Goal: Book appointment/travel/reservation

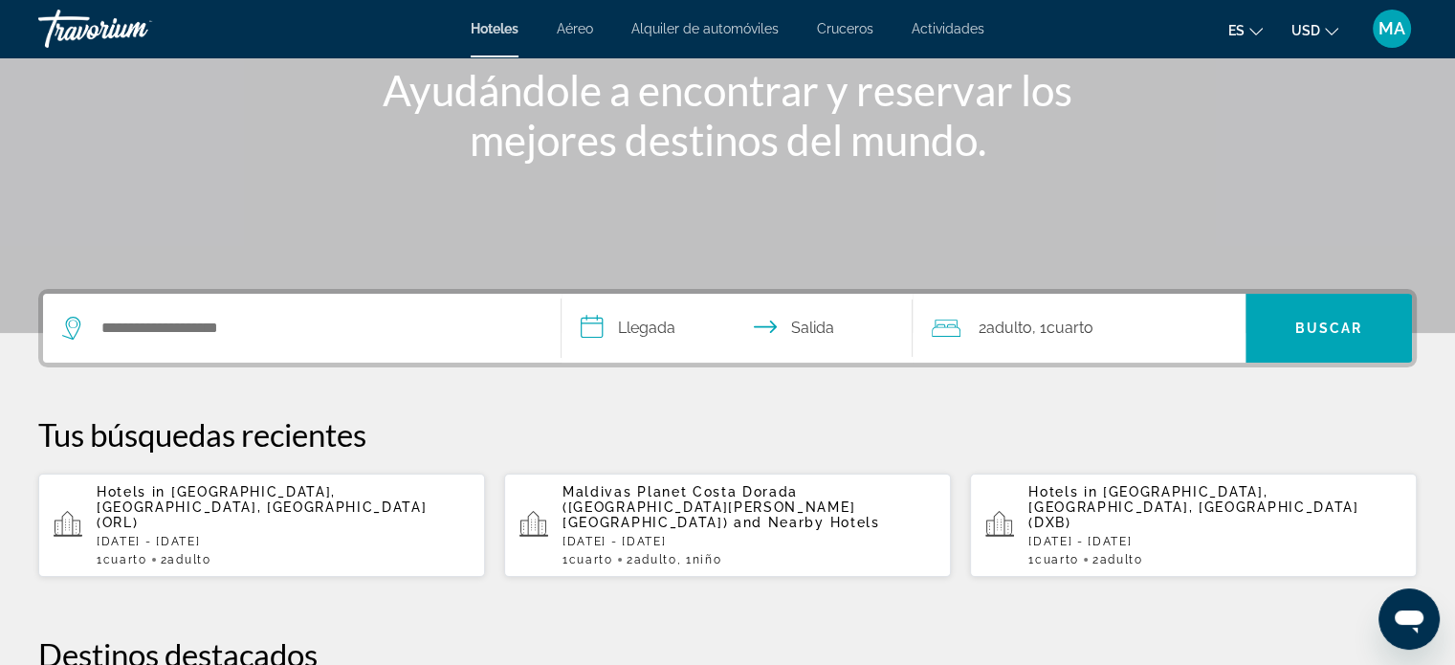
scroll to position [287, 0]
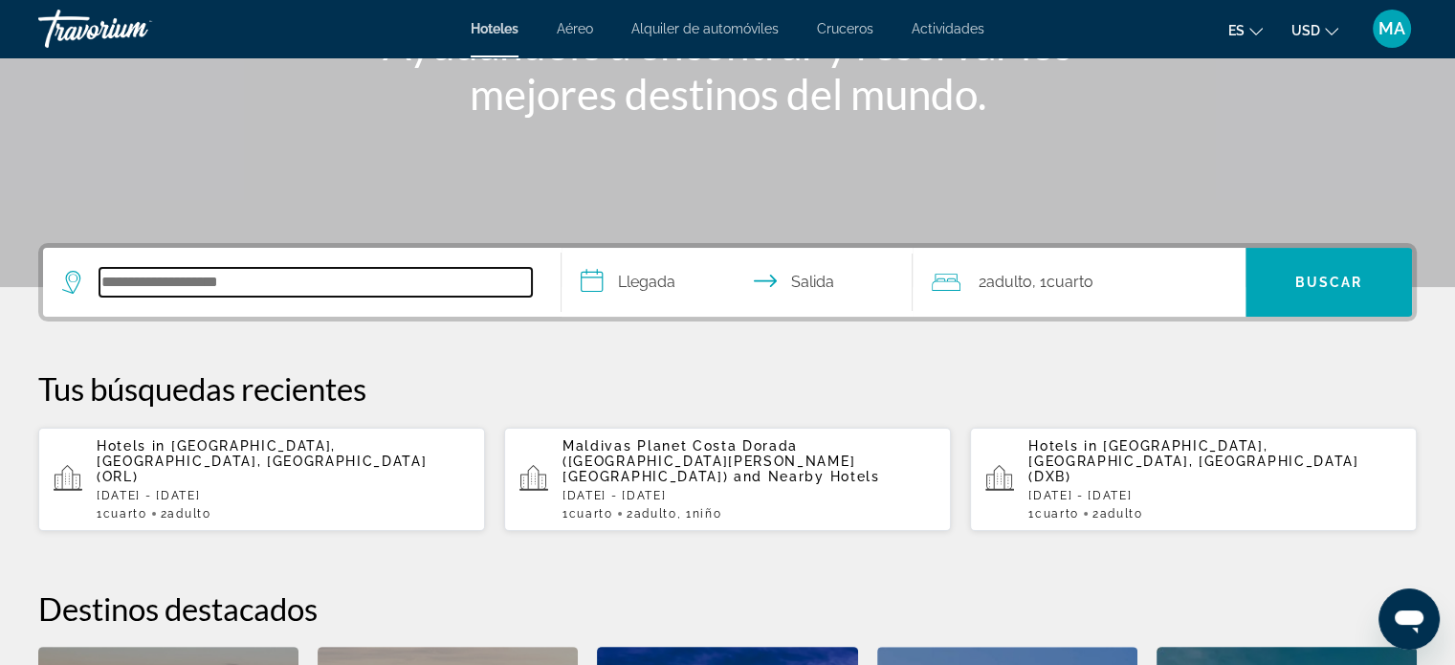
click at [323, 286] on input "Search hotel destination" at bounding box center [315, 282] width 432 height 29
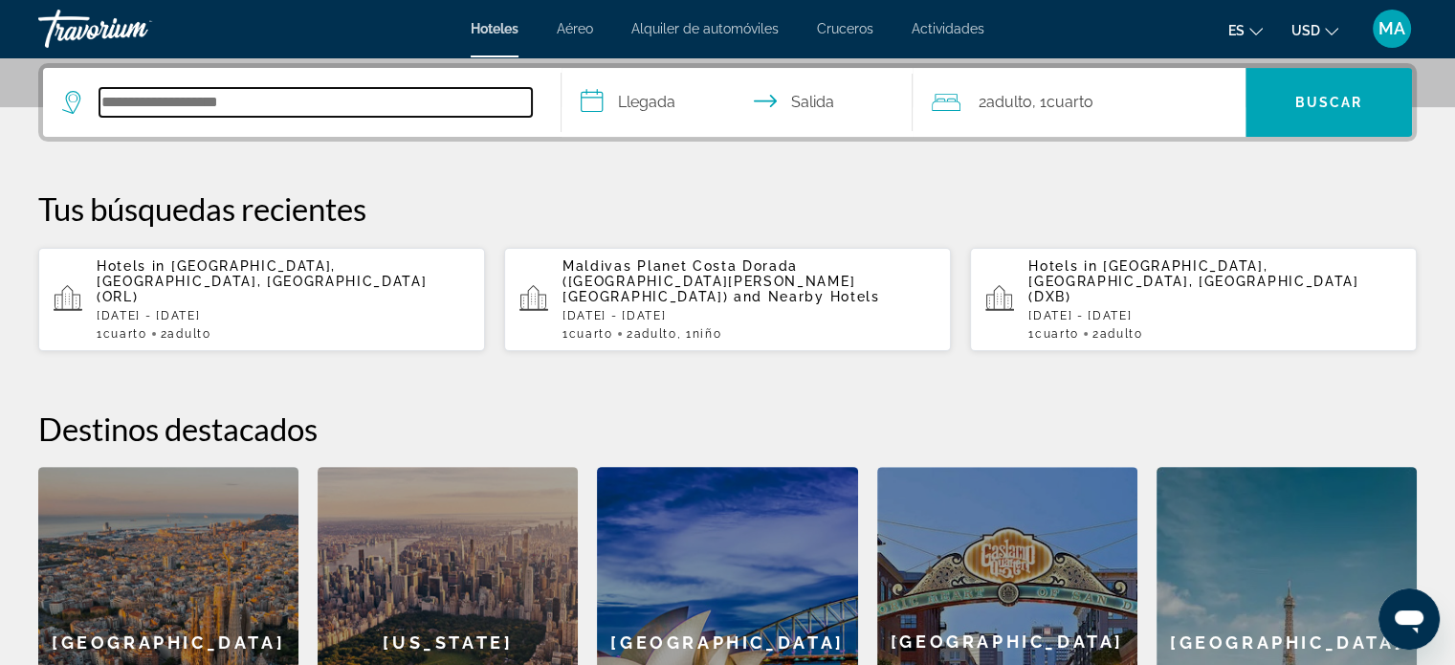
scroll to position [467, 0]
click at [286, 100] on input "Search hotel destination" at bounding box center [315, 102] width 432 height 29
paste input "**********"
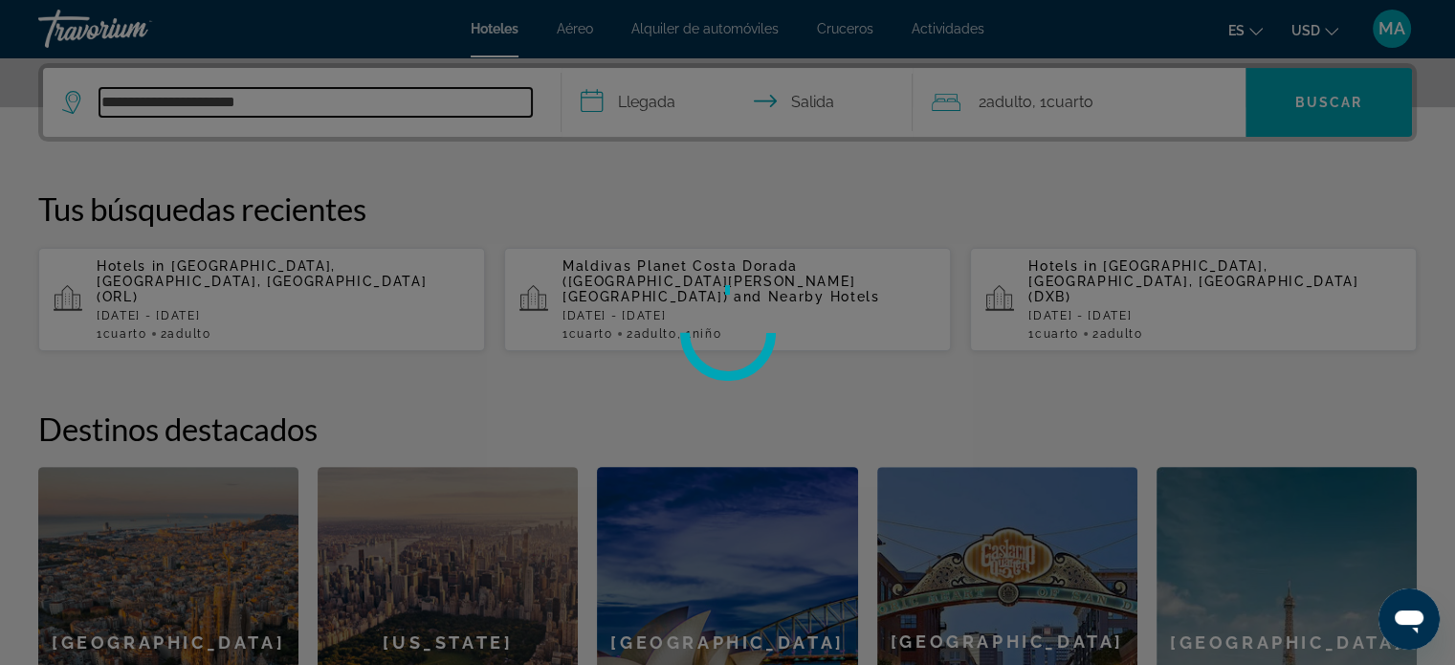
type input "**********"
click at [643, 102] on div at bounding box center [727, 332] width 1455 height 665
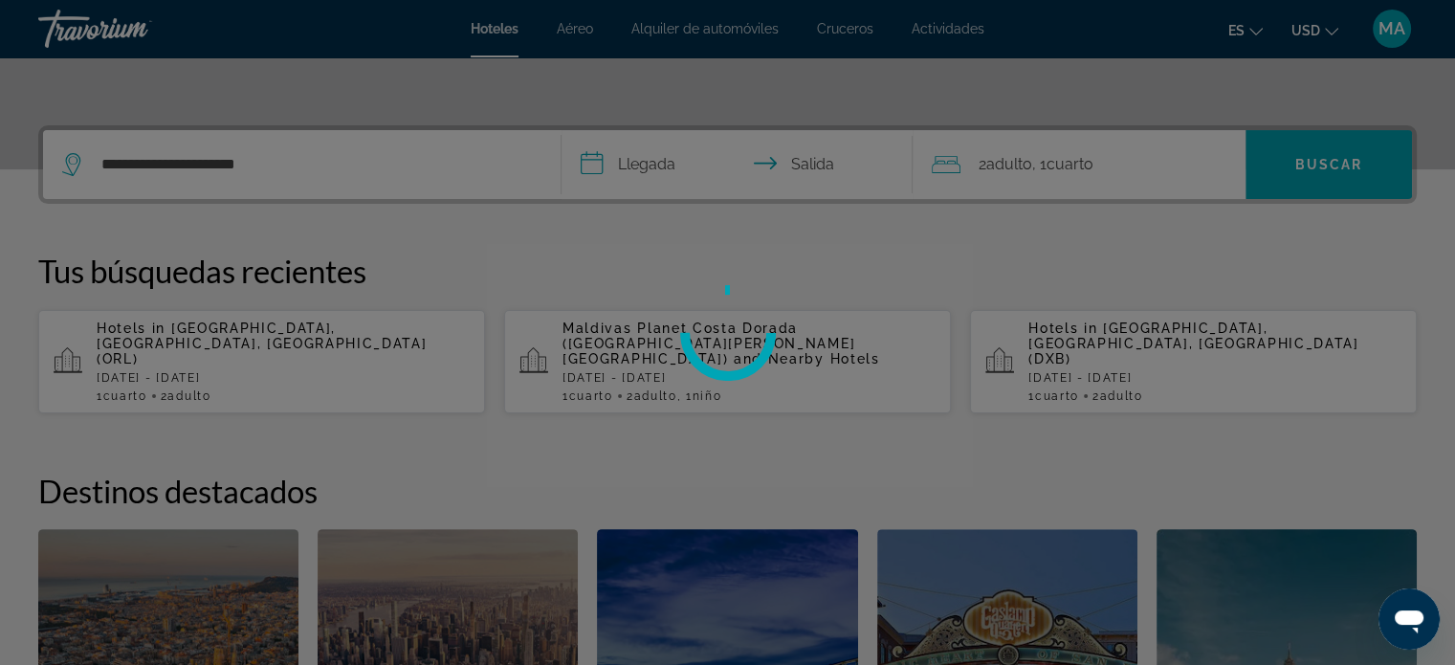
scroll to position [371, 0]
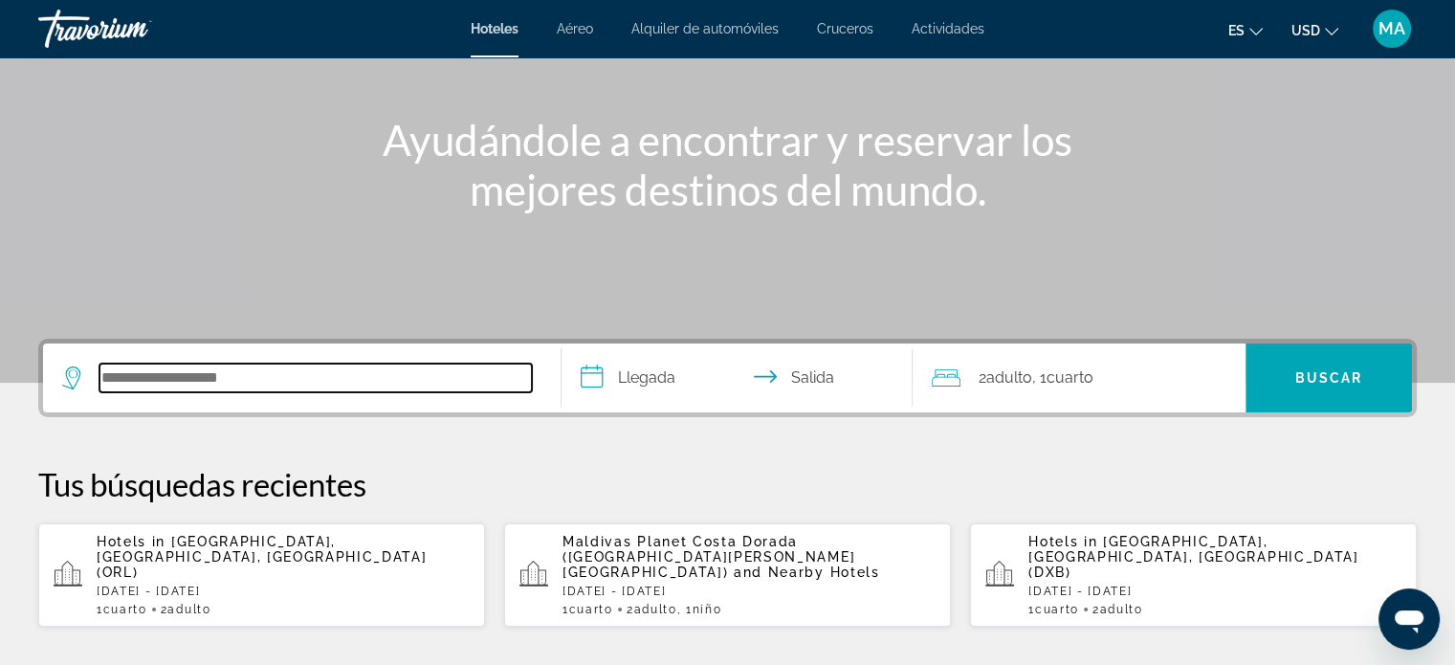
click at [318, 374] on input "Search hotel destination" at bounding box center [315, 378] width 432 height 29
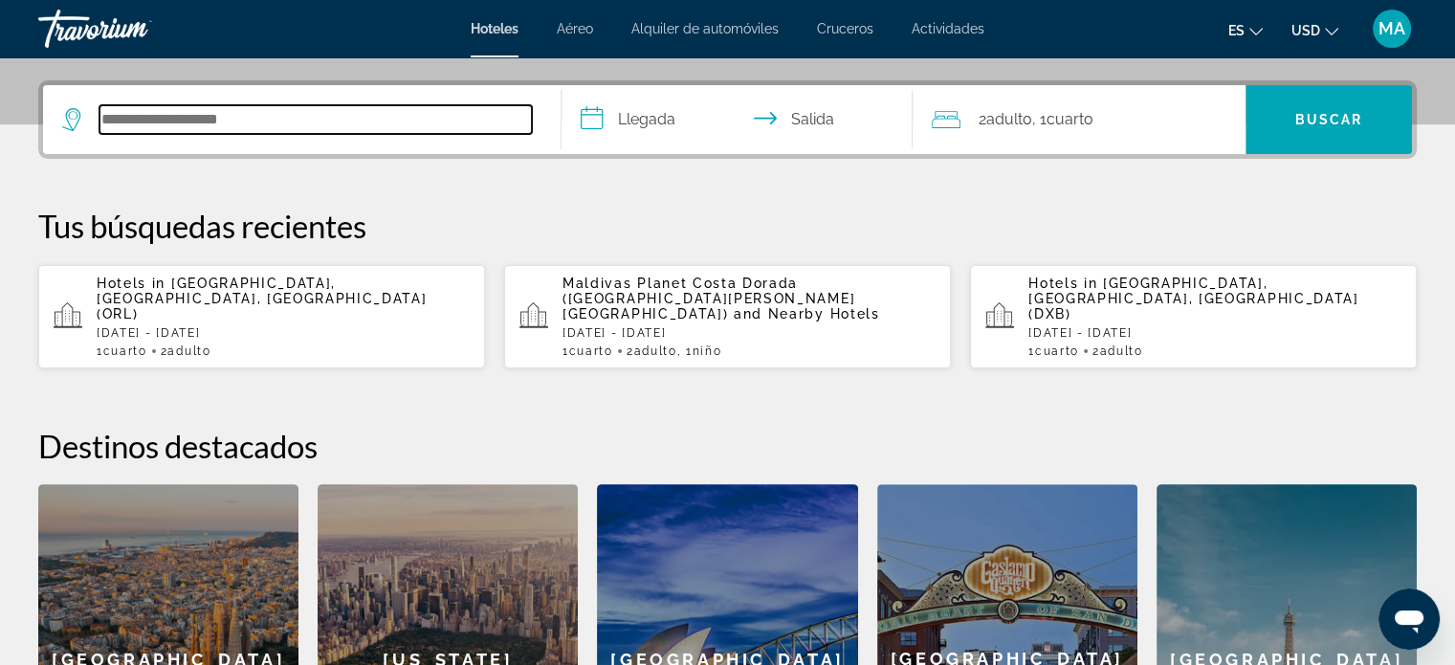
scroll to position [467, 0]
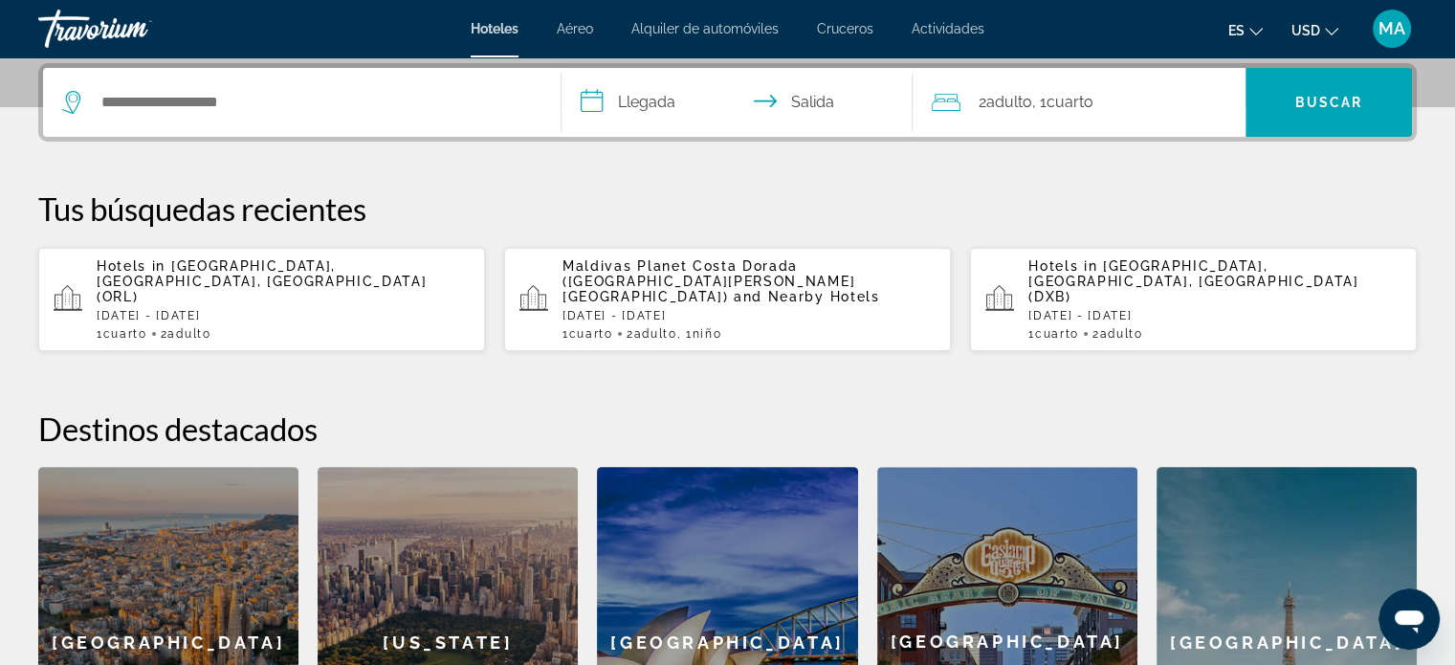
click at [654, 100] on input "**********" at bounding box center [742, 105] width 360 height 75
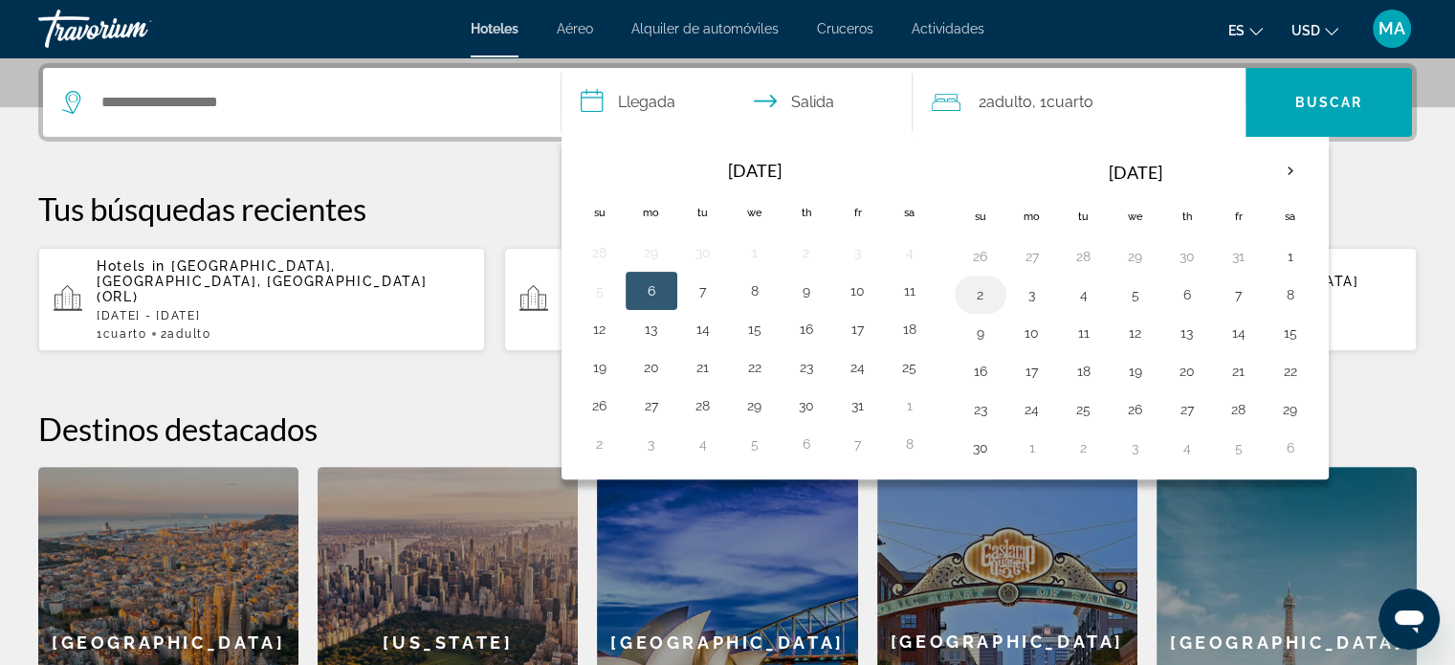
click at [969, 299] on button "2" at bounding box center [980, 294] width 31 height 27
click at [1137, 294] on button "5" at bounding box center [1135, 294] width 31 height 27
type input "**********"
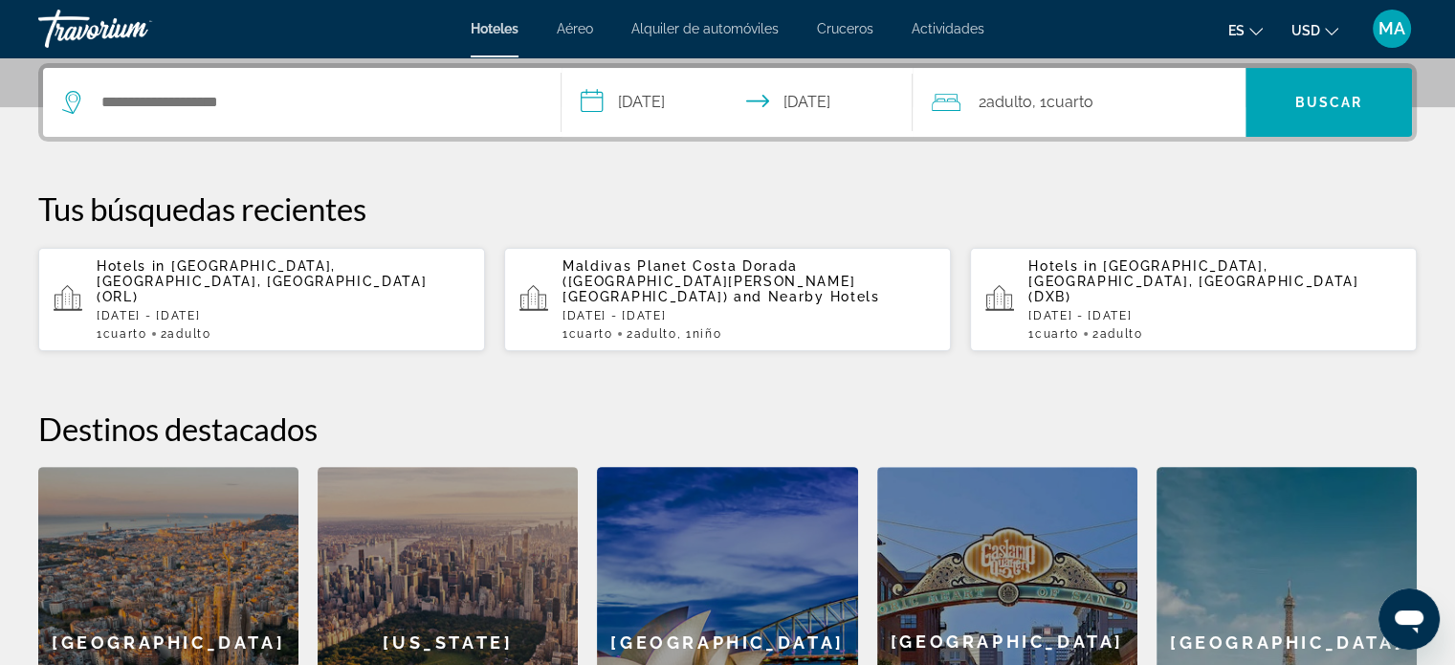
click at [1114, 92] on div "2 Adulto Adulto , 1 Cuarto habitaciones" at bounding box center [1089, 102] width 314 height 27
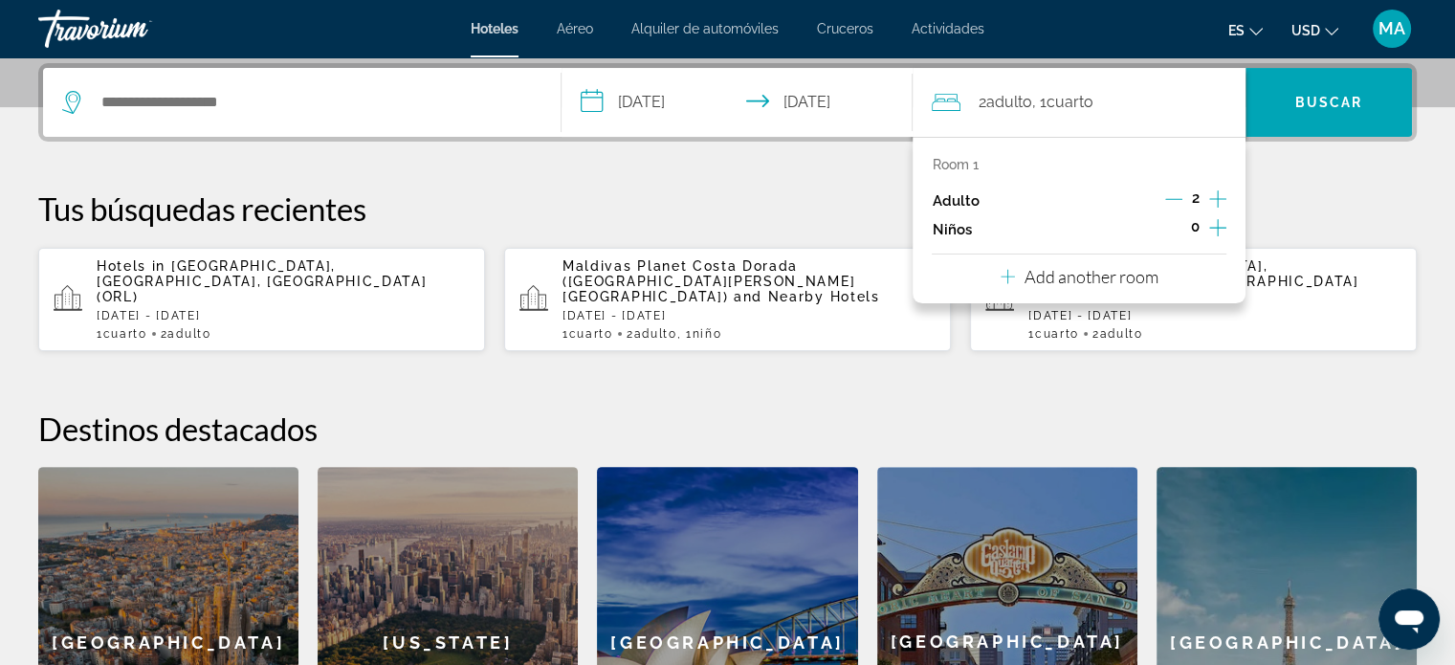
click at [1219, 229] on icon "Increment children" at bounding box center [1217, 227] width 17 height 23
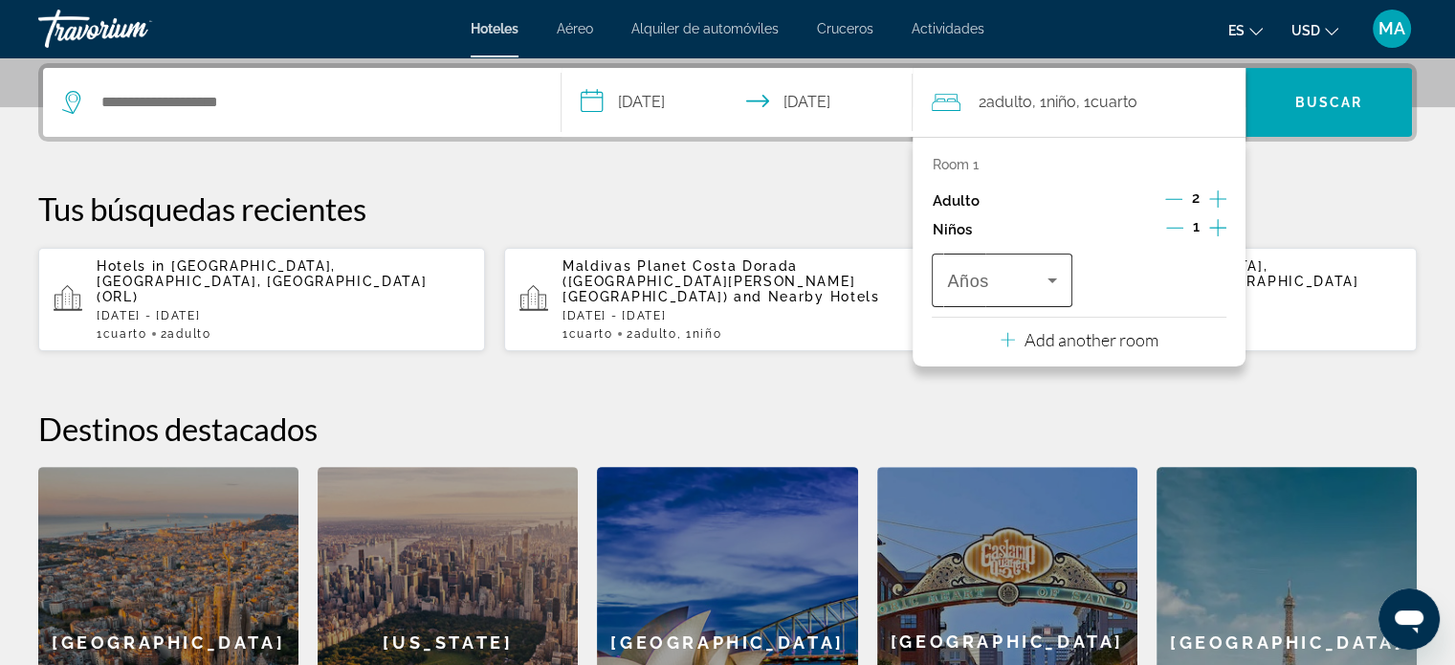
click at [1047, 291] on div "Travelers: 2 adults, 1 child" at bounding box center [1001, 281] width 109 height 54
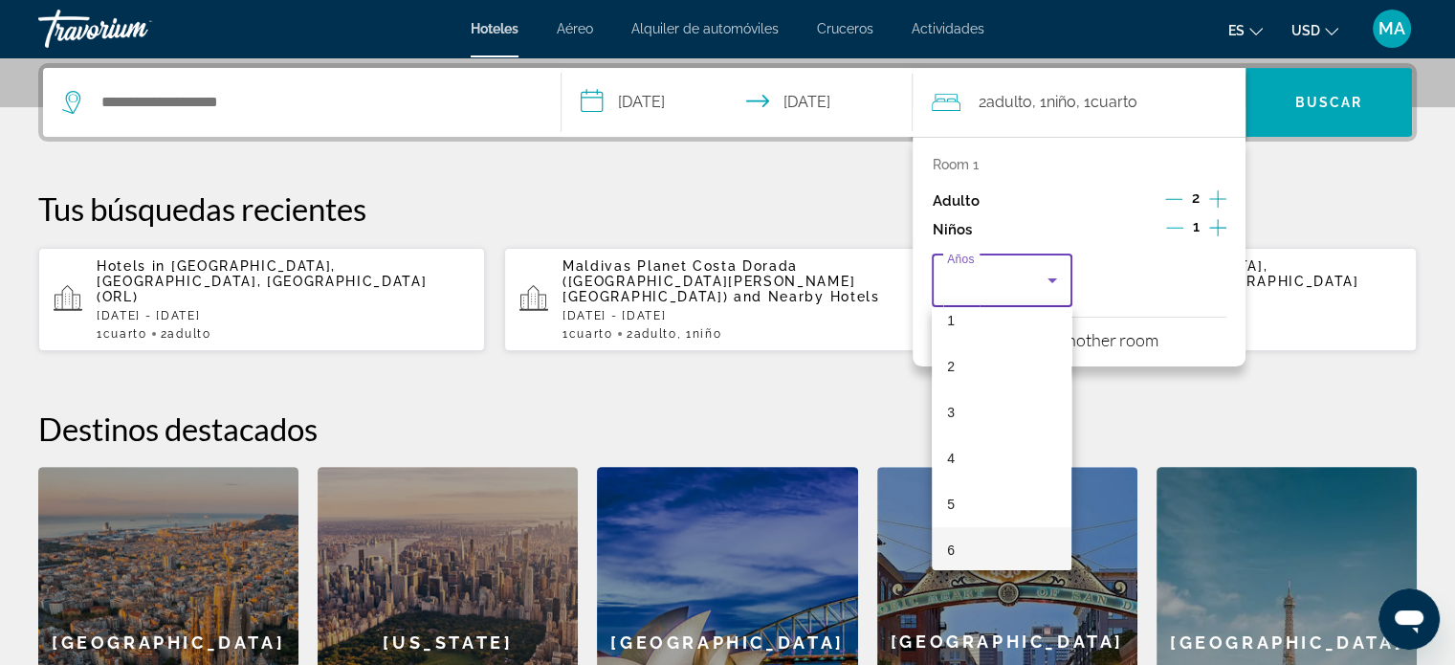
scroll to position [96, 0]
click at [982, 508] on mat-option "6" at bounding box center [1002, 518] width 140 height 46
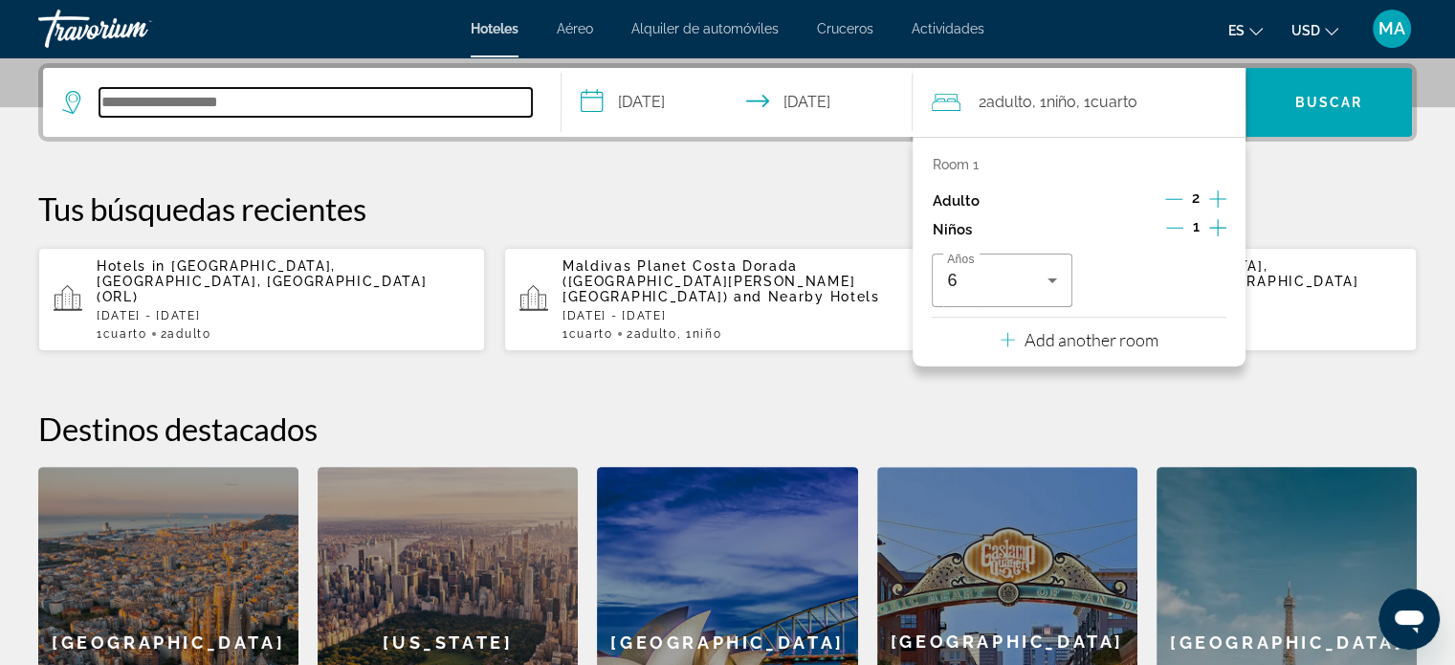
click at [347, 90] on input "Search hotel destination" at bounding box center [315, 102] width 432 height 29
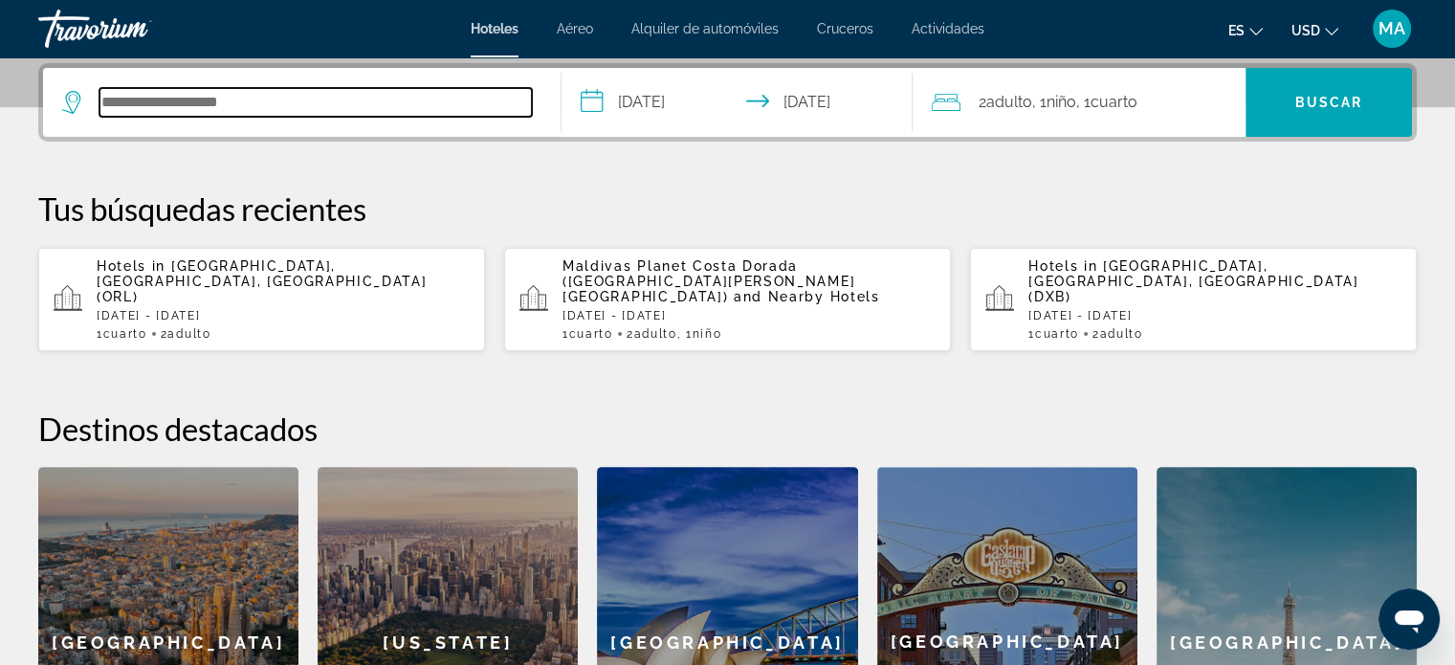
paste input "**********"
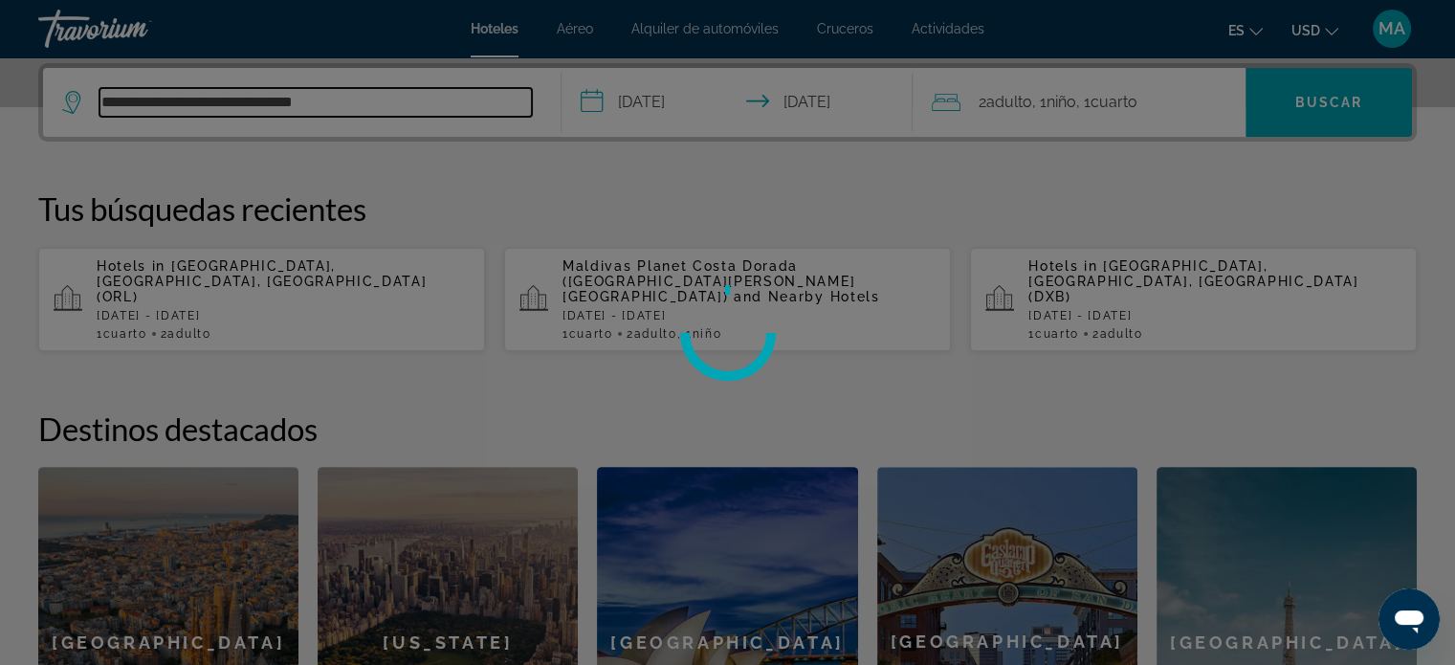
type input "**********"
click at [1318, 105] on div at bounding box center [727, 332] width 1455 height 665
click at [490, 91] on div at bounding box center [727, 332] width 1455 height 665
click at [342, 113] on div at bounding box center [727, 332] width 1455 height 665
click at [333, 111] on div at bounding box center [727, 332] width 1455 height 665
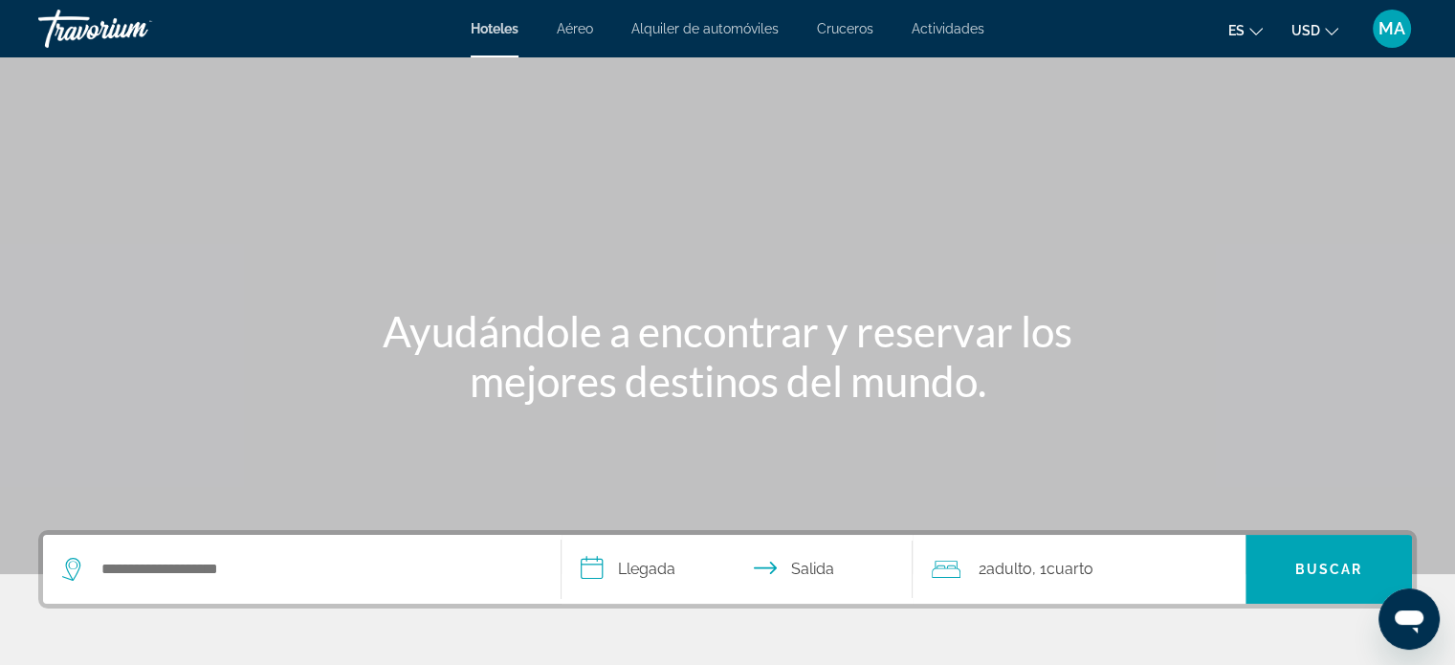
click at [613, 549] on input "**********" at bounding box center [742, 572] width 360 height 75
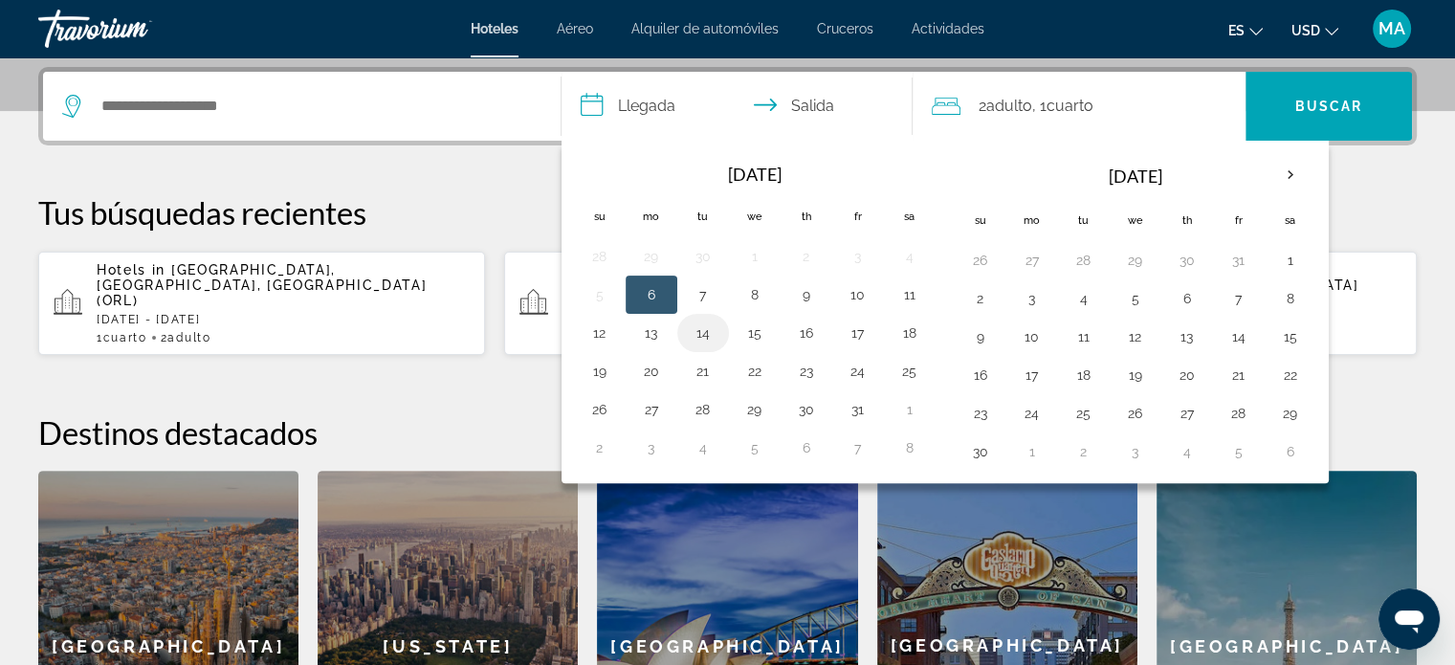
scroll to position [467, 0]
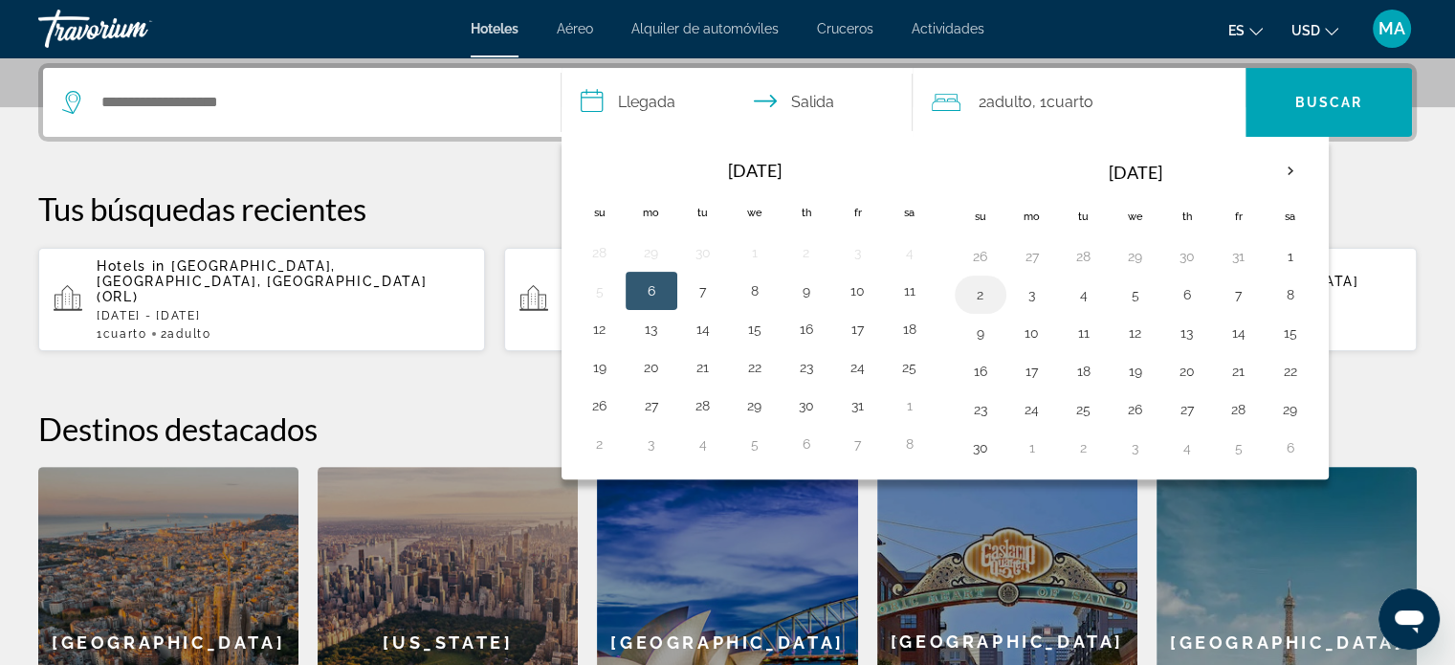
click at [975, 290] on button "2" at bounding box center [980, 294] width 31 height 27
click at [1137, 291] on button "5" at bounding box center [1135, 294] width 31 height 27
type input "**********"
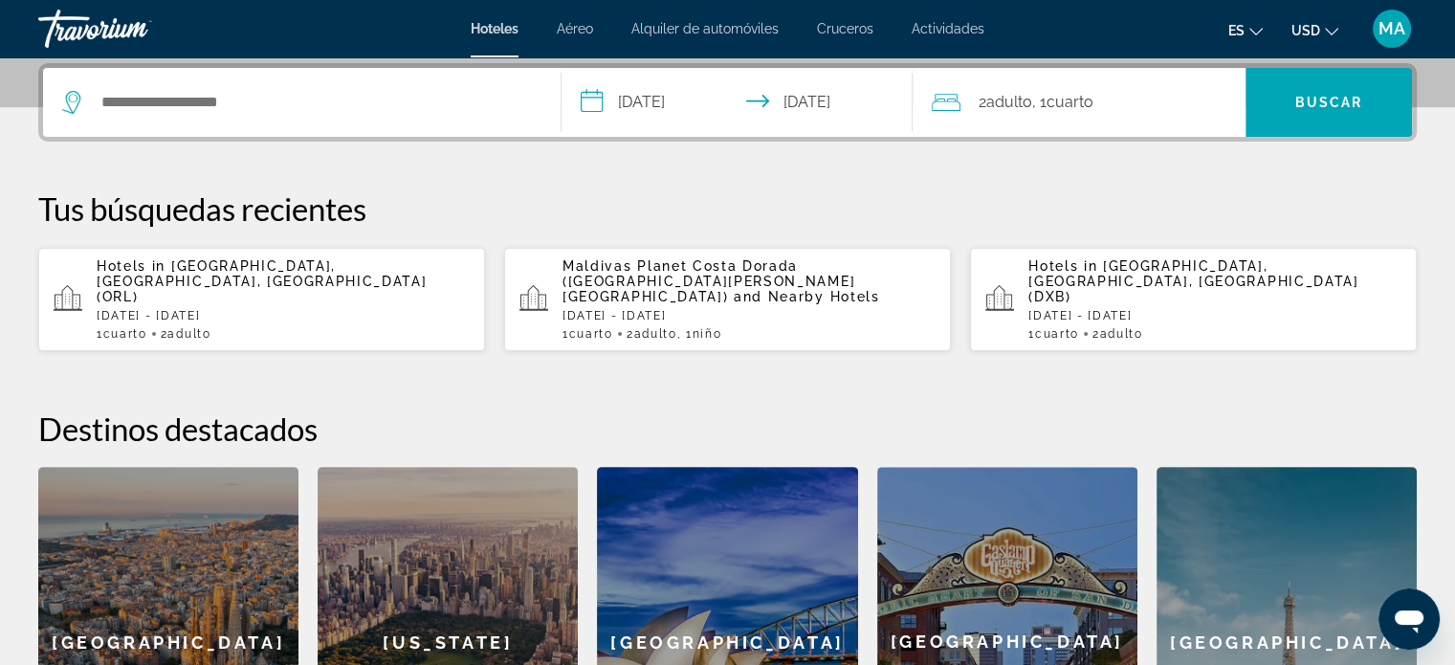
click at [1175, 106] on div "2 Adulto Adulto , 1 Cuarto habitaciones" at bounding box center [1089, 102] width 314 height 27
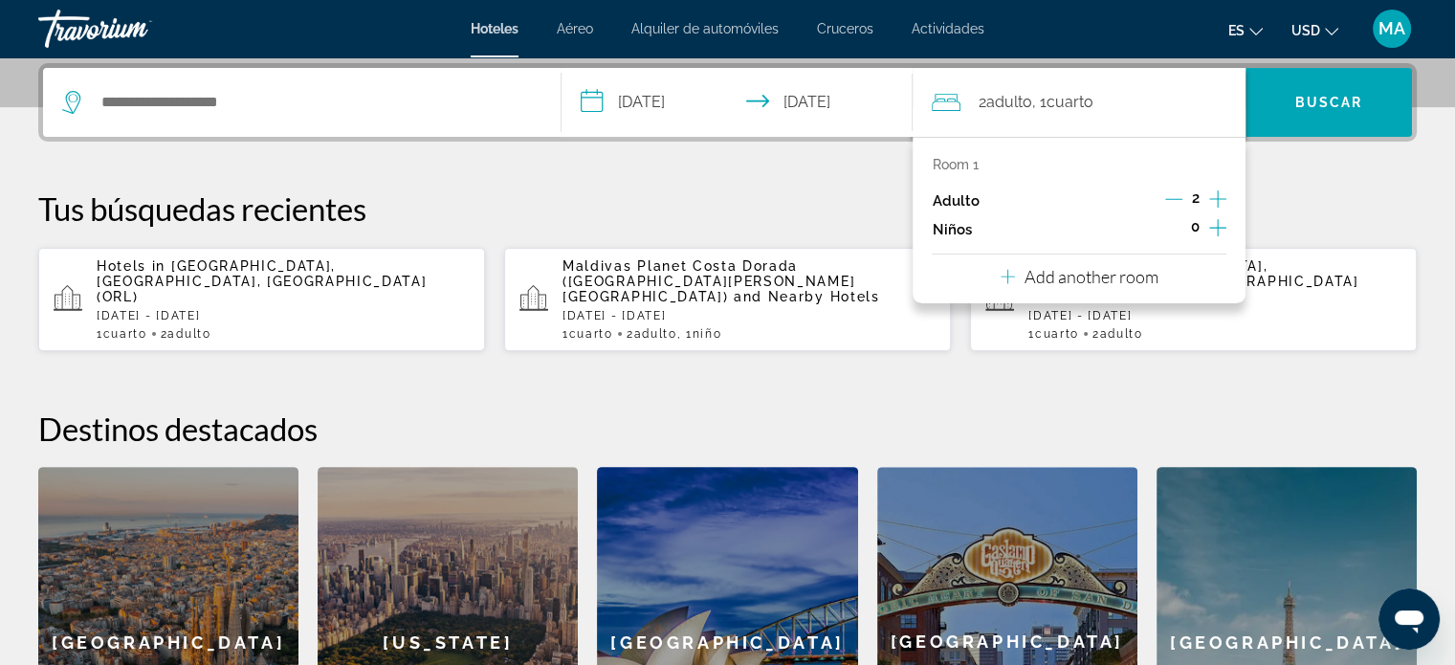
click at [1213, 229] on icon "Increment children" at bounding box center [1217, 227] width 17 height 23
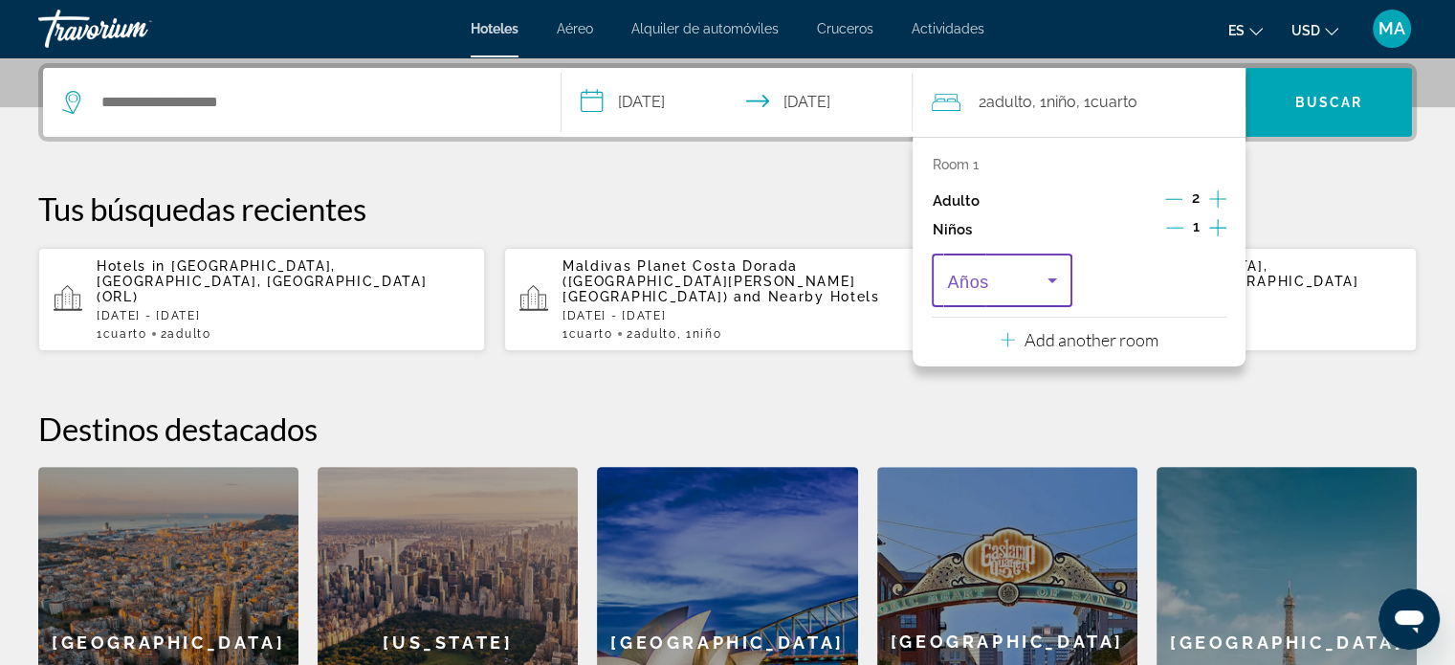
click at [1042, 289] on icon "Travelers: 2 adults, 1 child" at bounding box center [1052, 280] width 23 height 23
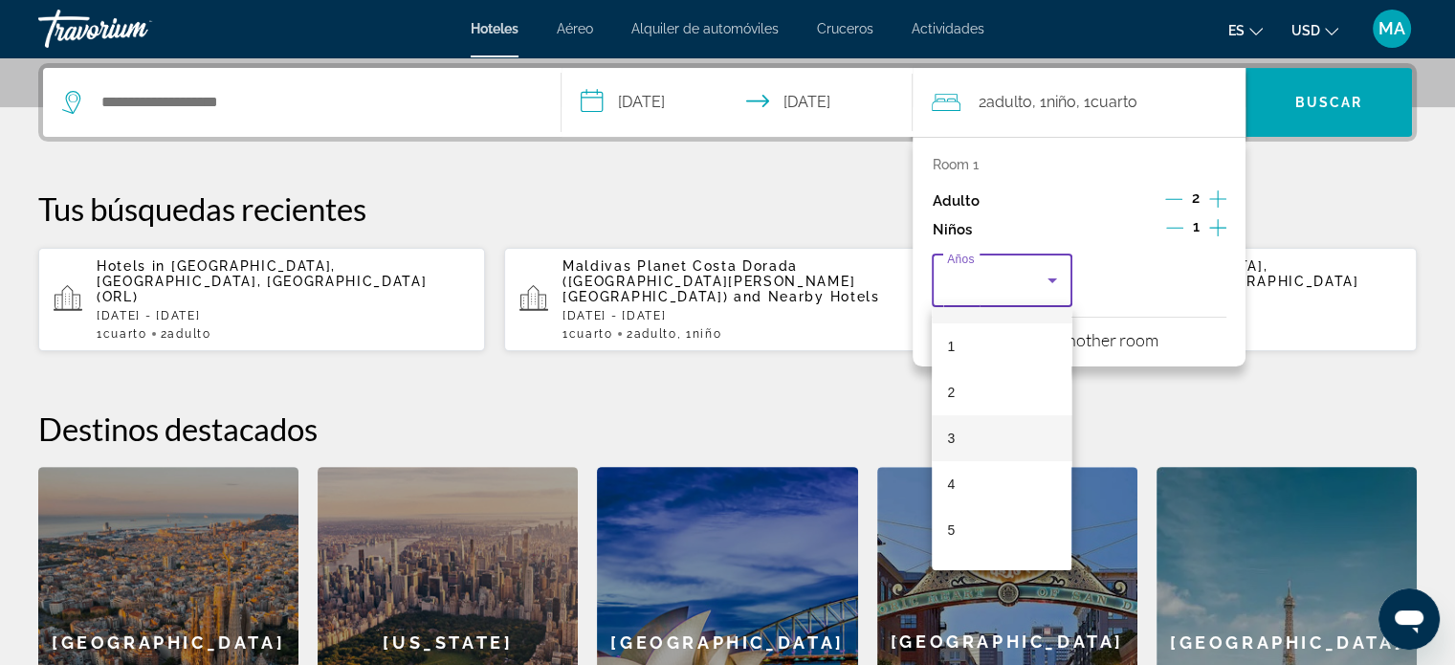
scroll to position [96, 0]
drag, startPoint x: 978, startPoint y: 512, endPoint x: 769, endPoint y: 431, distance: 223.5
click at [979, 512] on mat-option "6" at bounding box center [1002, 518] width 140 height 46
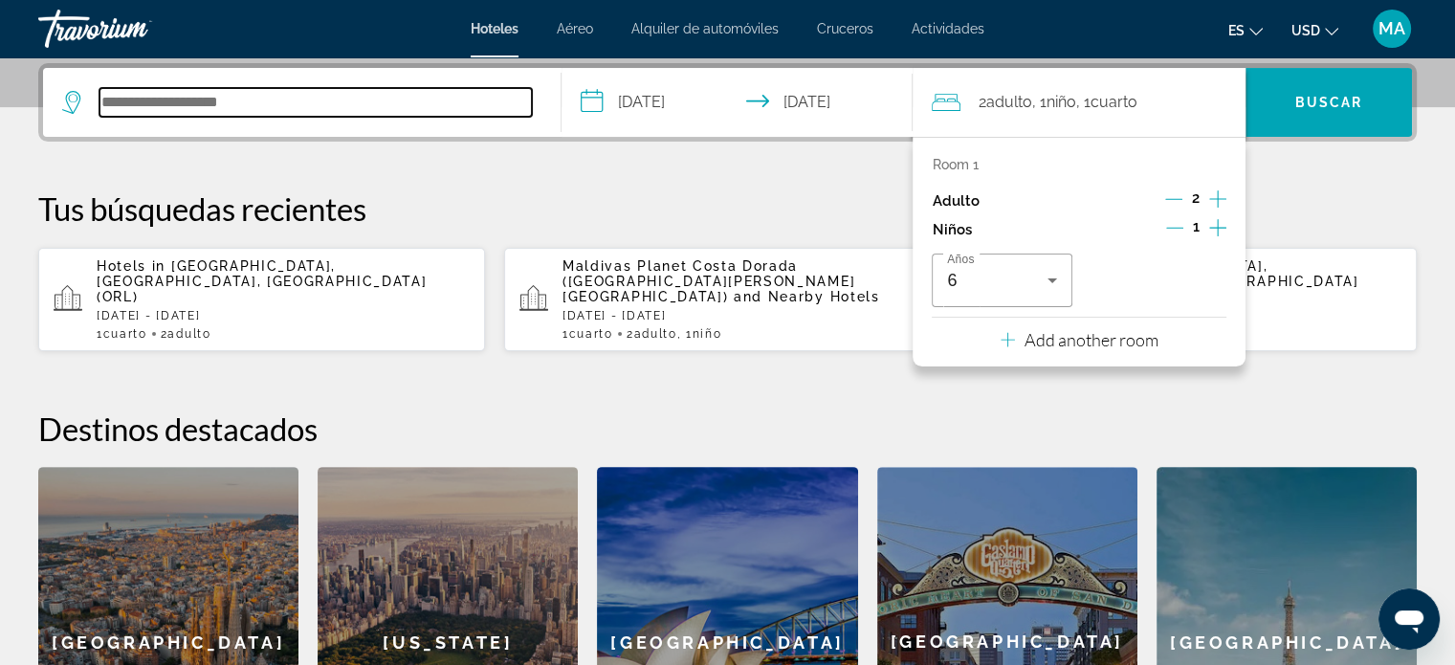
click at [298, 113] on input "Search hotel destination" at bounding box center [315, 102] width 432 height 29
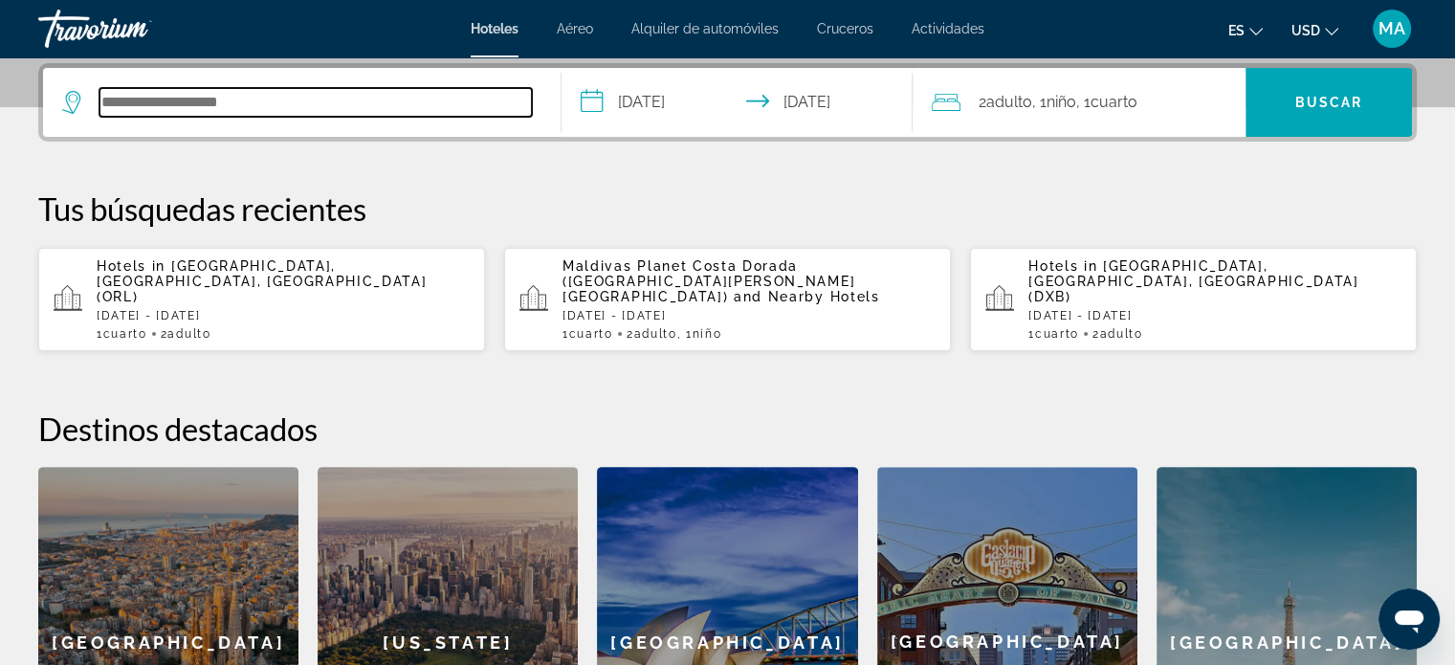
paste input "**********"
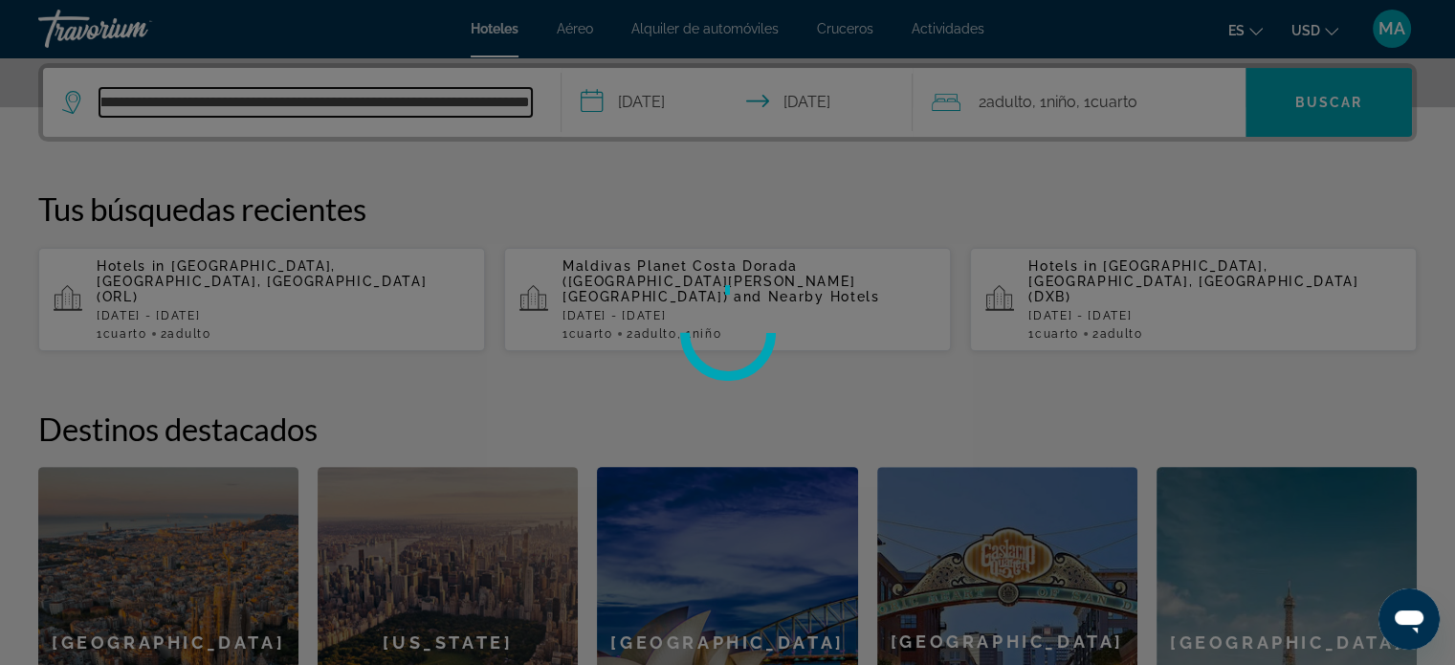
type input "**********"
click at [1333, 106] on div at bounding box center [727, 332] width 1455 height 665
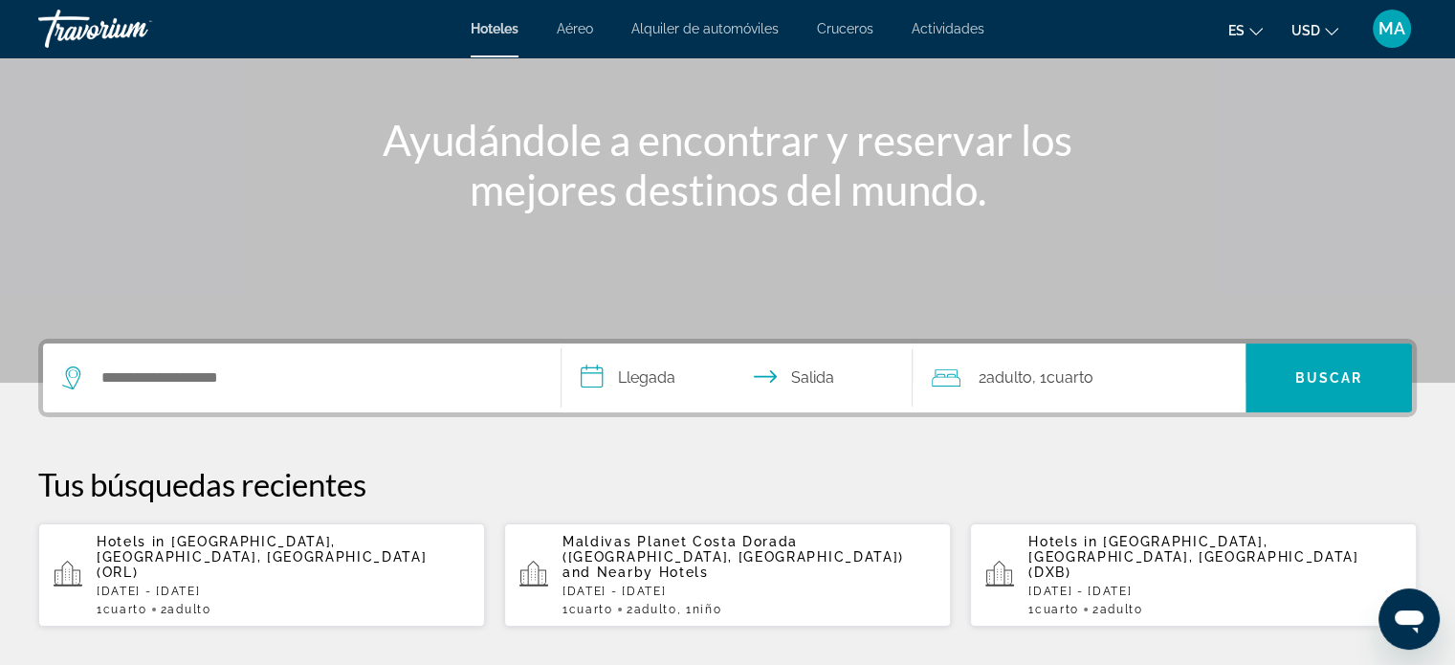
click at [606, 381] on input "**********" at bounding box center [742, 380] width 360 height 75
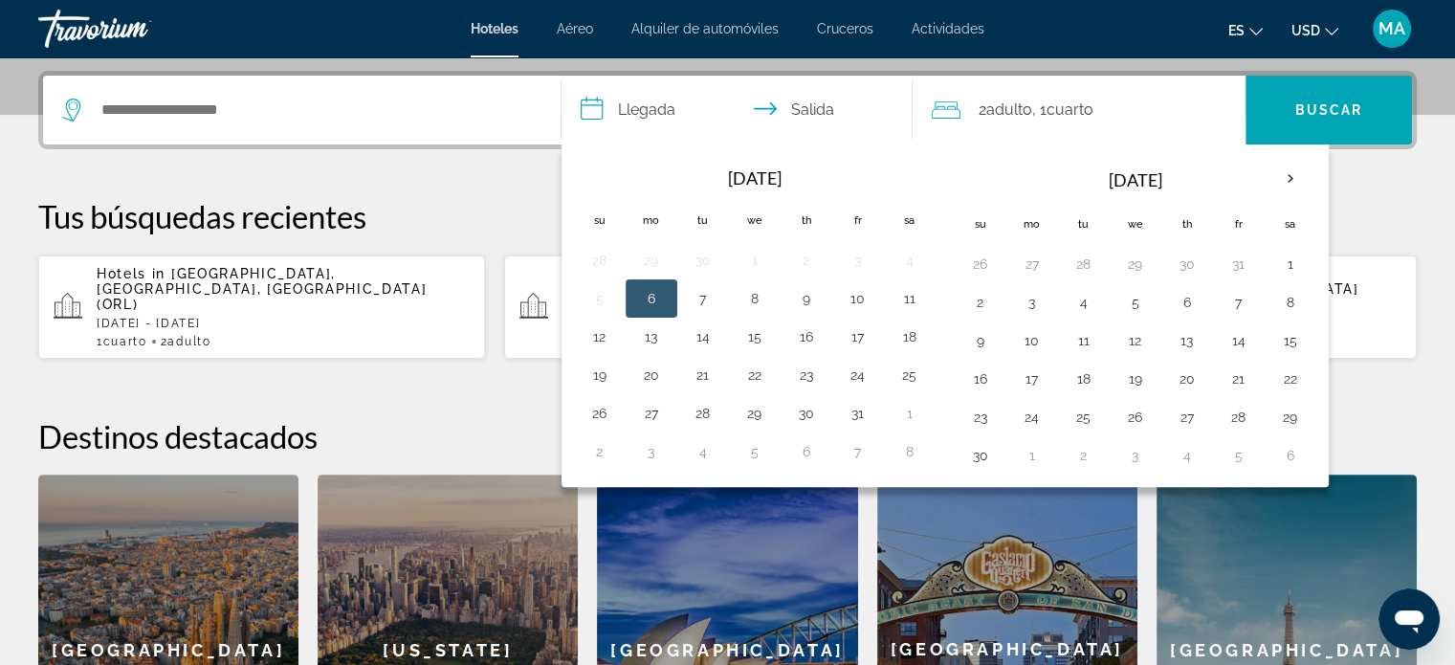
scroll to position [467, 0]
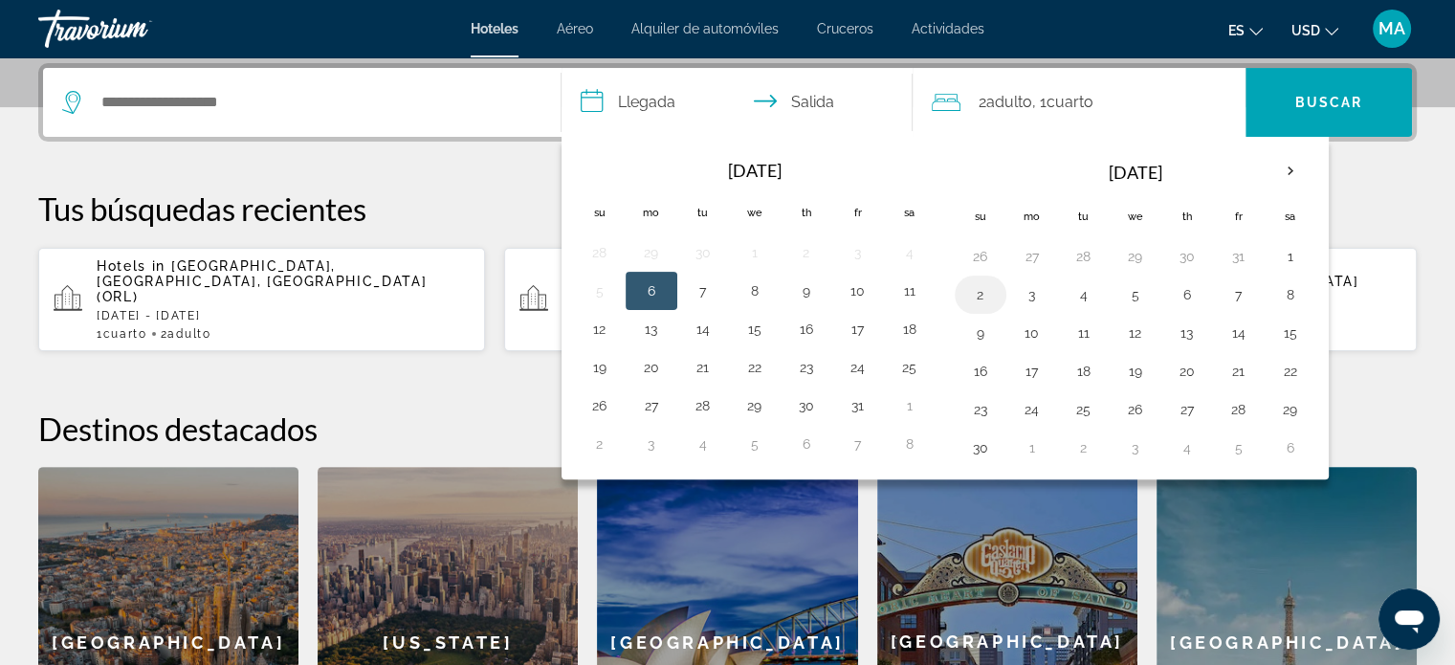
click at [974, 291] on button "2" at bounding box center [980, 294] width 31 height 27
click at [1138, 298] on button "5" at bounding box center [1135, 294] width 31 height 27
type input "**********"
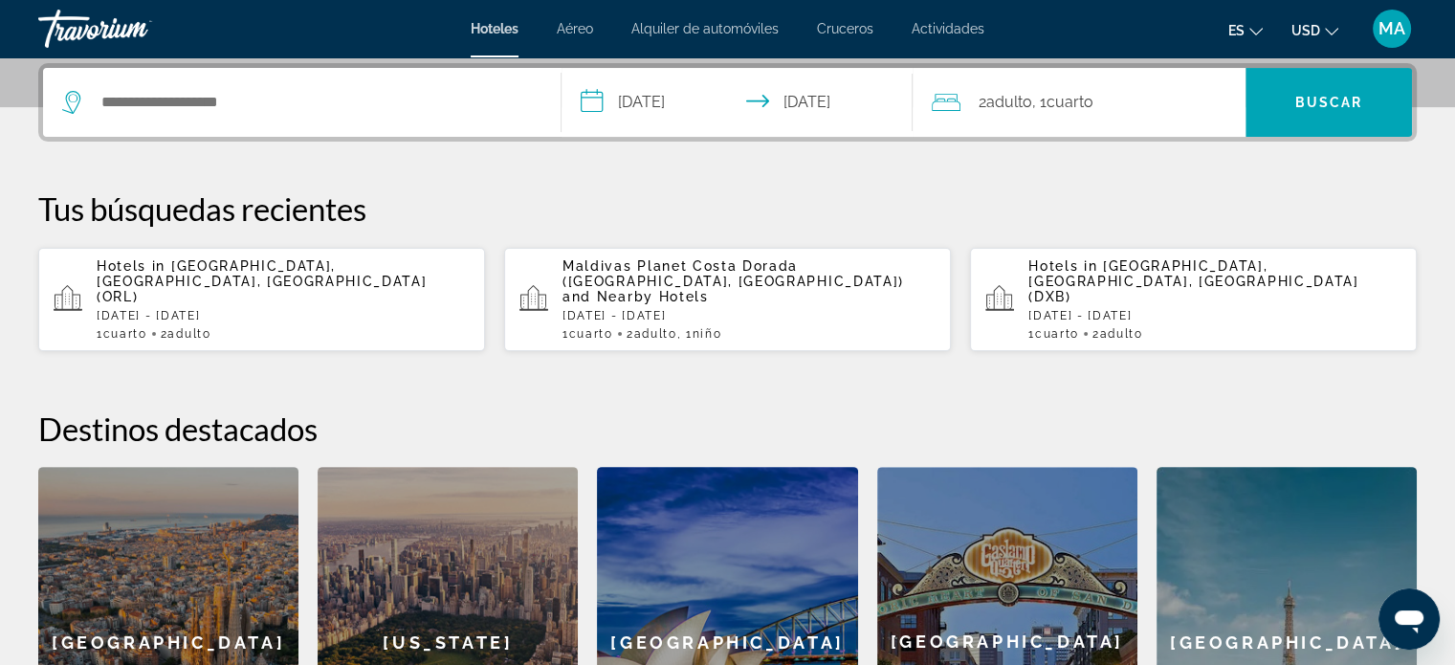
click at [1132, 118] on div "2 Adulto Adulto , 1 Cuarto habitaciones" at bounding box center [1089, 102] width 314 height 69
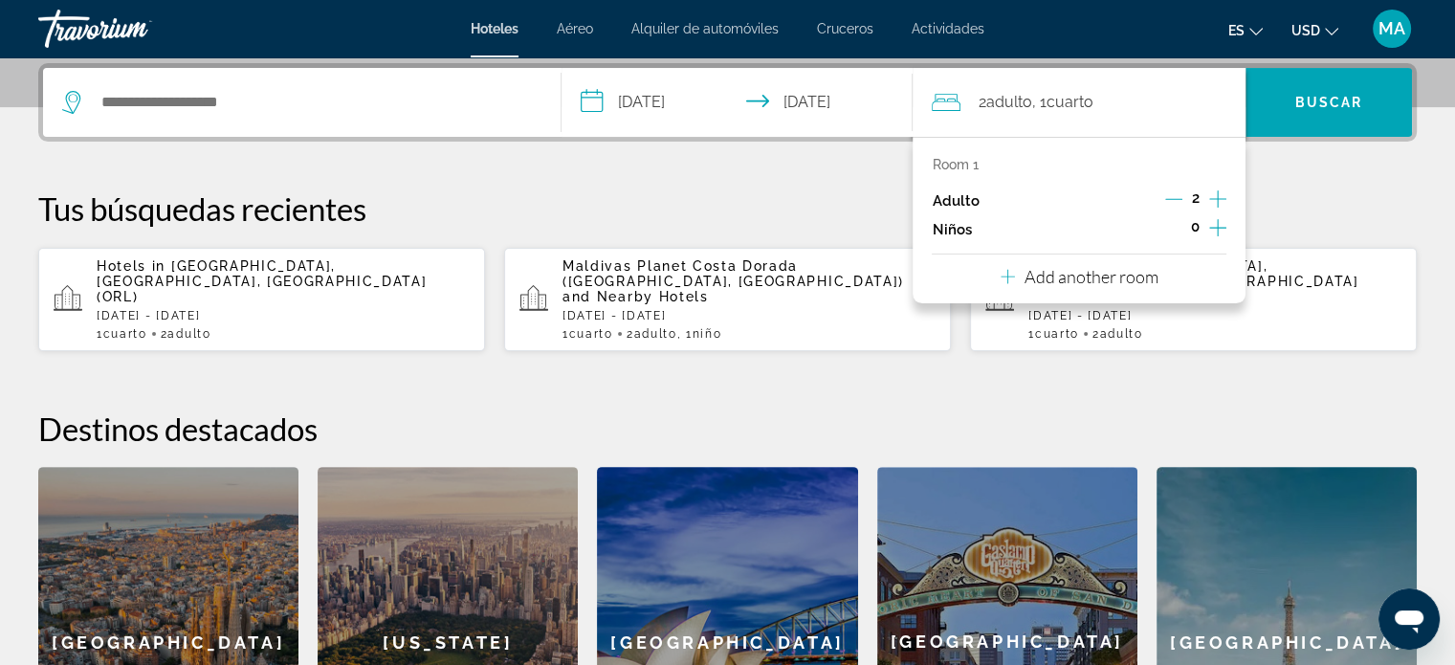
click at [1213, 229] on icon "Increment children" at bounding box center [1217, 227] width 17 height 23
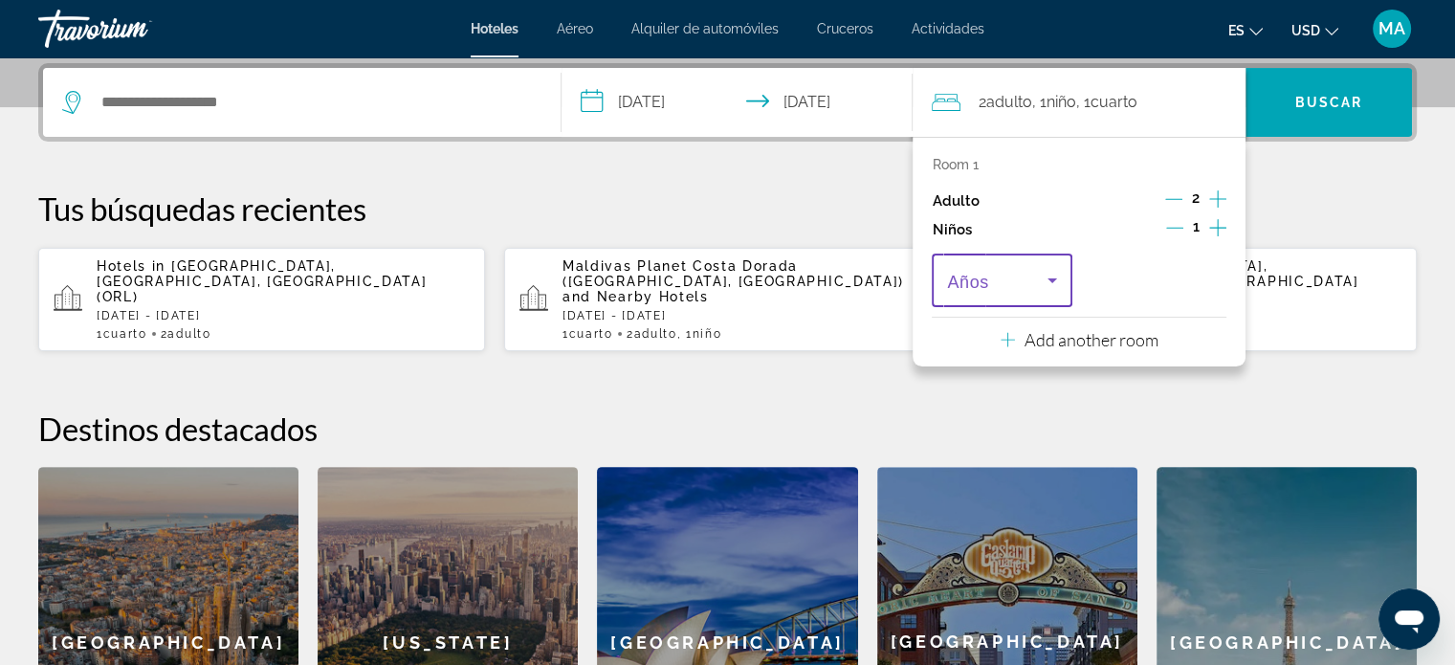
click at [1060, 288] on icon "Travelers: 2 adults, 1 child" at bounding box center [1052, 280] width 23 height 23
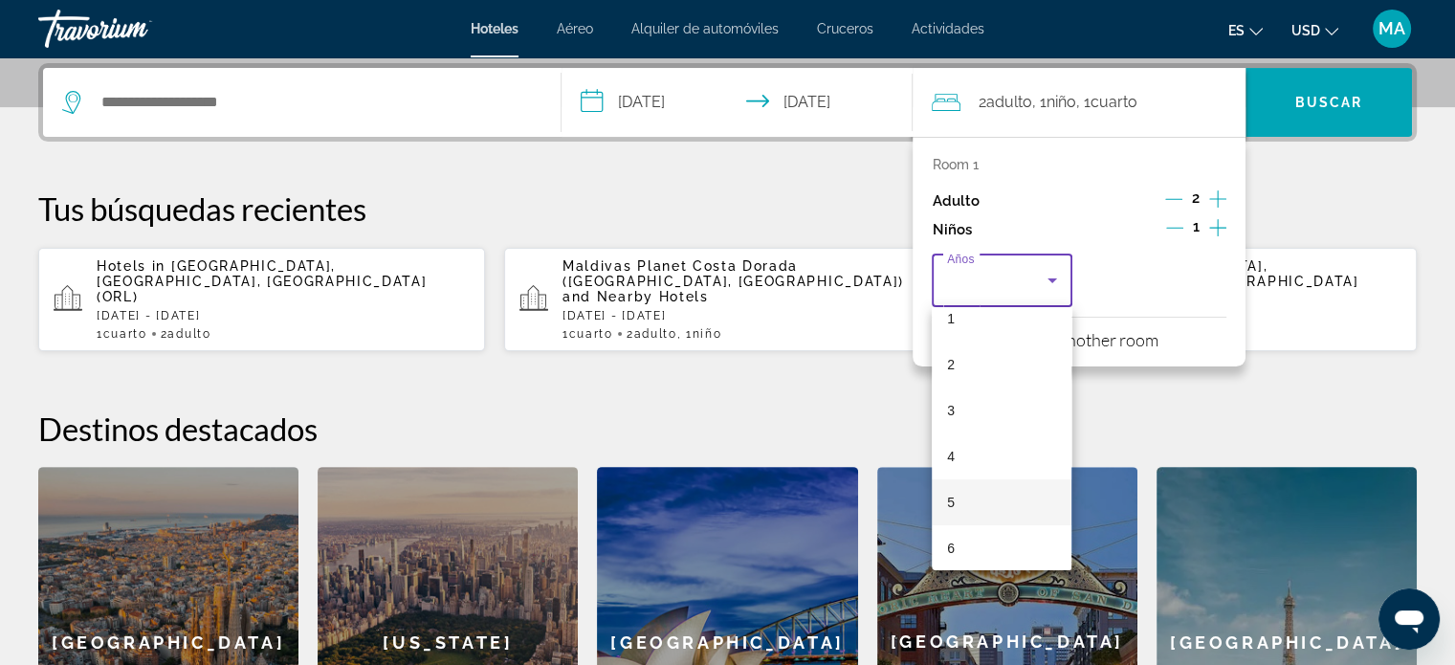
scroll to position [96, 0]
click at [981, 512] on mat-option "6" at bounding box center [1002, 518] width 140 height 46
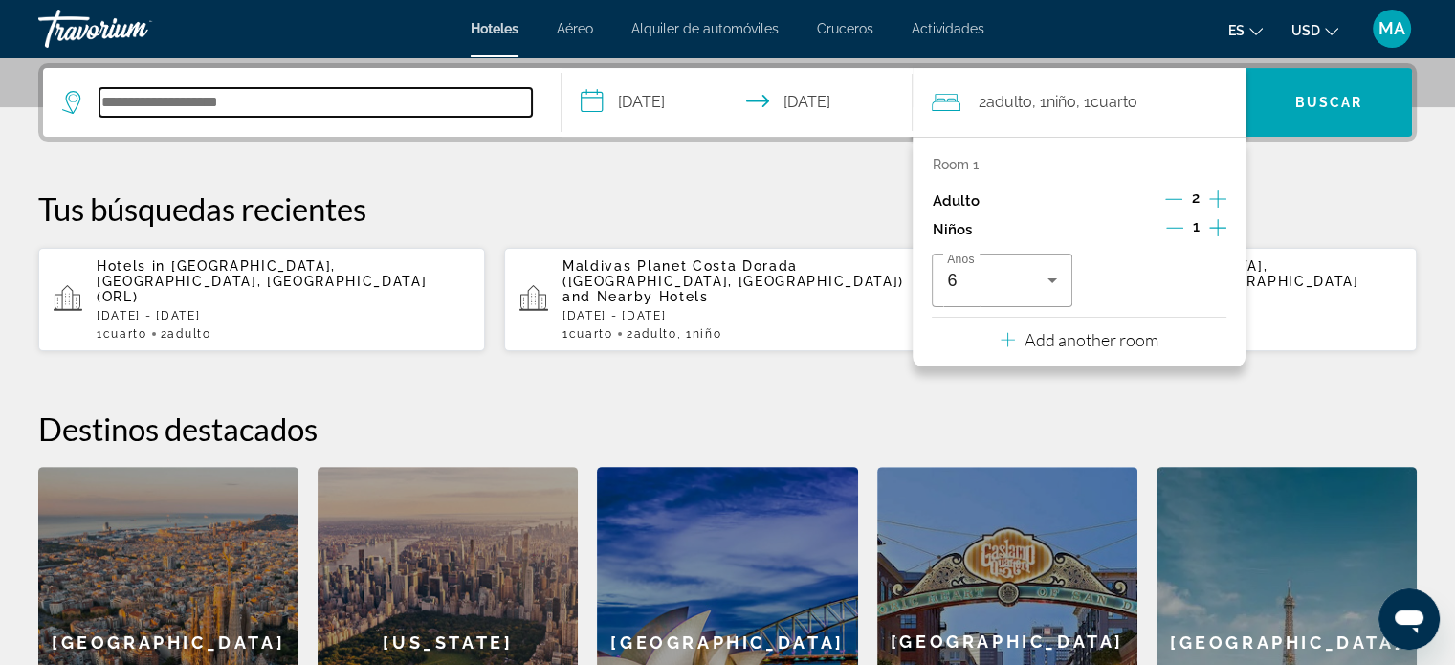
click at [439, 99] on input "Search hotel destination" at bounding box center [315, 102] width 432 height 29
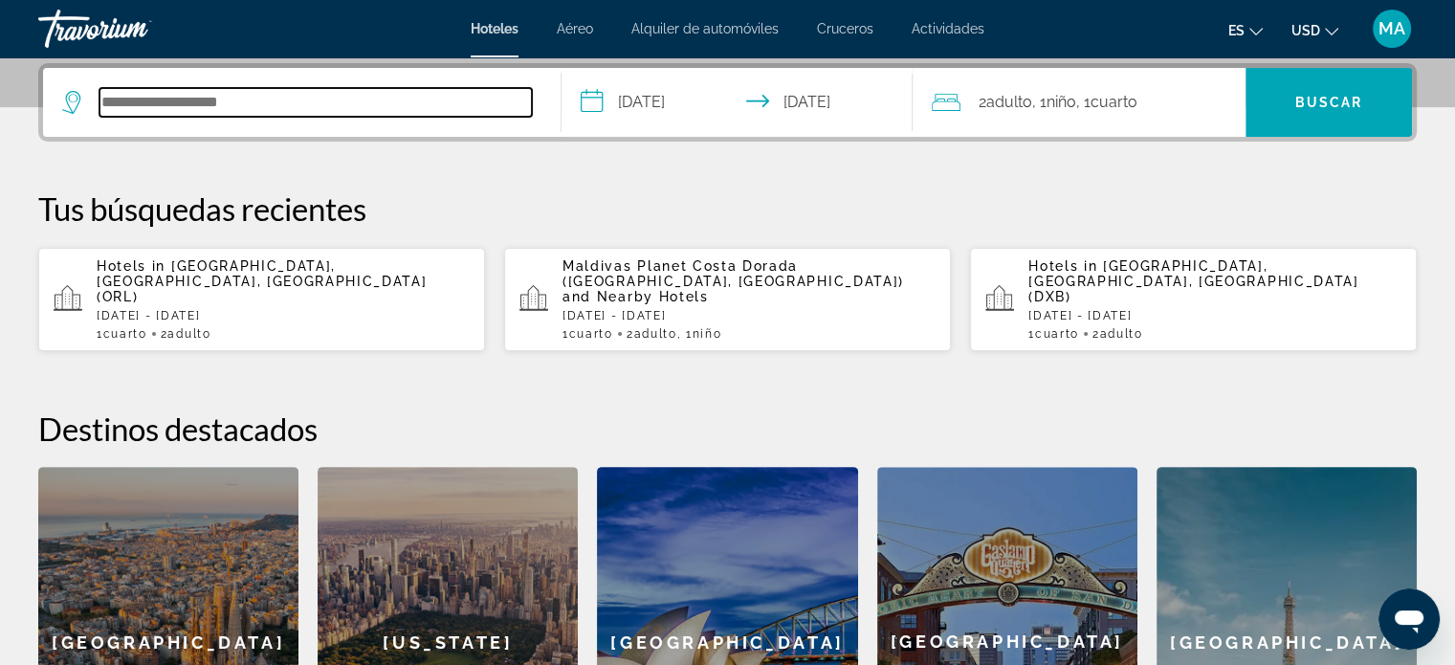
paste input "**********"
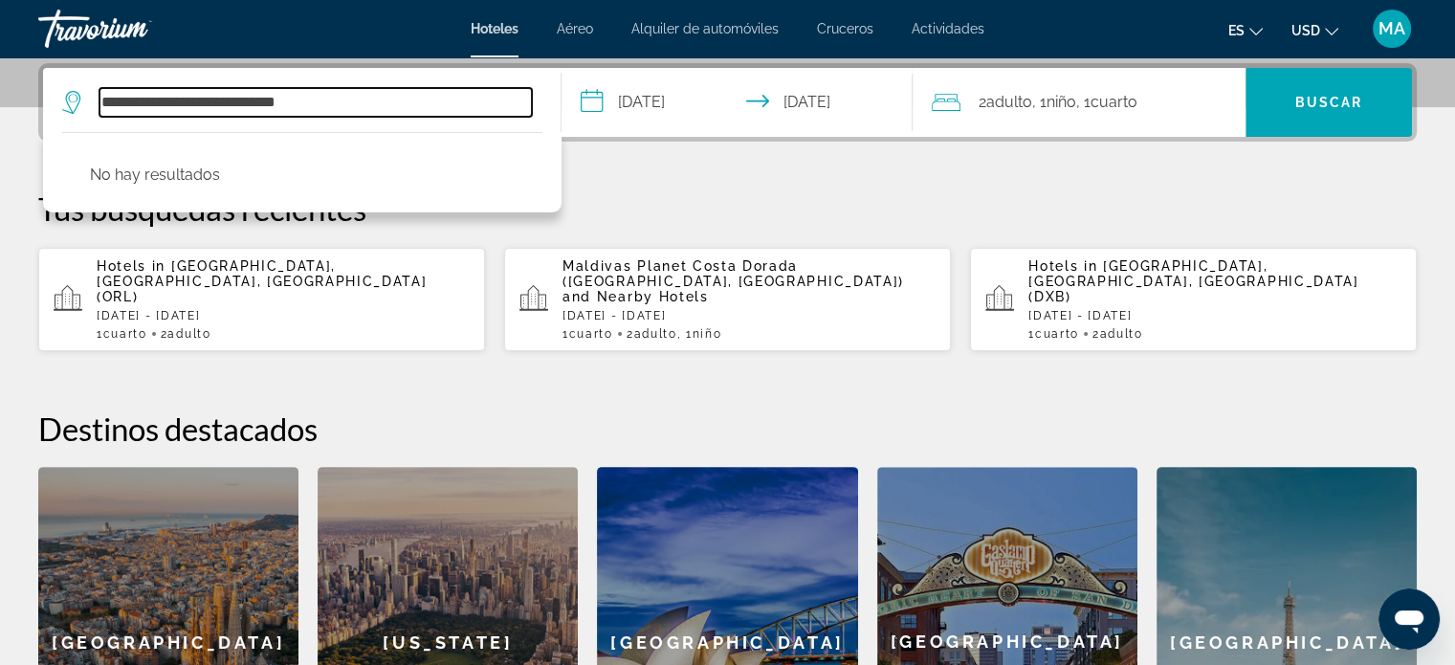
drag, startPoint x: 254, startPoint y: 108, endPoint x: 195, endPoint y: 110, distance: 58.4
click at [195, 110] on input "**********" at bounding box center [315, 102] width 432 height 29
drag, startPoint x: 276, startPoint y: 107, endPoint x: 192, endPoint y: 111, distance: 83.3
click at [192, 111] on input "**********" at bounding box center [315, 102] width 432 height 29
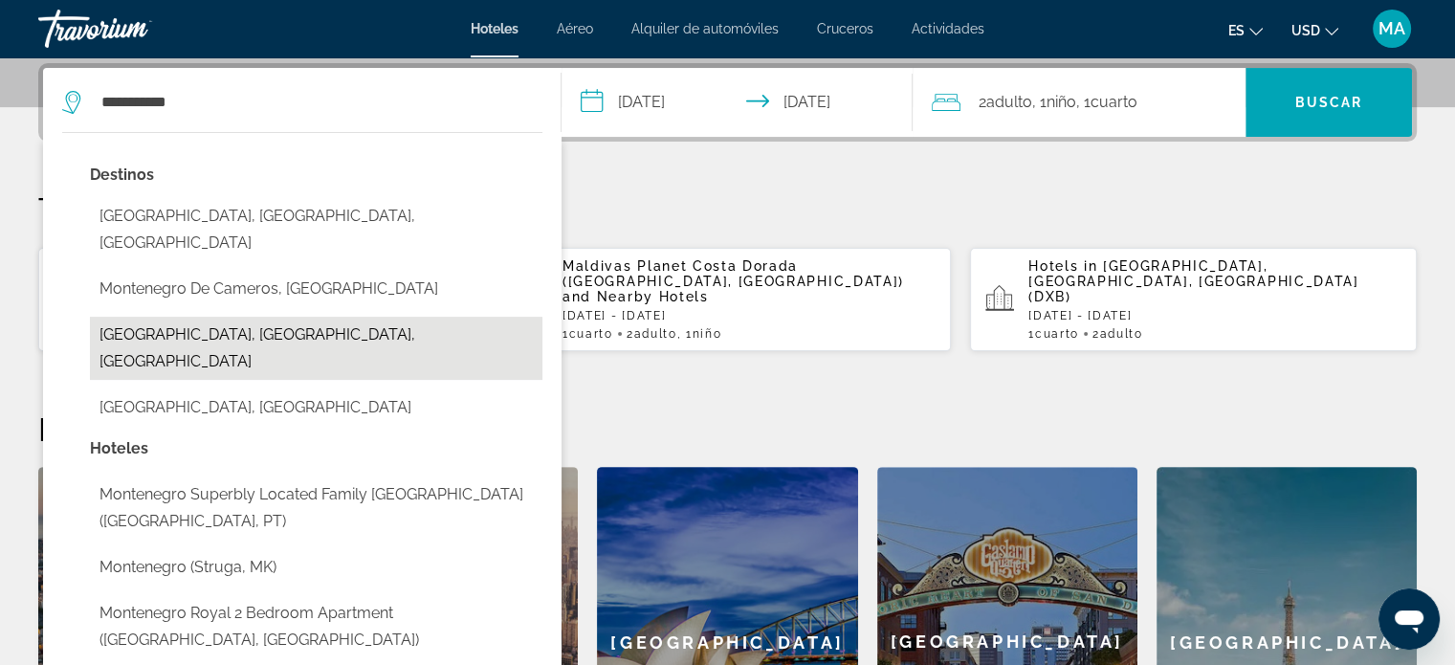
click at [332, 317] on button "Montenegro, Armenia, Colombia" at bounding box center [316, 348] width 453 height 63
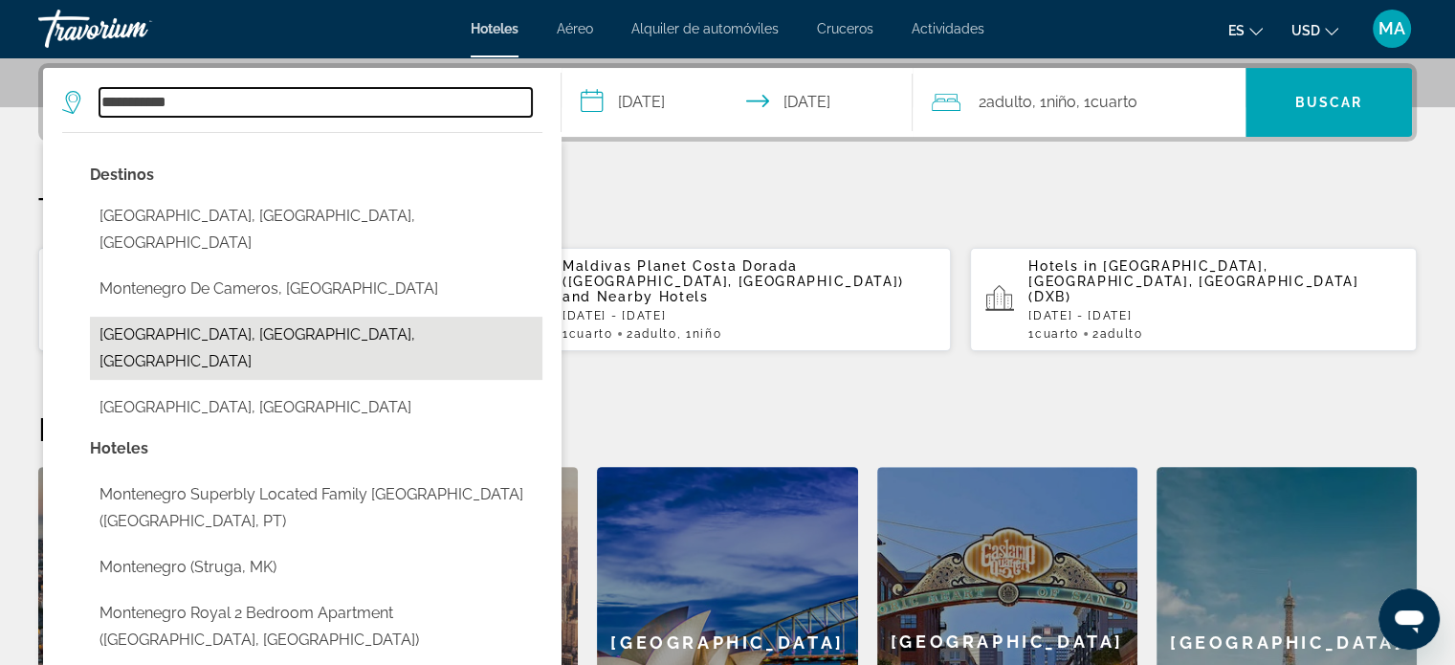
type input "**********"
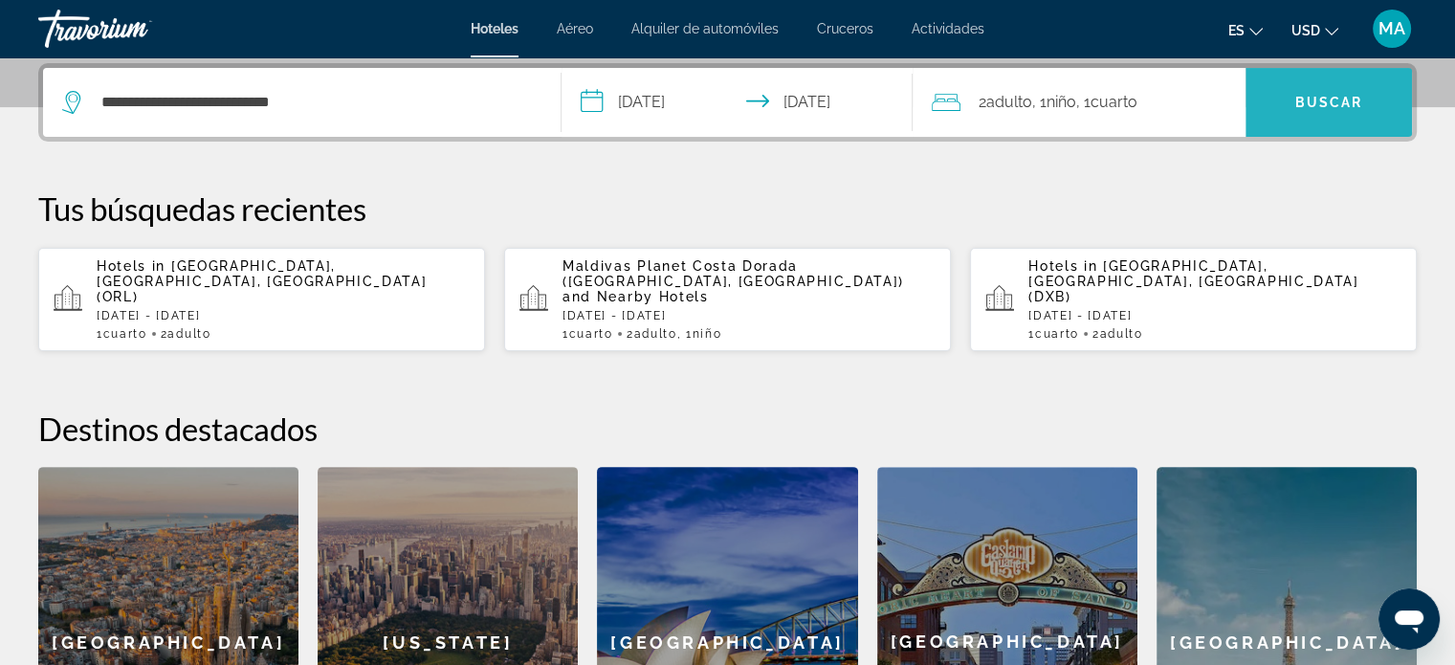
click at [1306, 102] on span "Buscar" at bounding box center [1329, 102] width 68 height 15
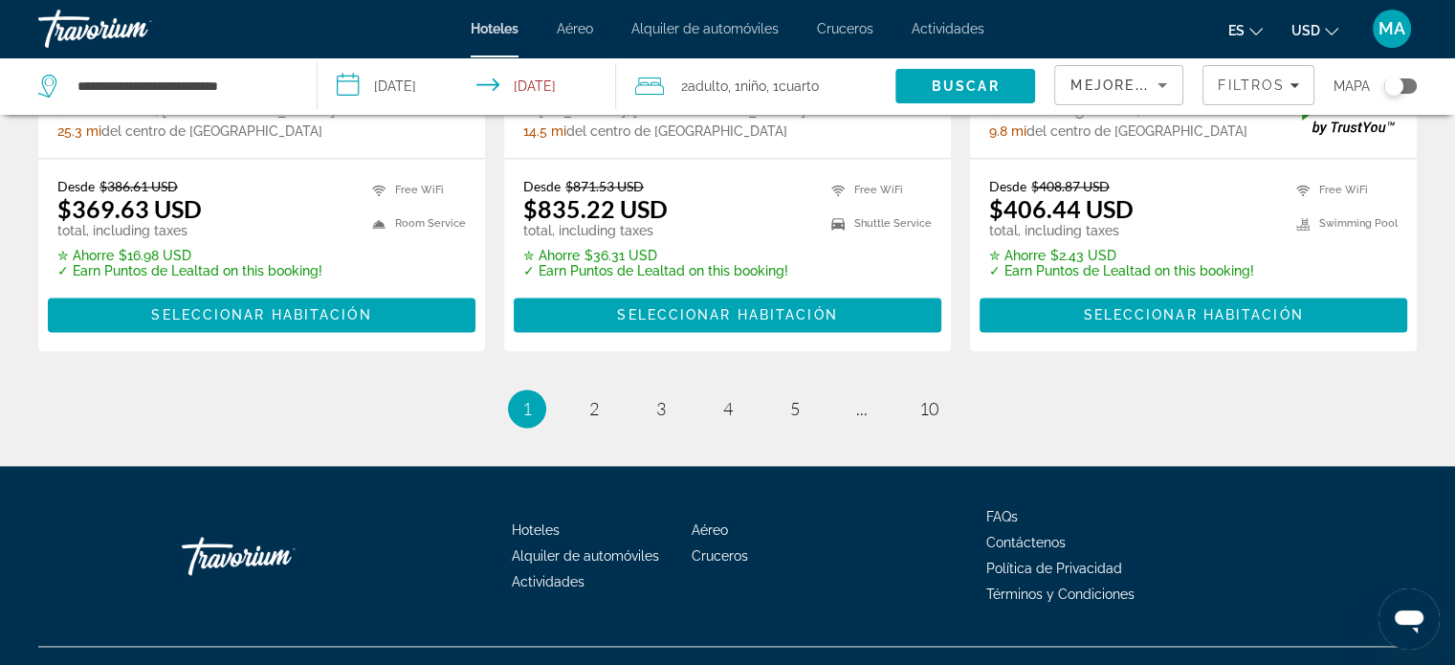
scroll to position [2698, 0]
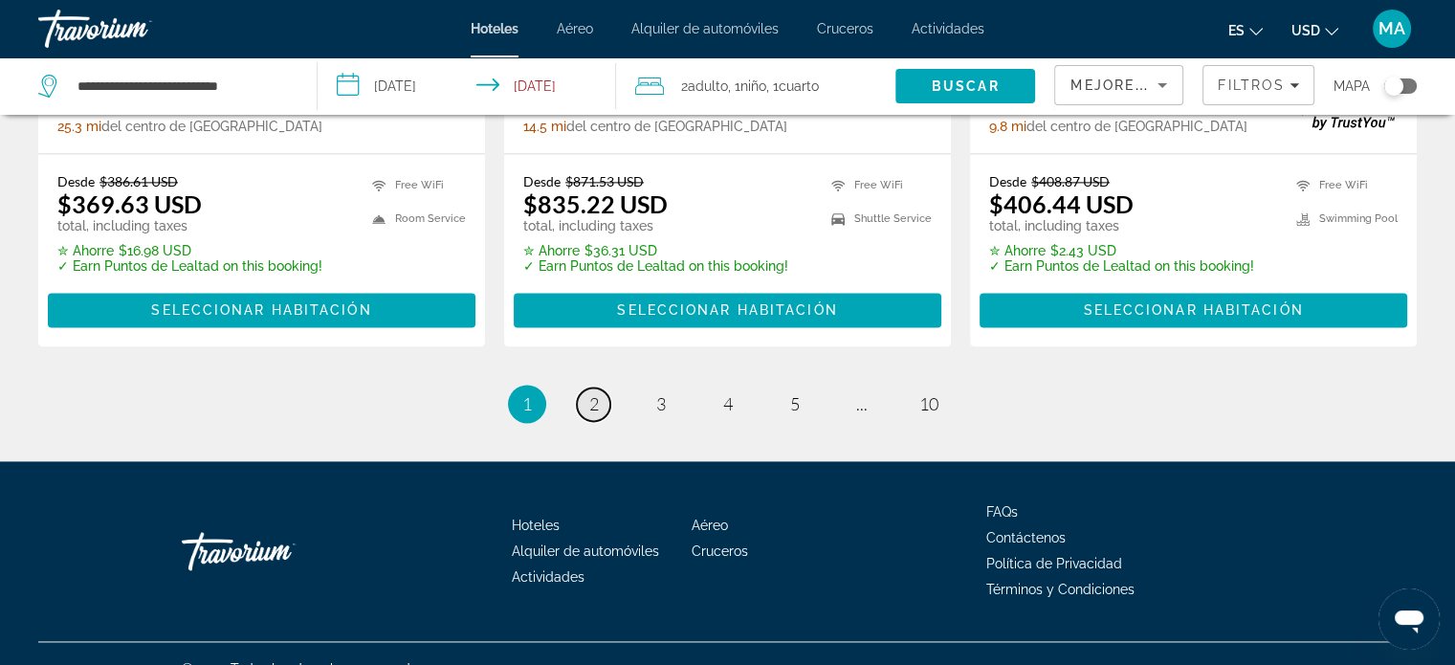
click at [592, 393] on span "2" at bounding box center [594, 403] width 10 height 21
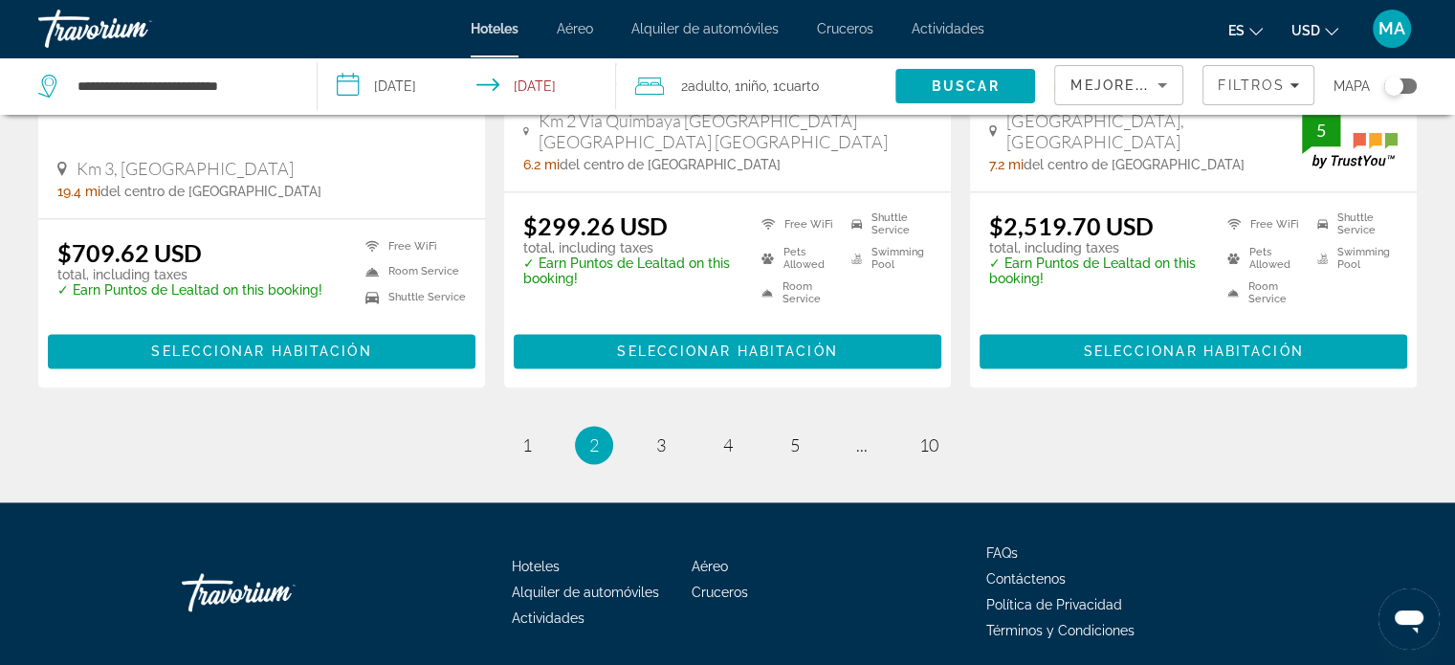
scroll to position [2602, 0]
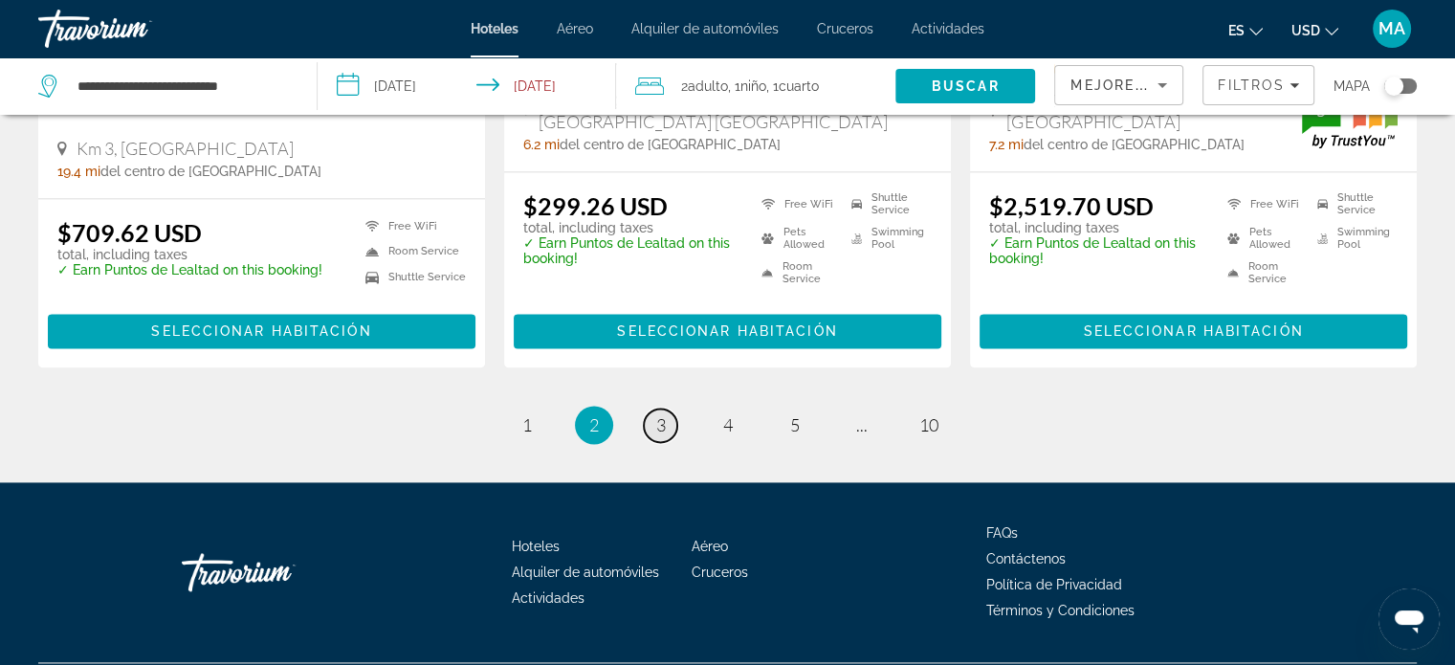
click at [651, 409] on link "page 3" at bounding box center [660, 425] width 33 height 33
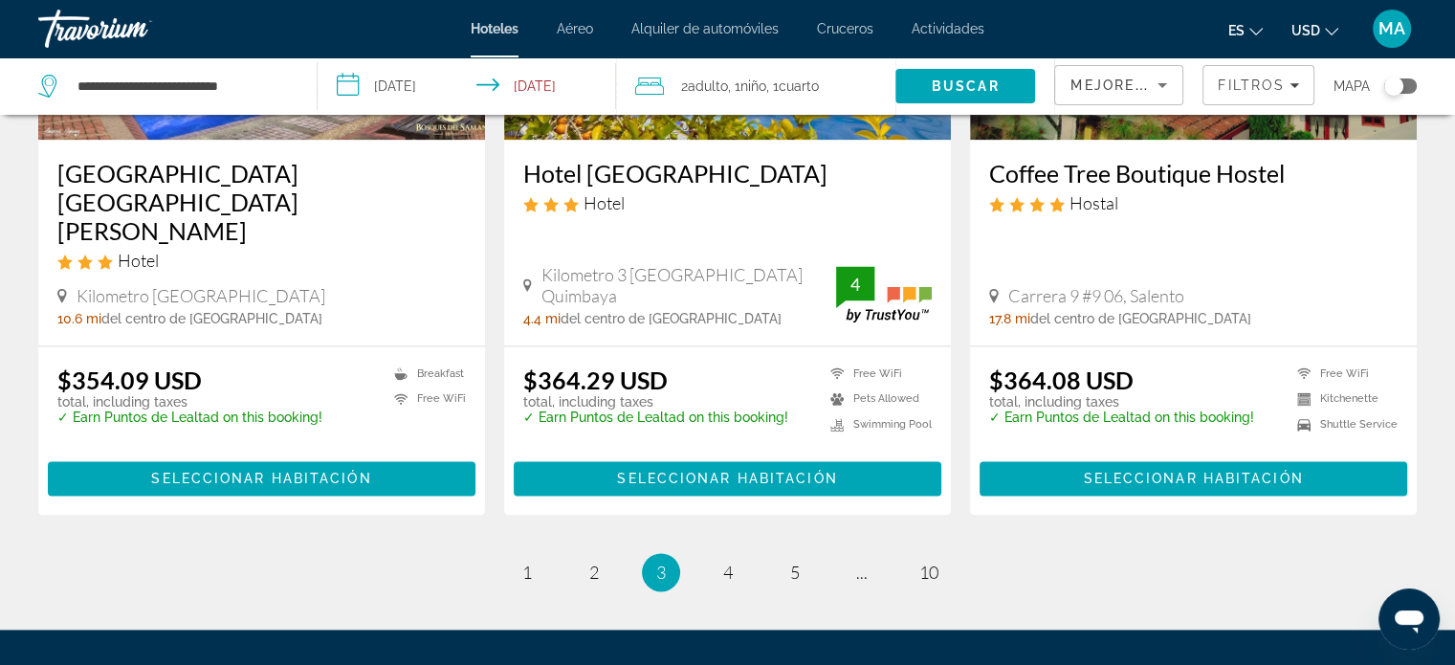
scroll to position [2583, 0]
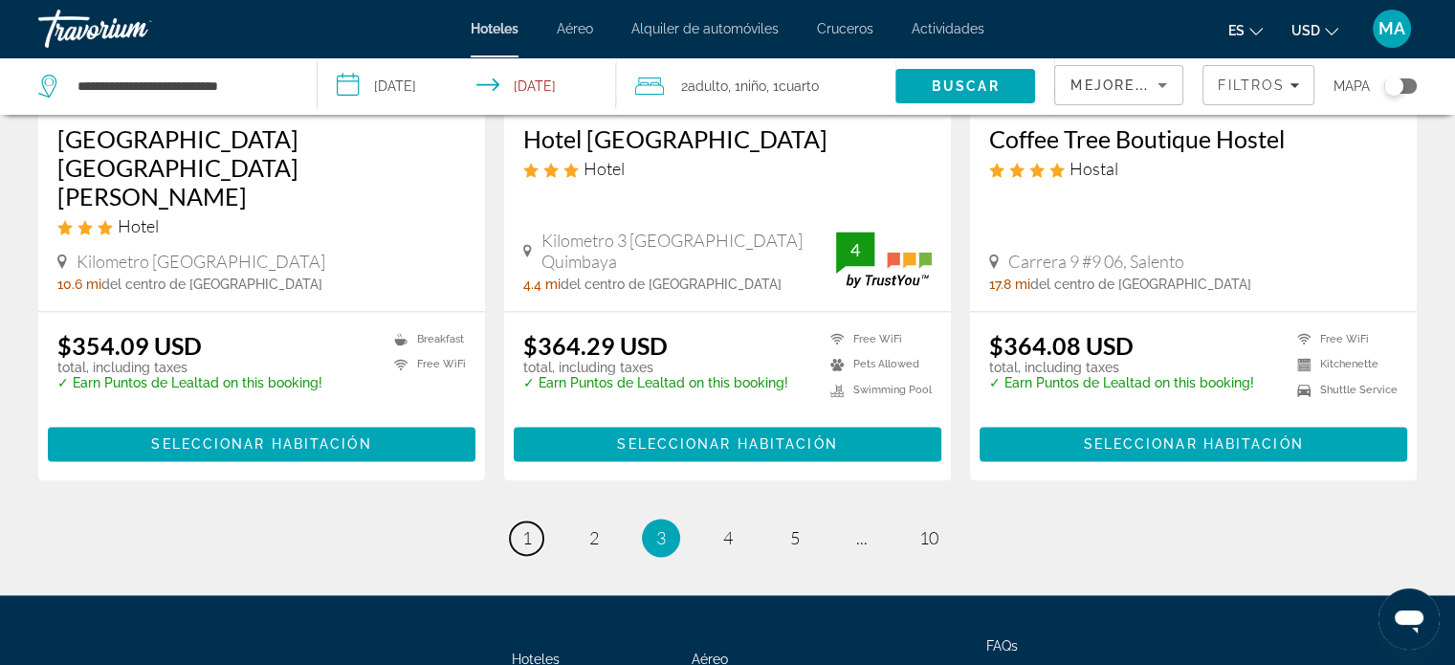
click at [537, 521] on link "page 1" at bounding box center [526, 537] width 33 height 33
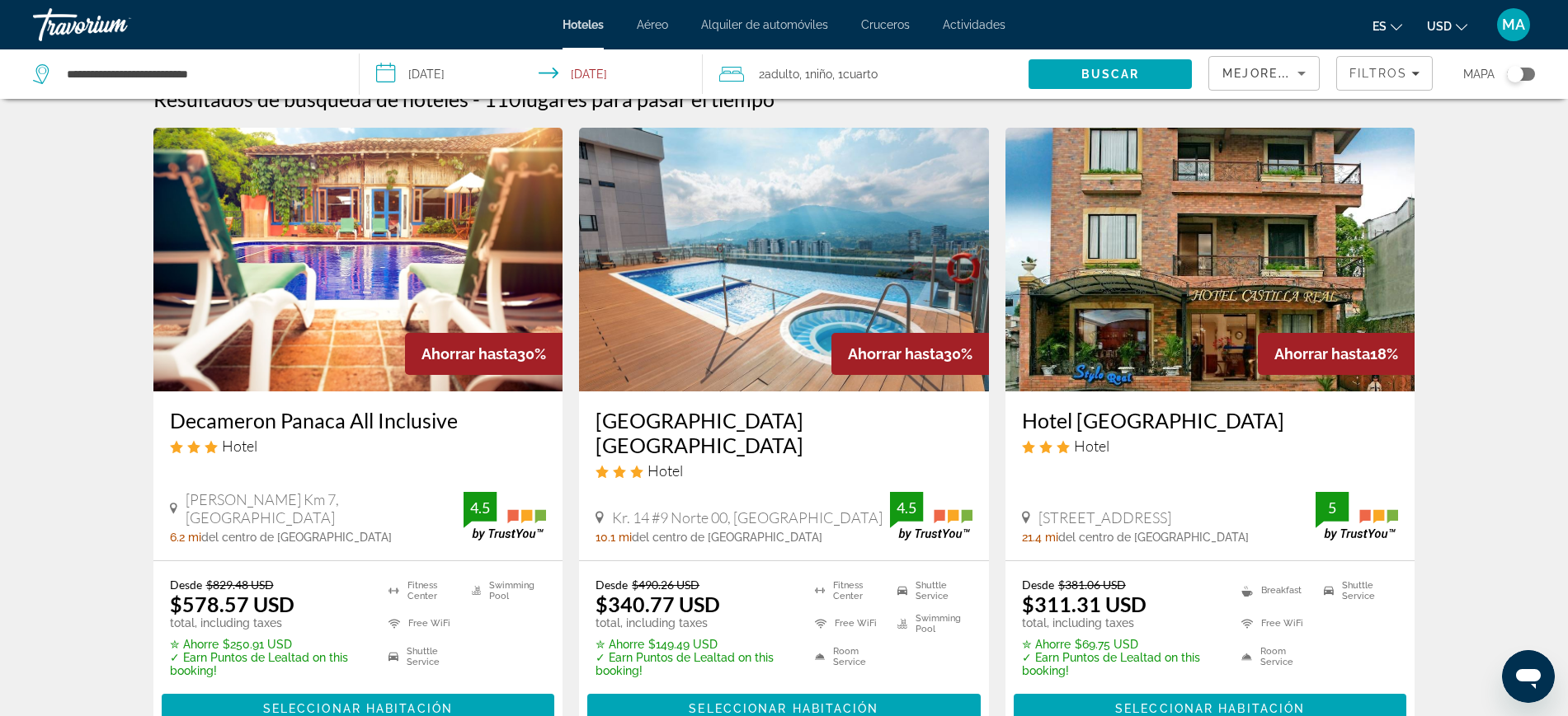
scroll to position [33, 0]
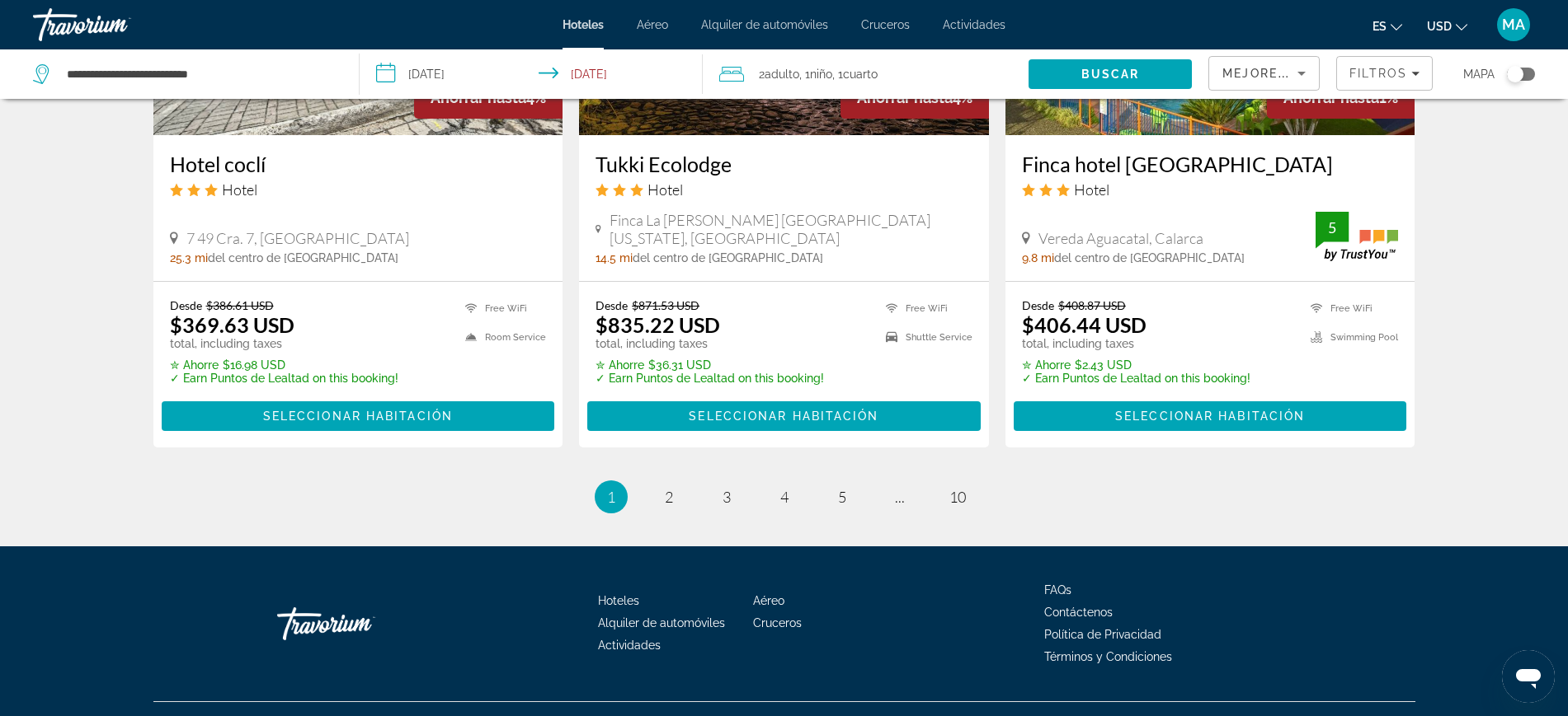
scroll to position [2180, 0]
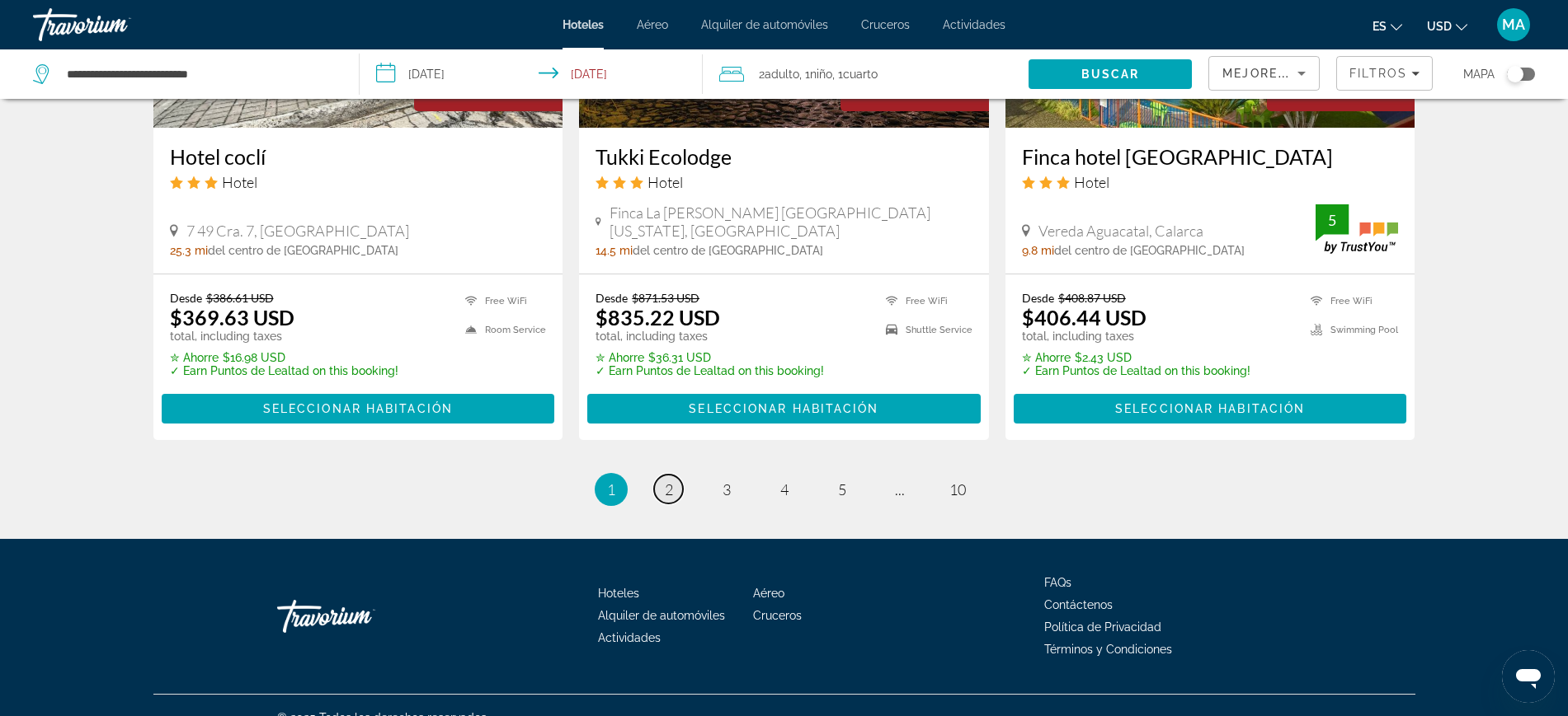
click at [668, 481] on span "2" at bounding box center [669, 489] width 9 height 18
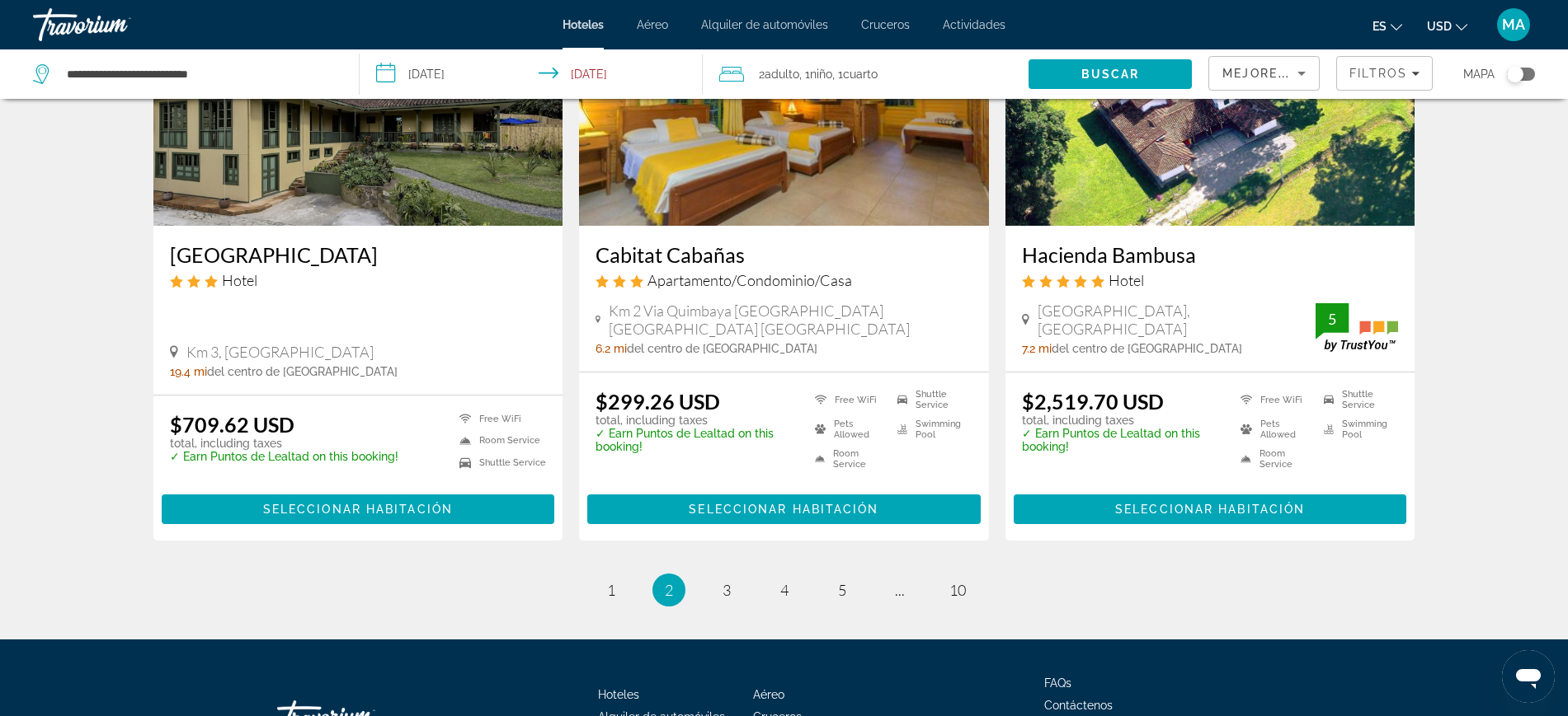
scroll to position [2096, 0]
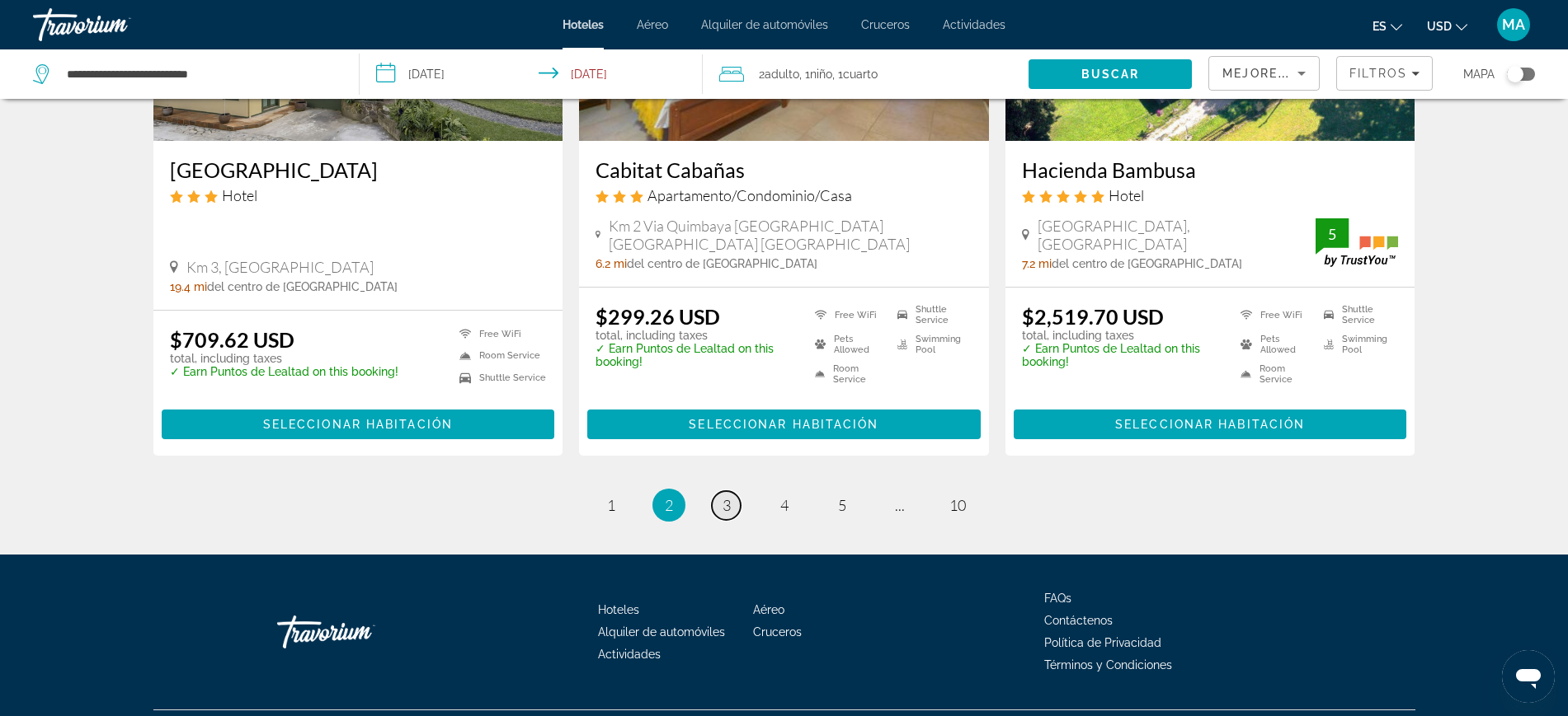
click at [727, 496] on span "3" at bounding box center [727, 505] width 9 height 18
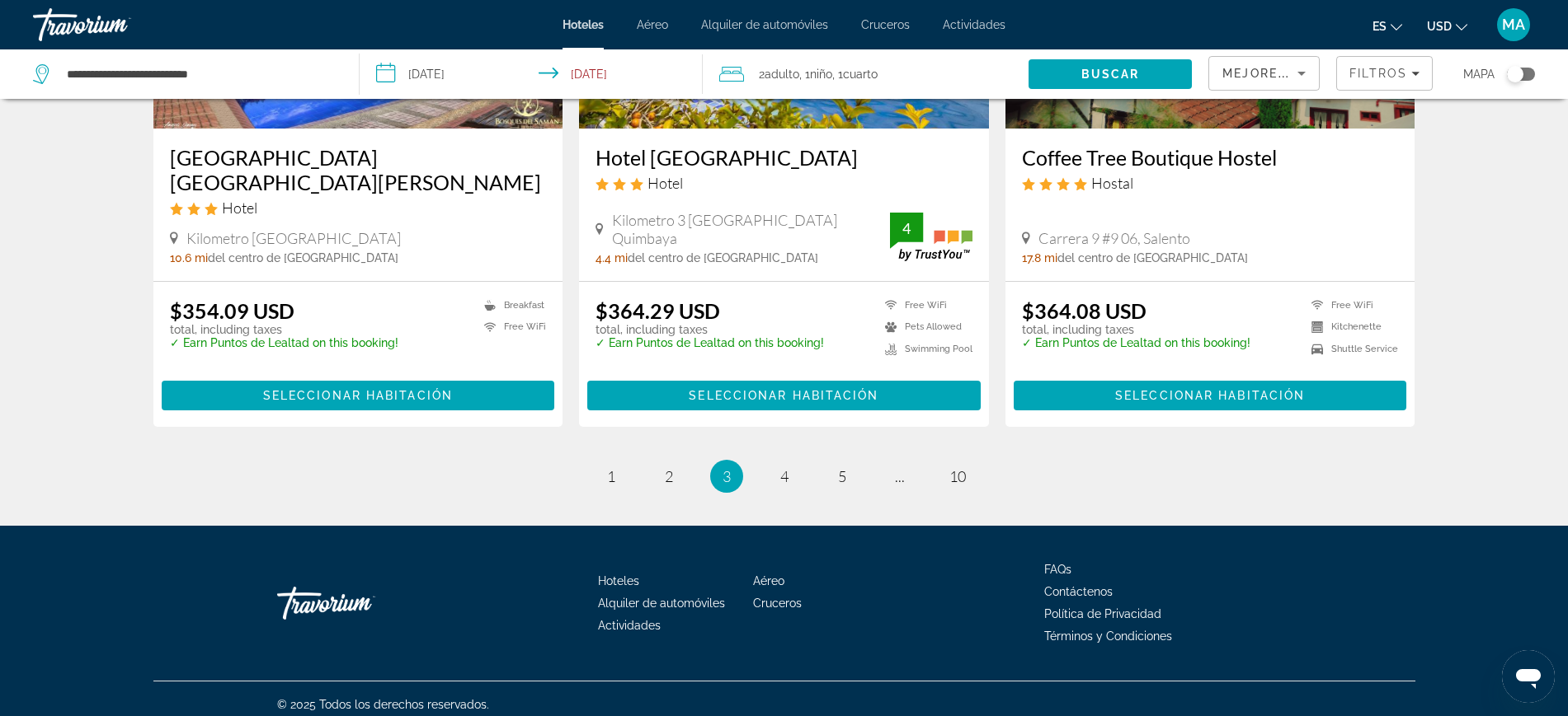
scroll to position [2147, 0]
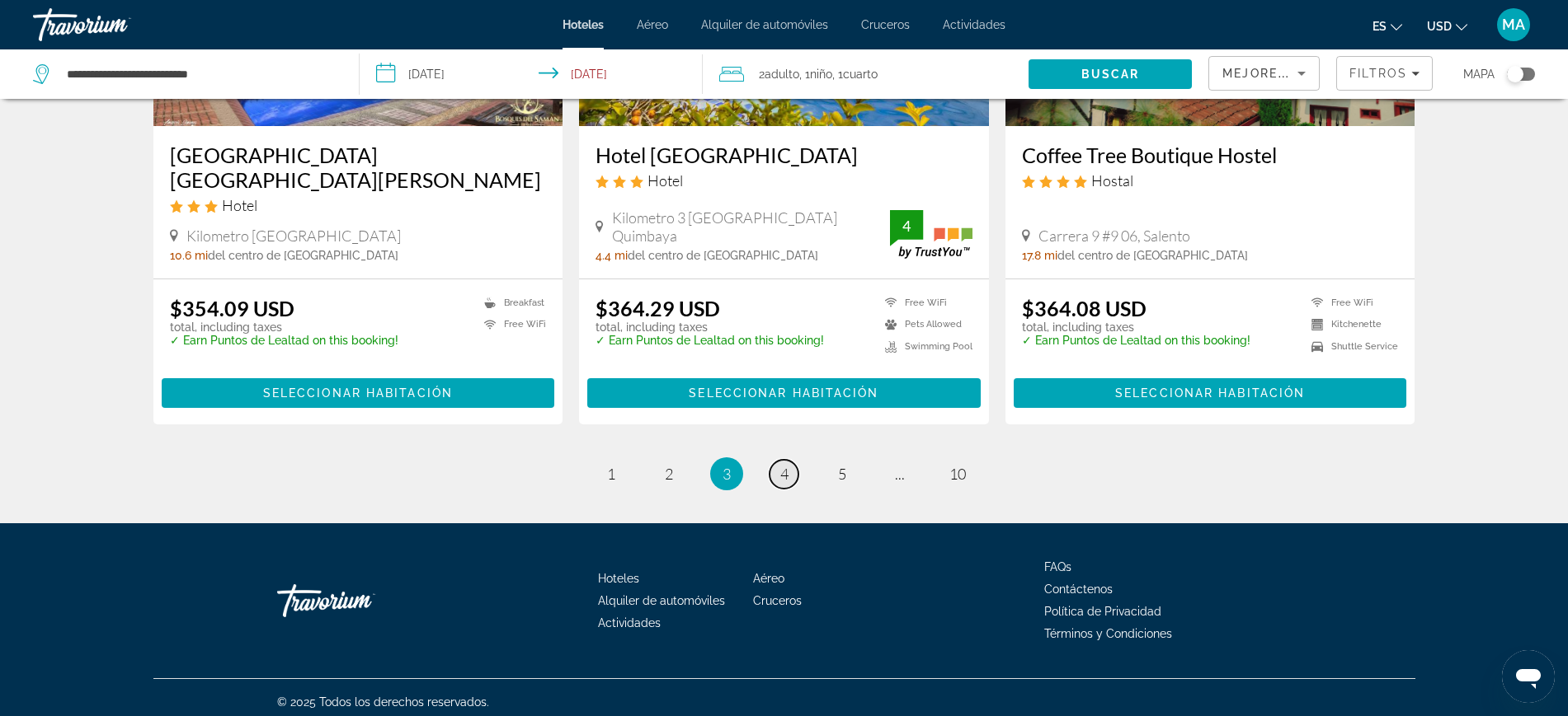
click at [782, 470] on span "4" at bounding box center [784, 474] width 9 height 18
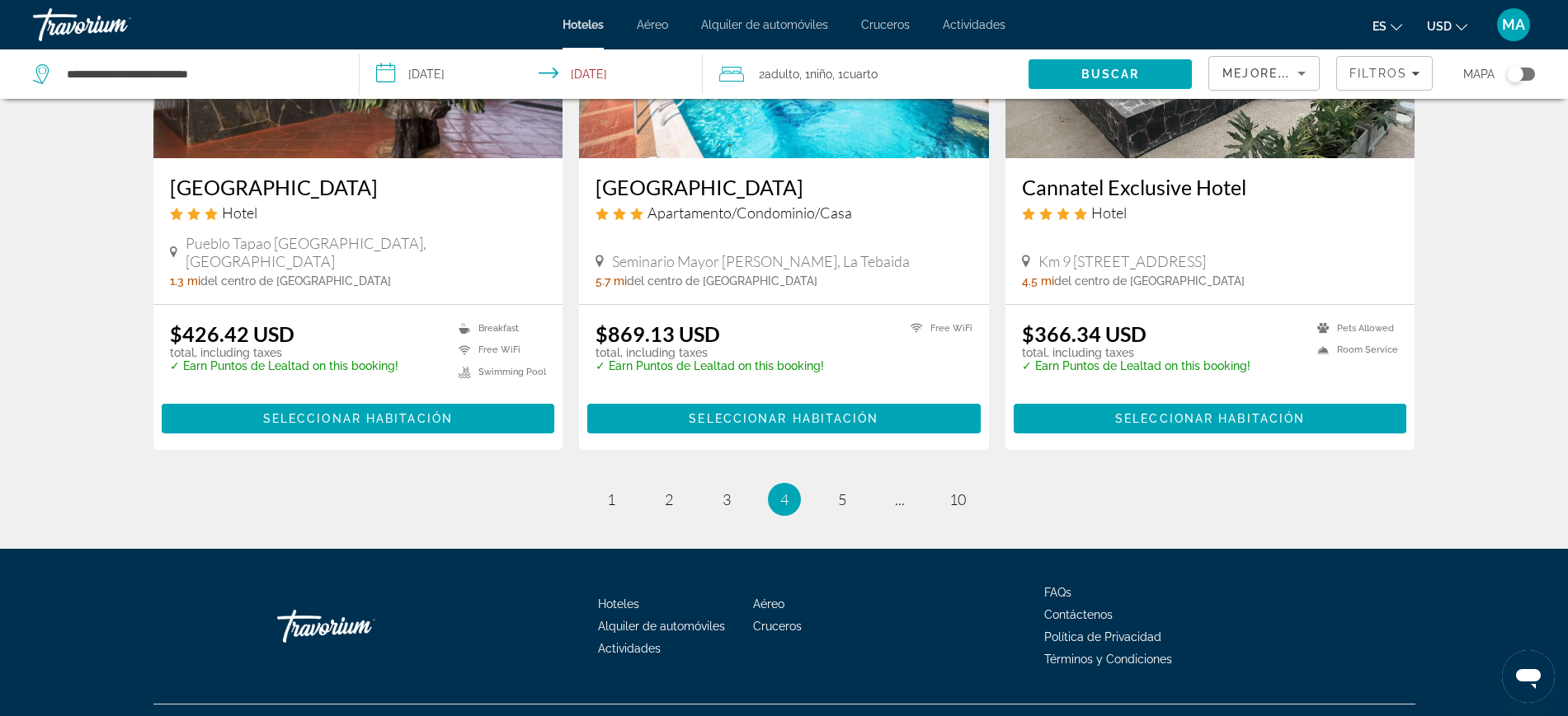
scroll to position [2095, 0]
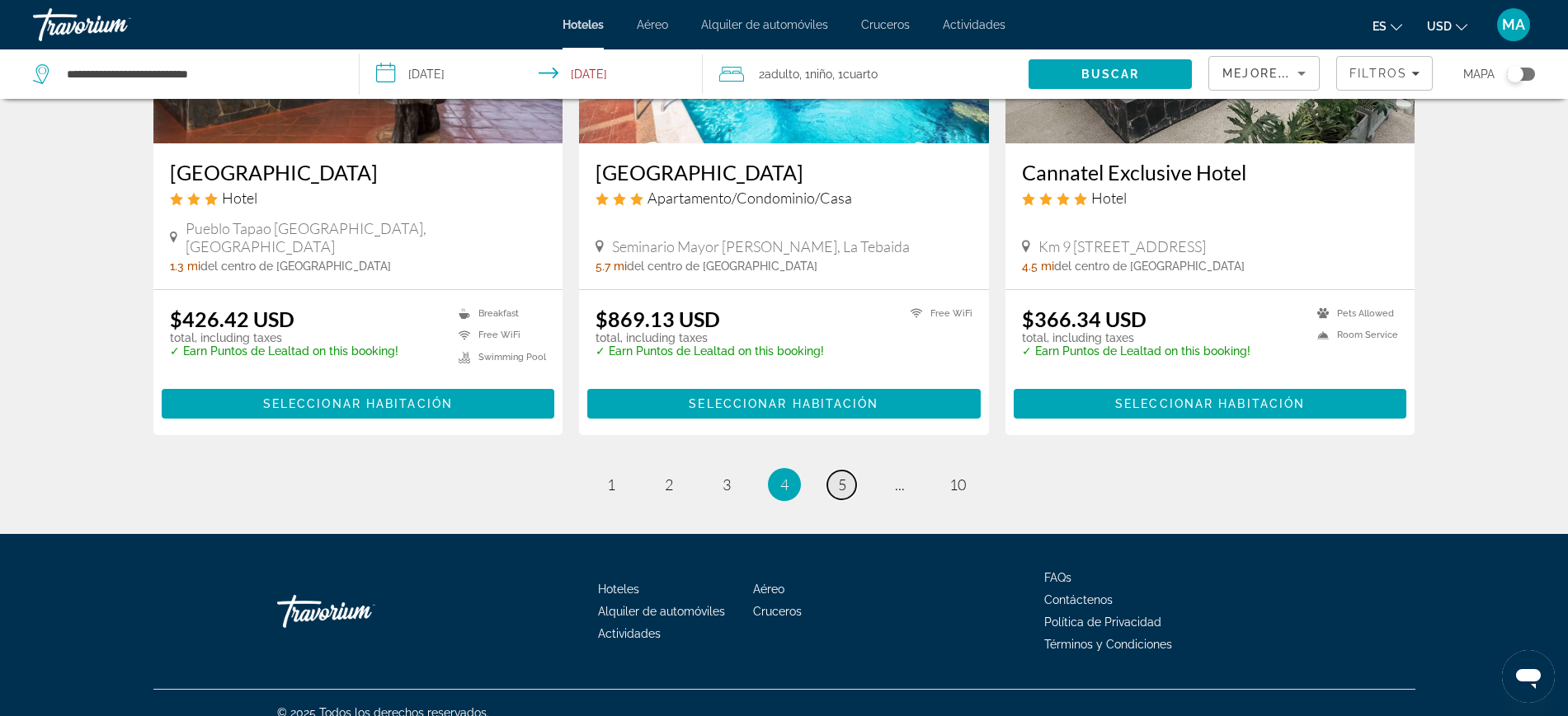
click at [840, 476] on link "page 5" at bounding box center [841, 484] width 28 height 28
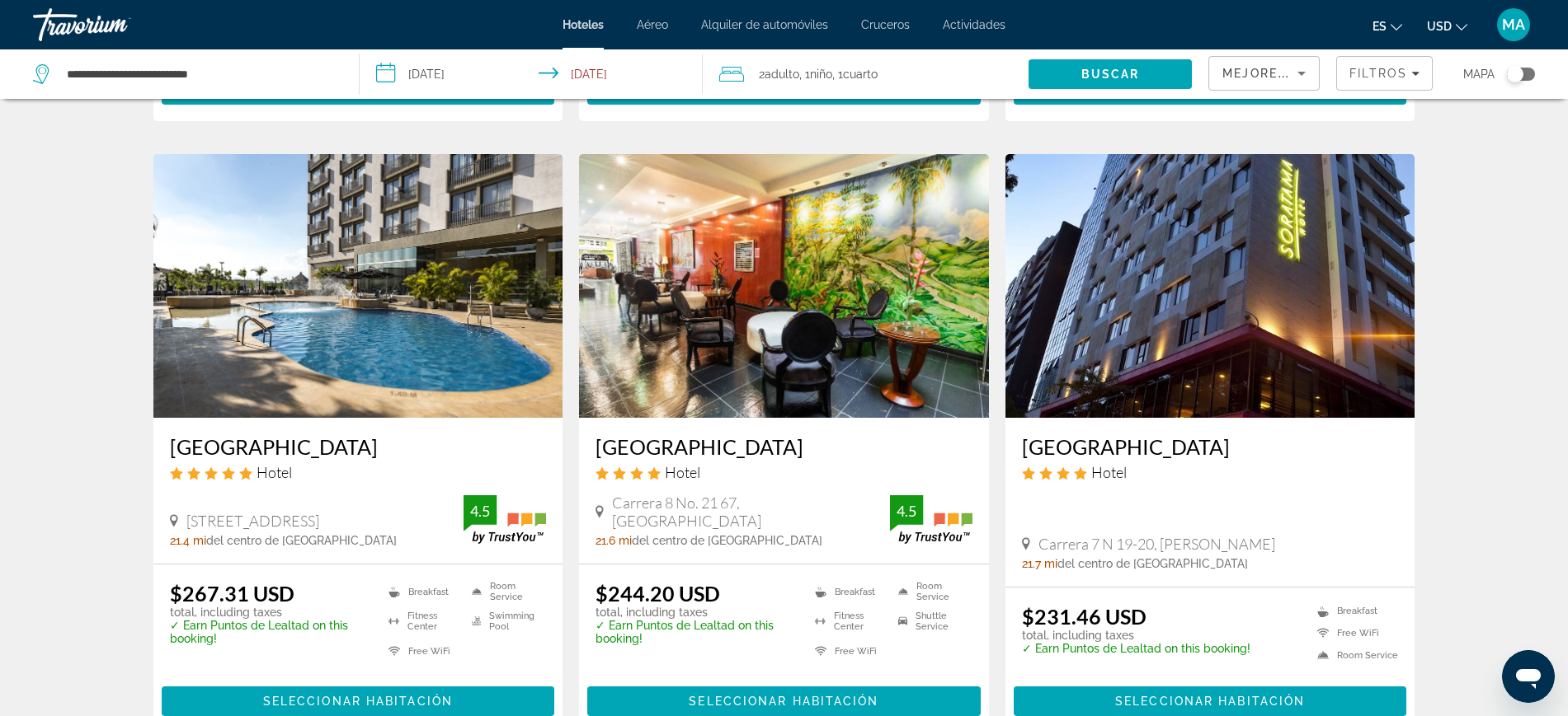
scroll to position [2093, 0]
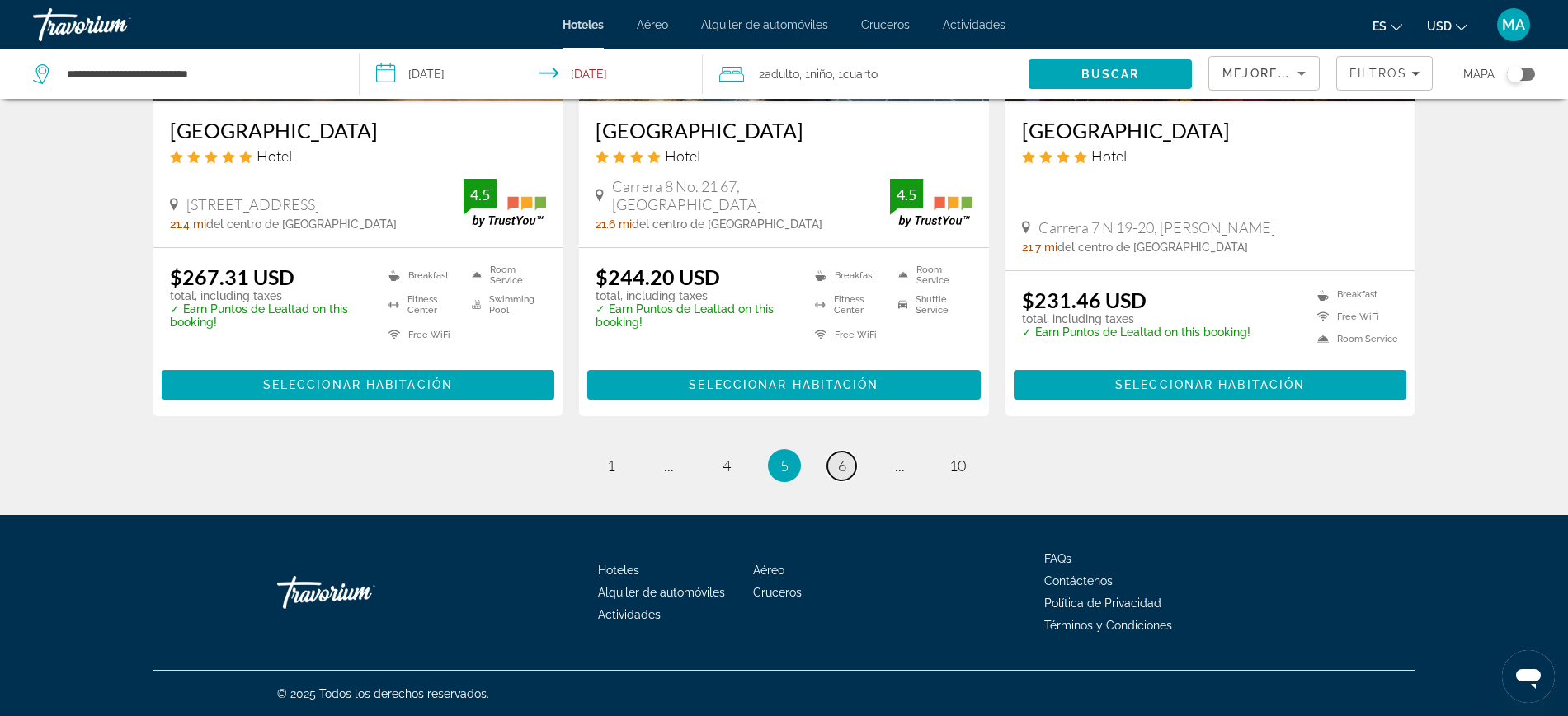
click at [846, 463] on link "page 6" at bounding box center [841, 465] width 28 height 28
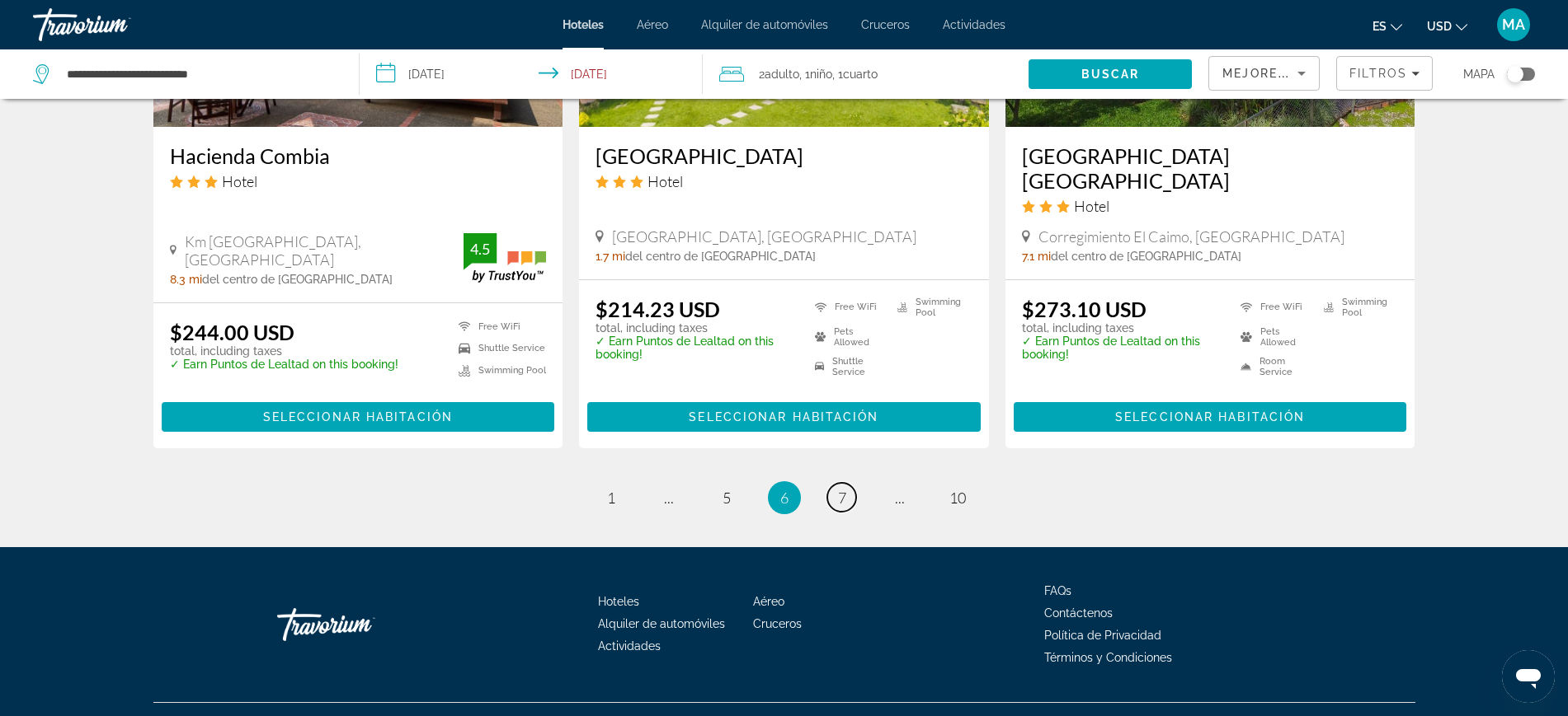
scroll to position [2132, 0]
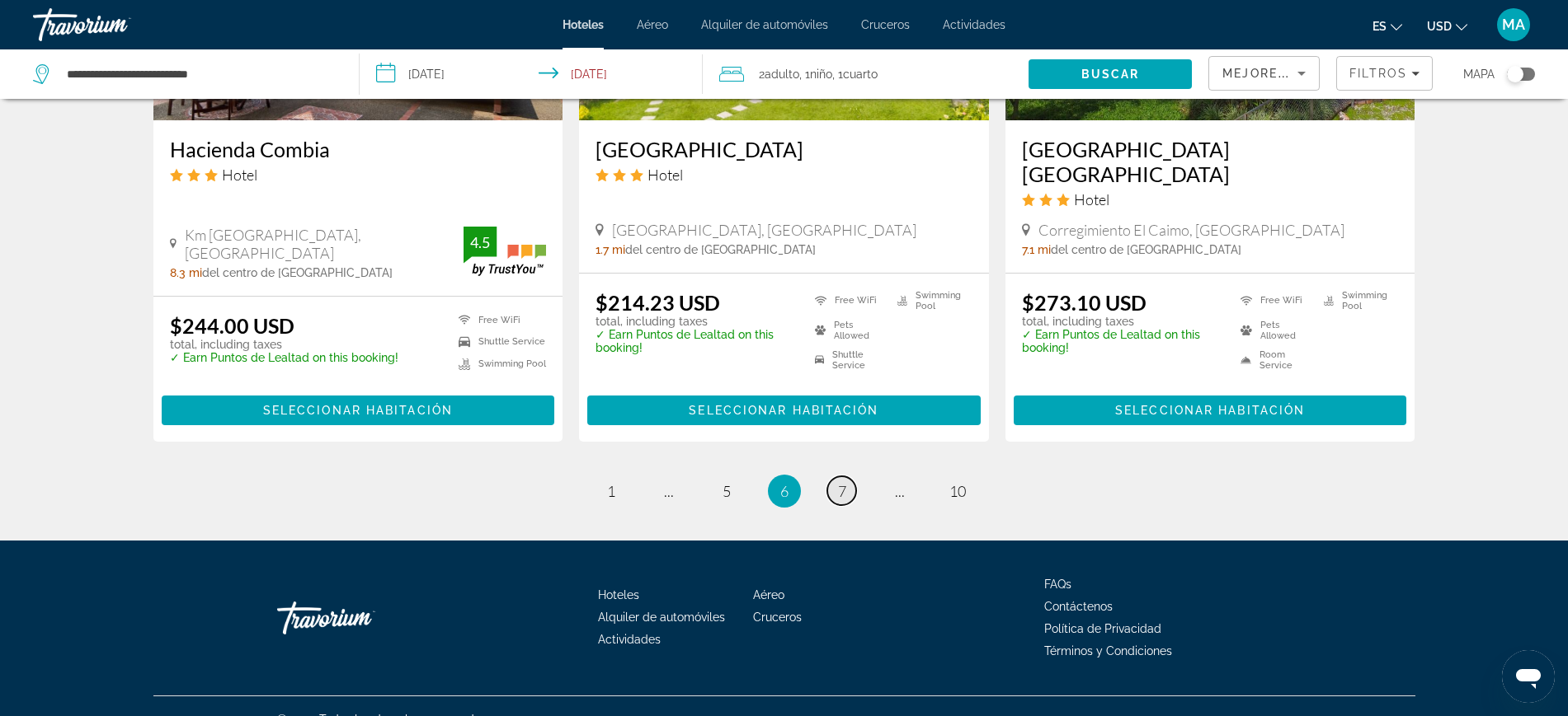
click at [838, 483] on span "7" at bounding box center [842, 491] width 9 height 18
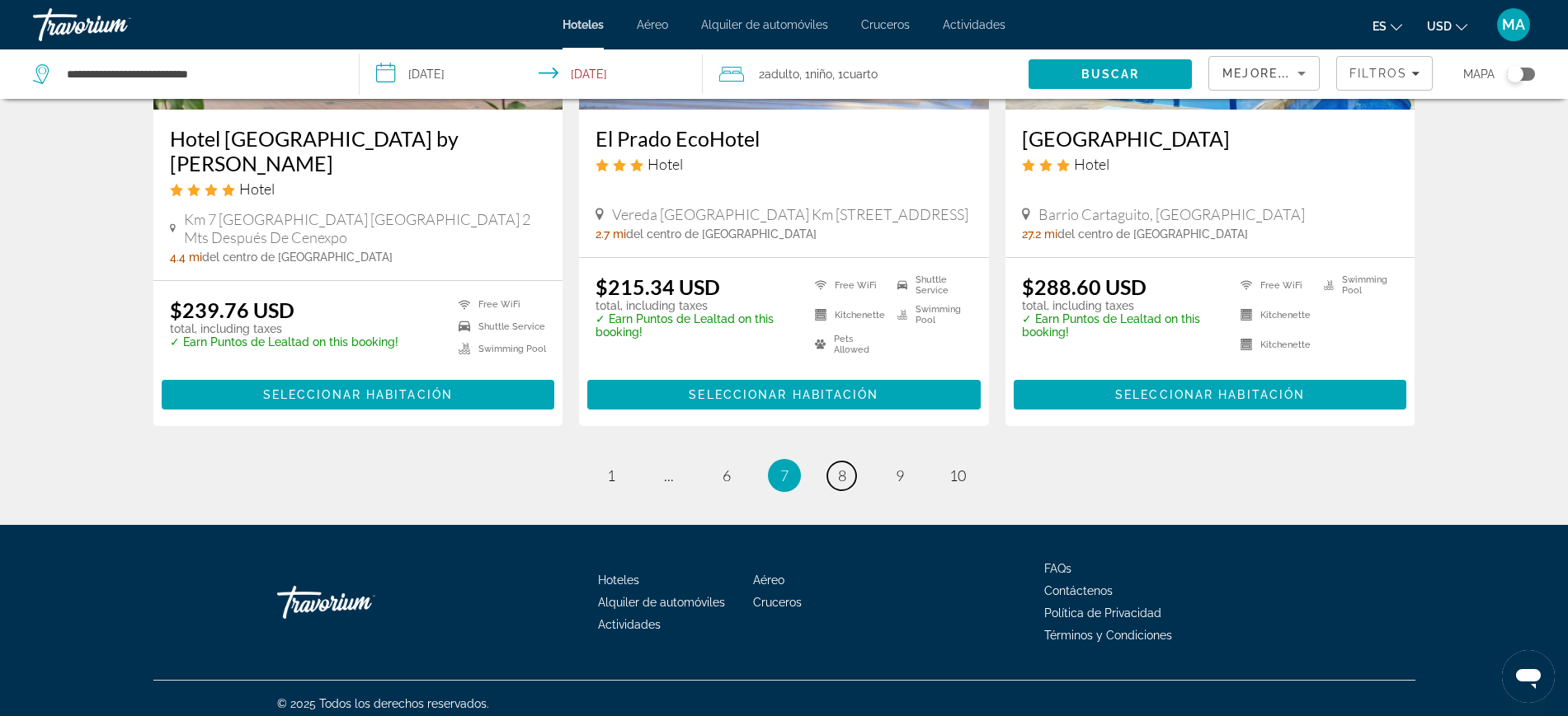
scroll to position [2119, 0]
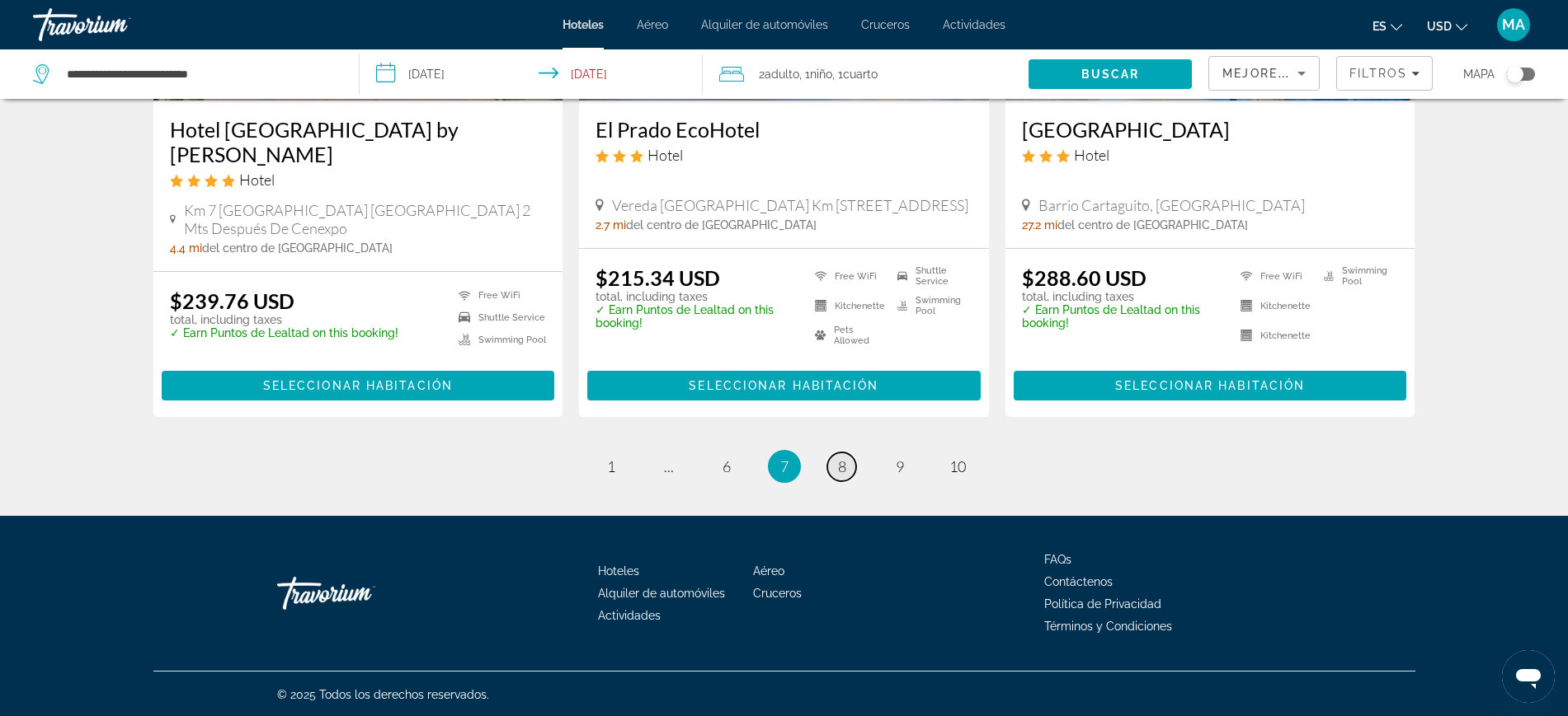
click at [841, 459] on span "8" at bounding box center [842, 466] width 9 height 18
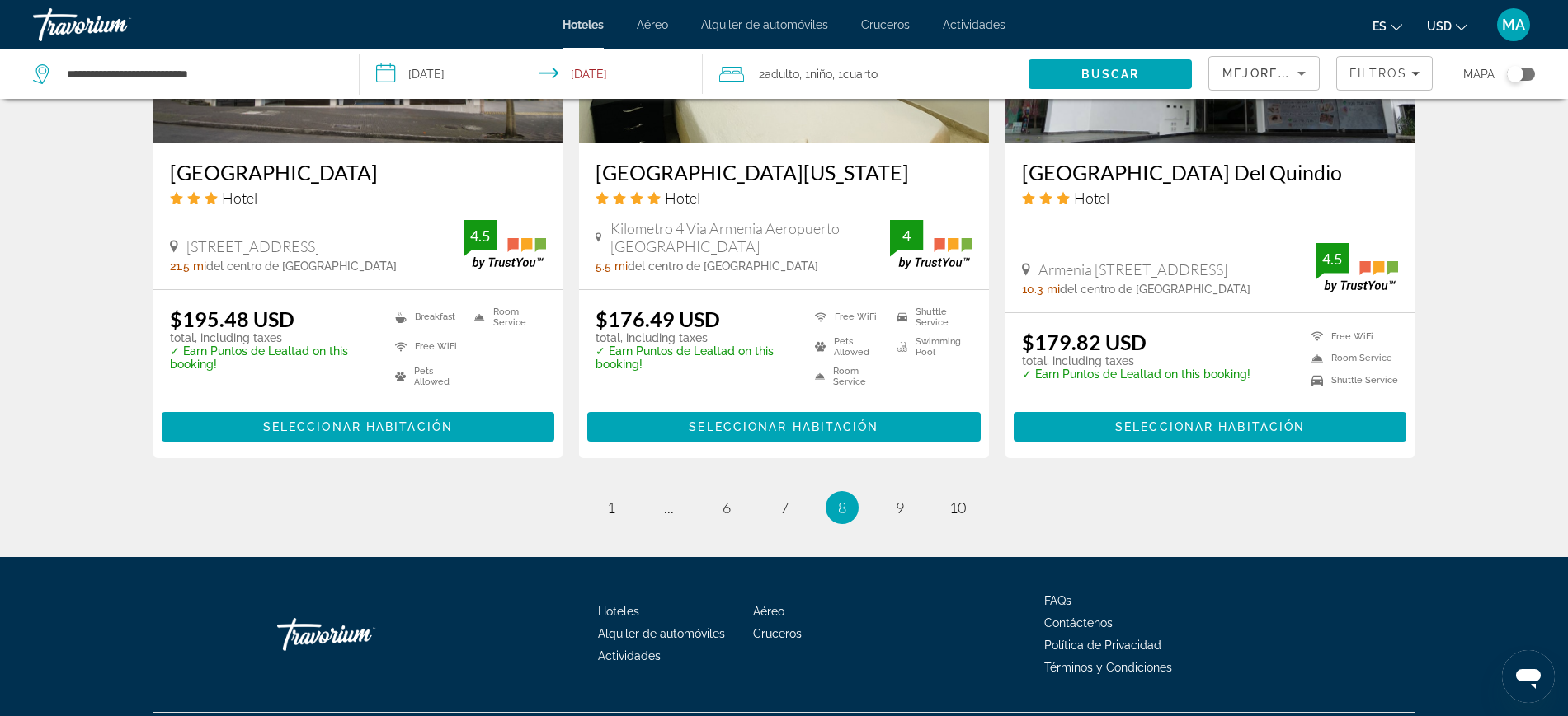
scroll to position [2111, 0]
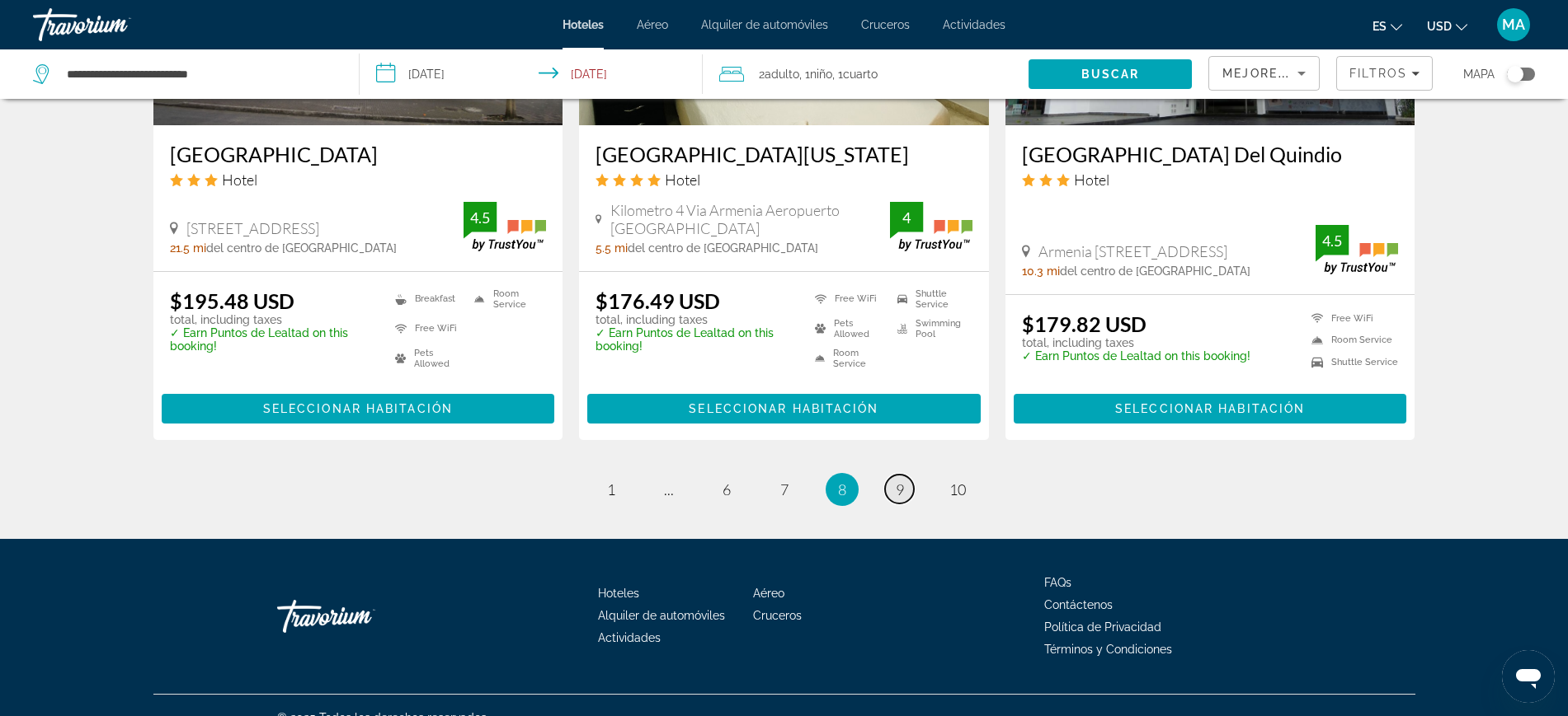
click at [898, 481] on span "9" at bounding box center [900, 489] width 9 height 18
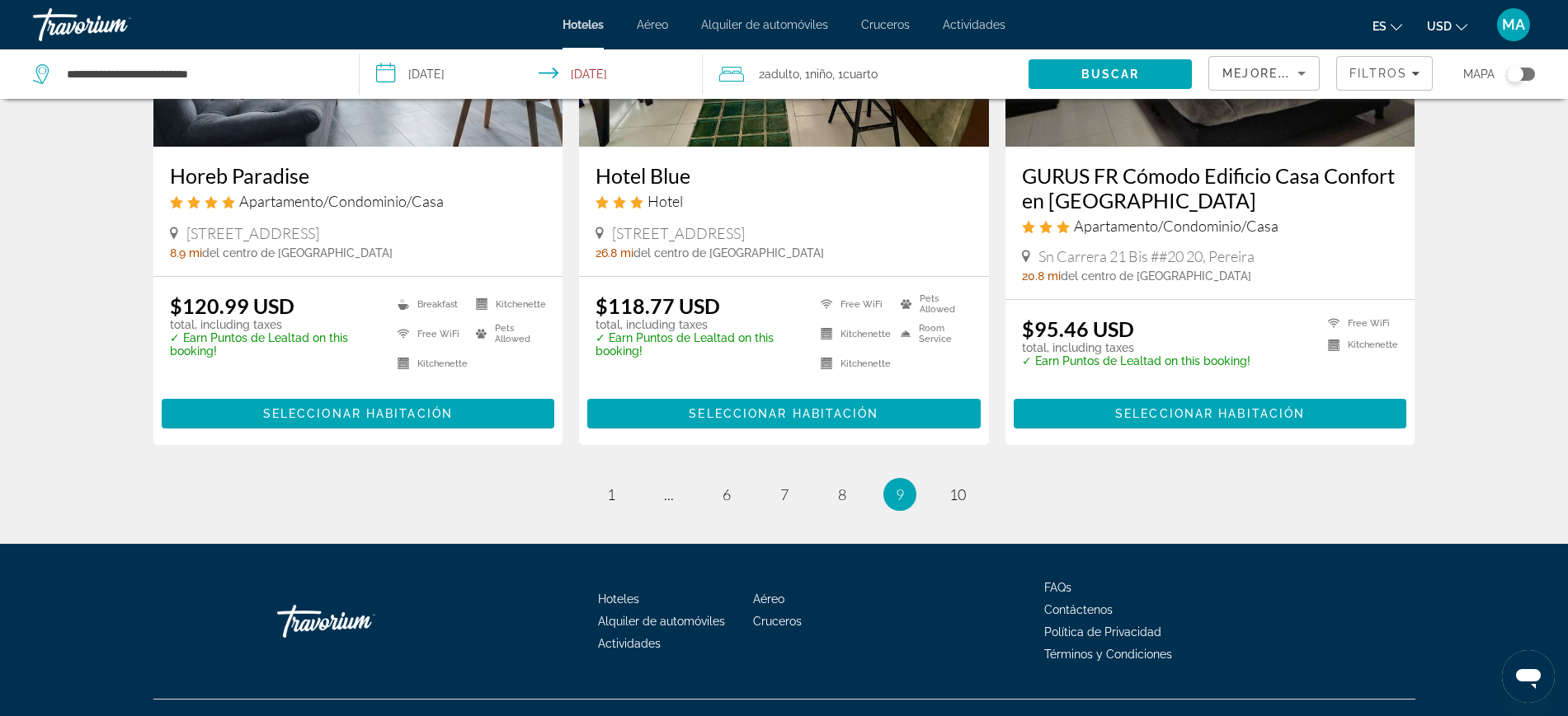
scroll to position [2077, 0]
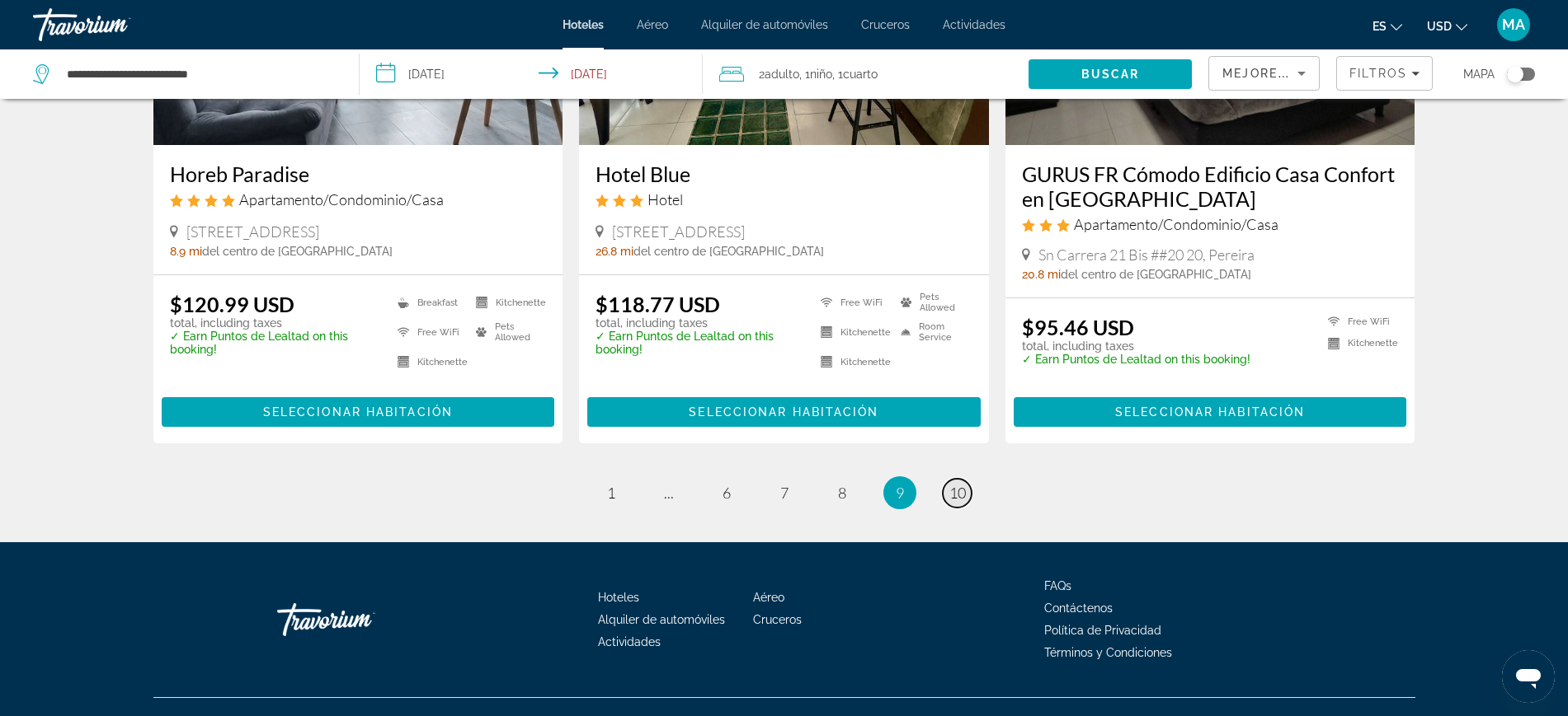
click at [950, 484] on span "10" at bounding box center [957, 493] width 16 height 18
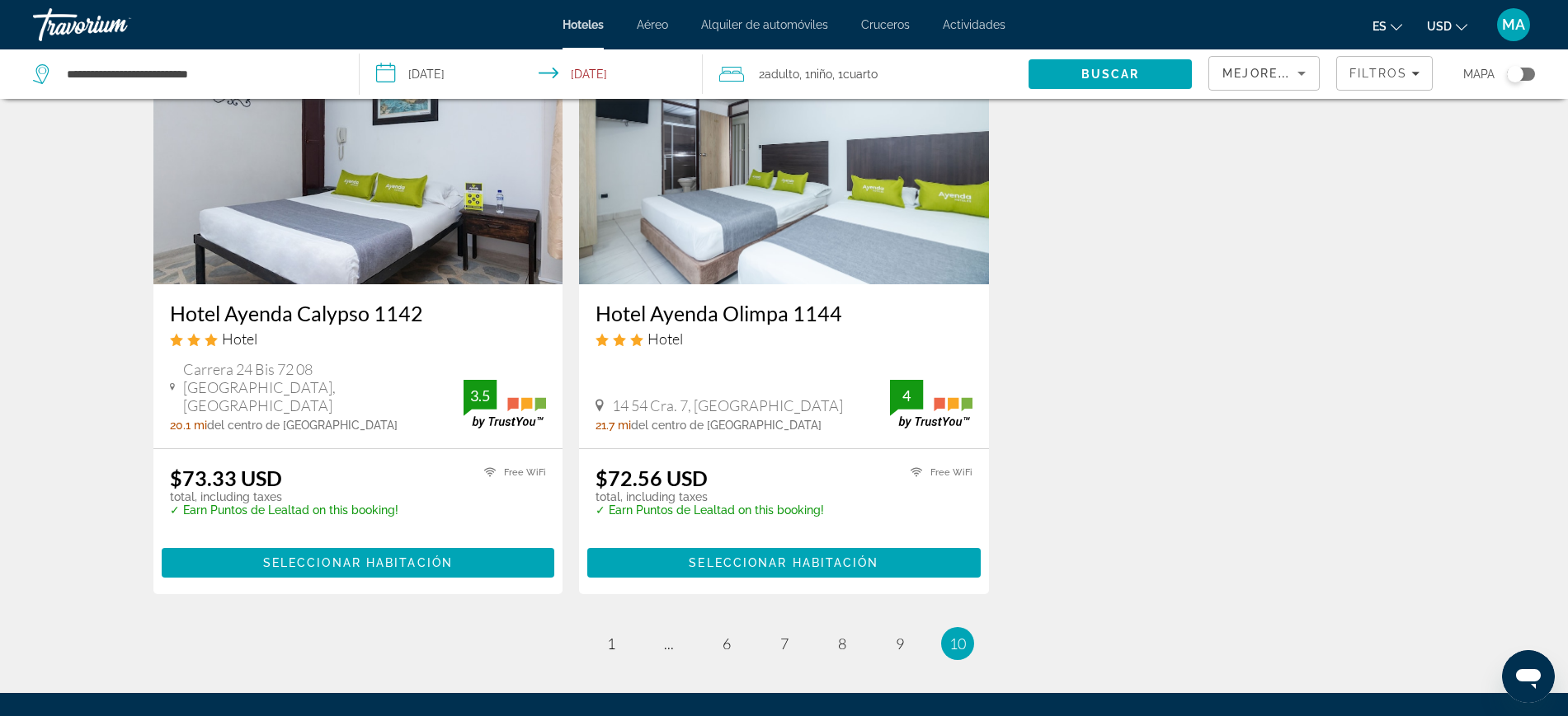
scroll to position [103, 0]
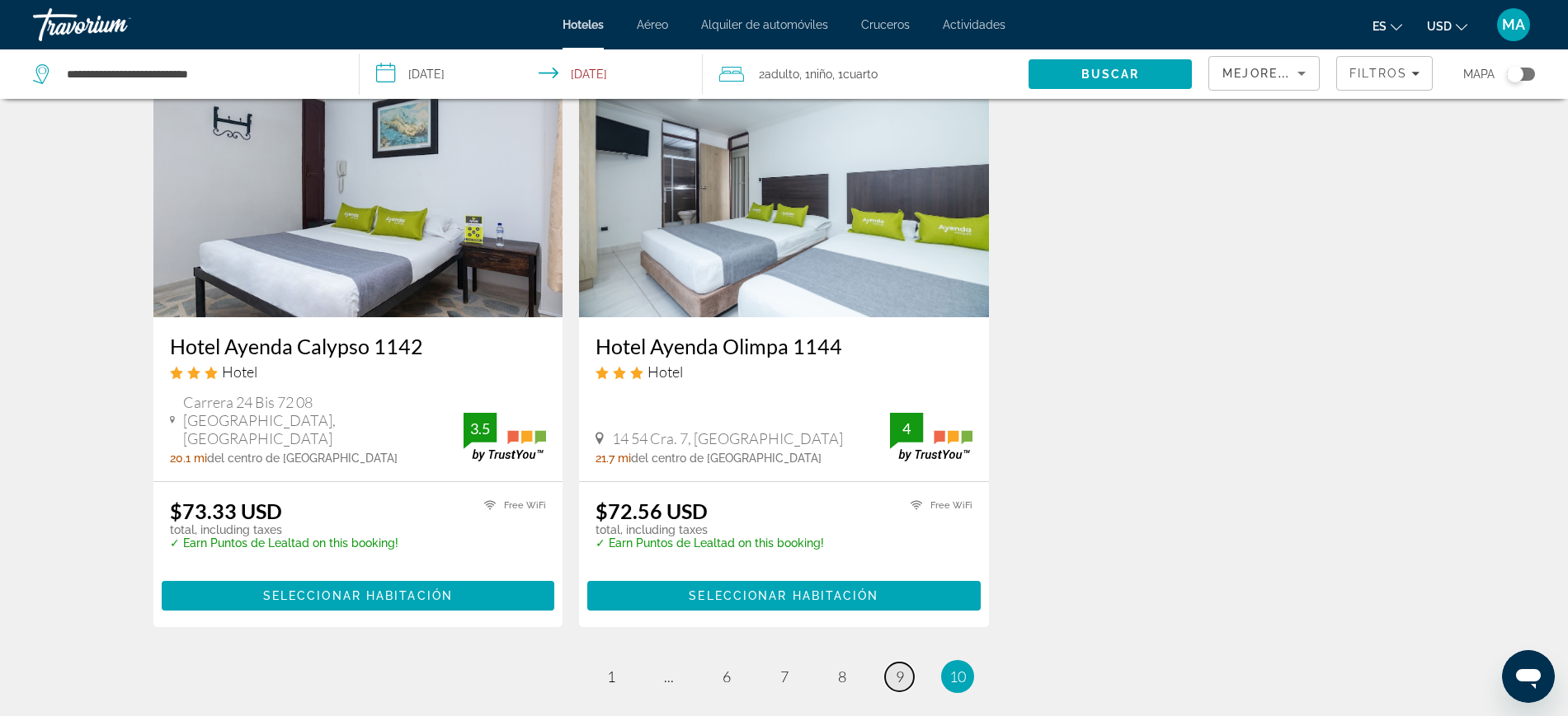
click at [896, 572] on span "9" at bounding box center [900, 676] width 9 height 18
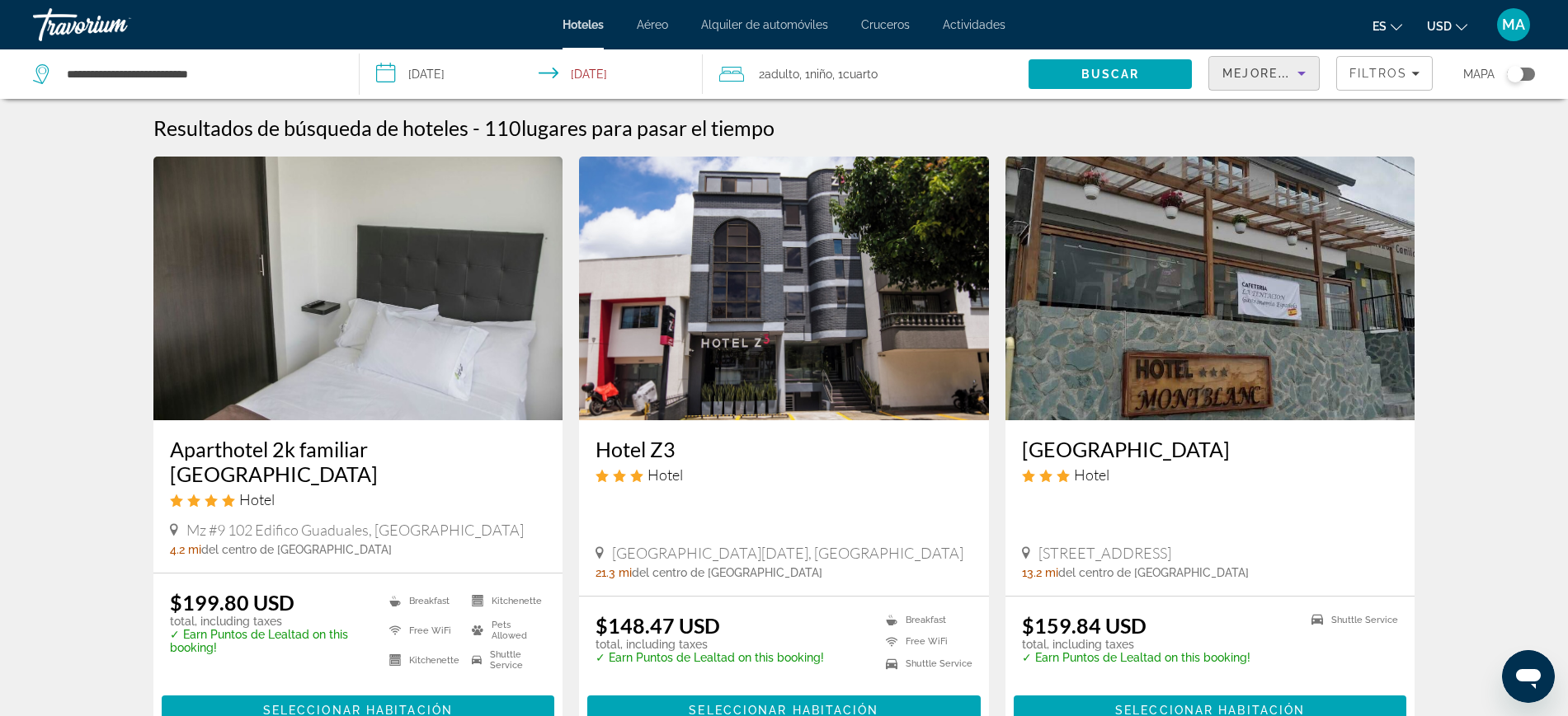
click at [1266, 79] on span "Mejores descuentos" at bounding box center [1304, 72] width 165 height 13
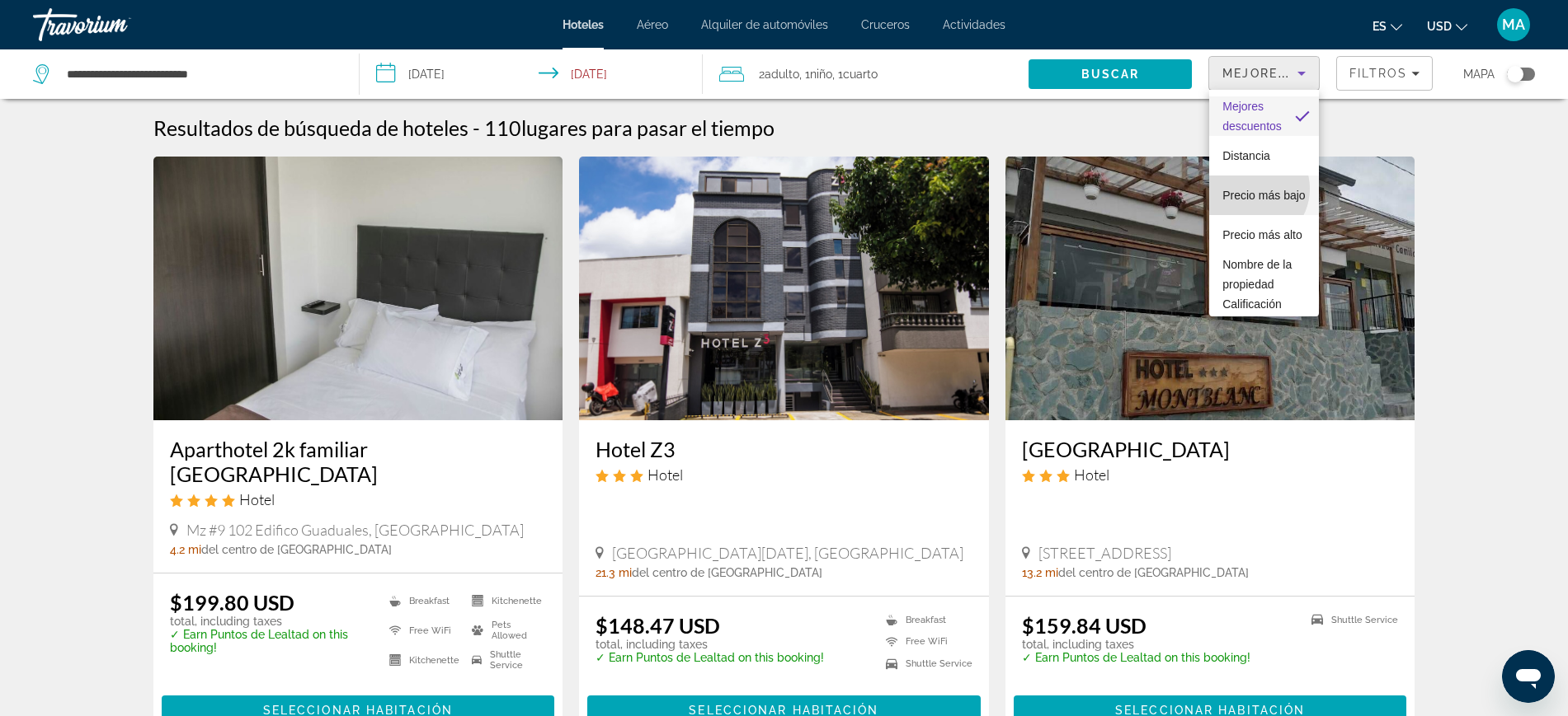
click at [1250, 189] on span "Precio más bajo" at bounding box center [1264, 195] width 83 height 13
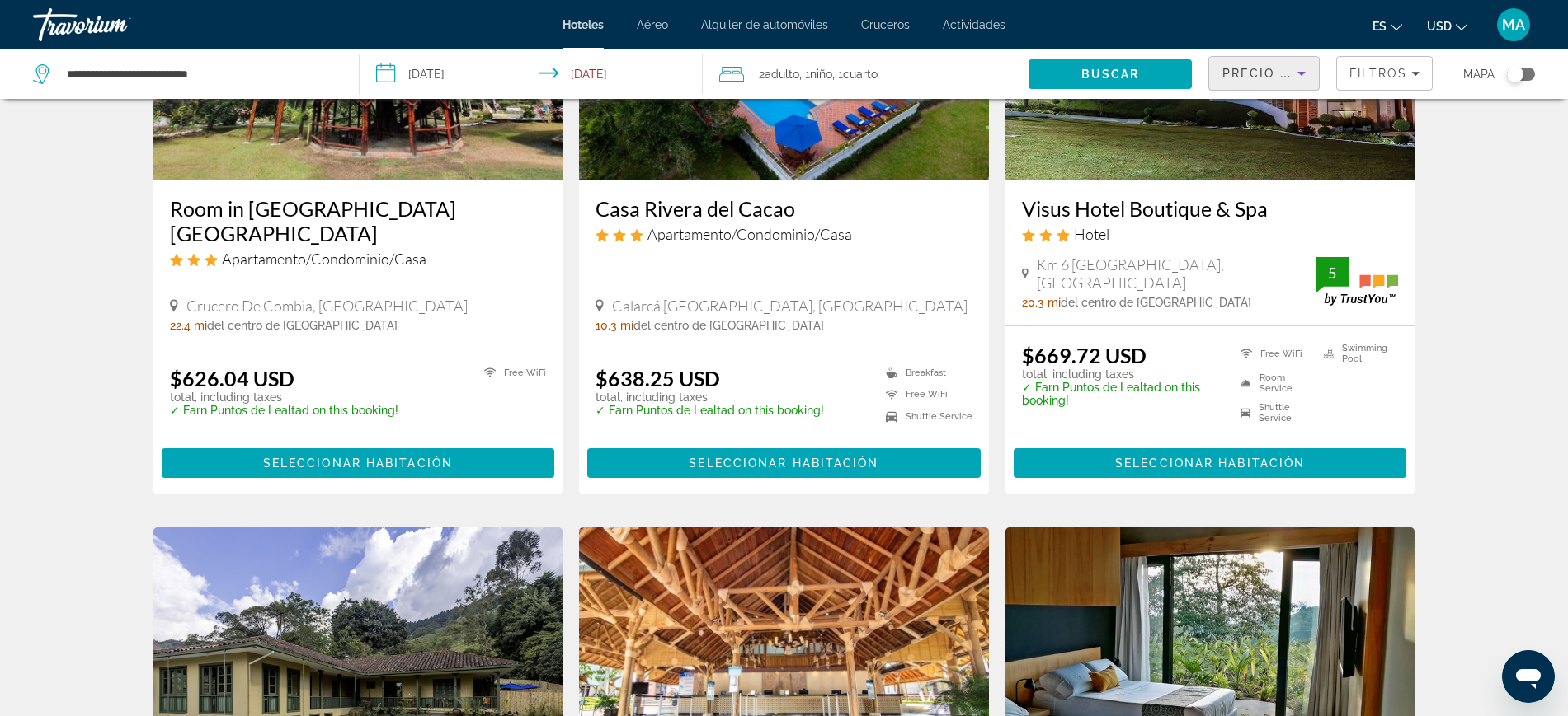
scroll to position [206, 0]
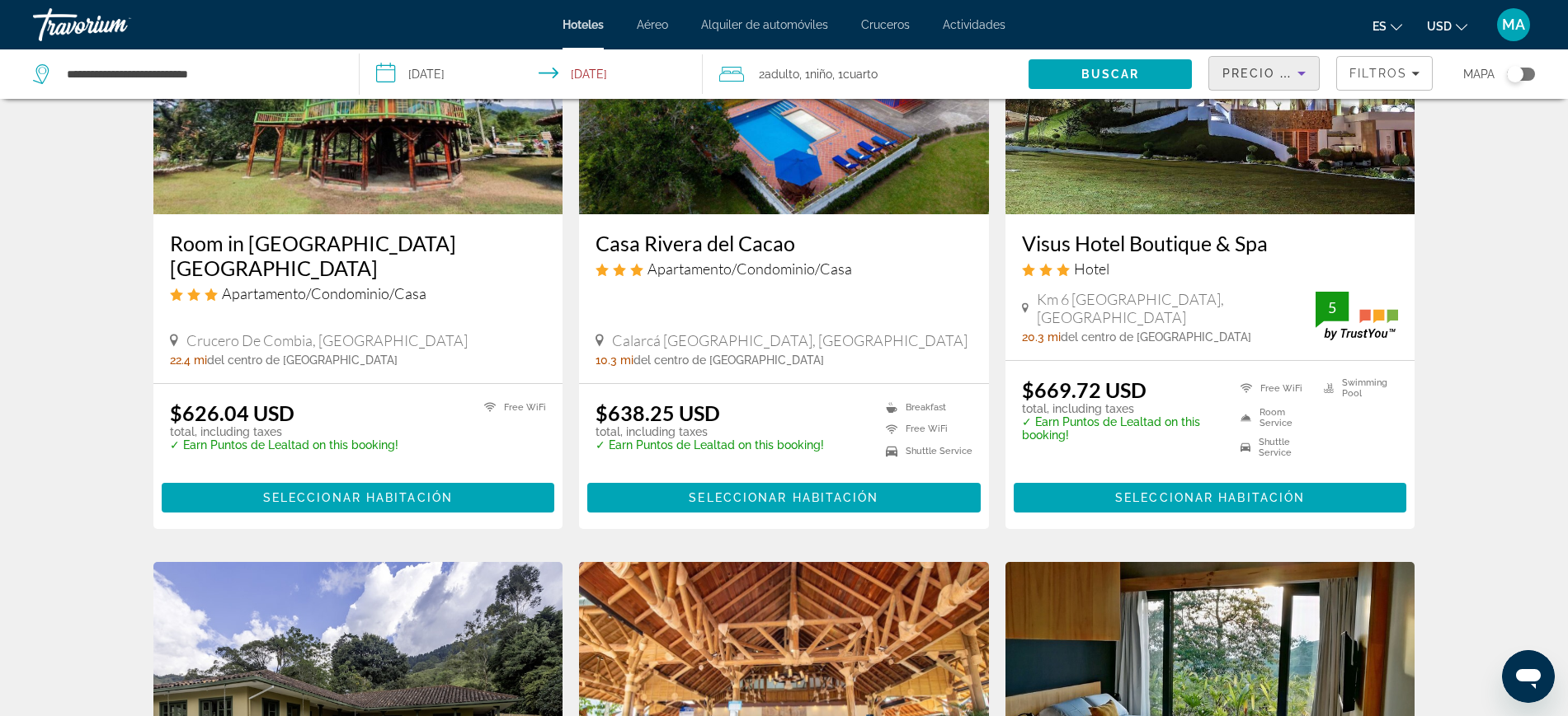
click at [1266, 73] on span "Precio más bajo" at bounding box center [1286, 72] width 128 height 13
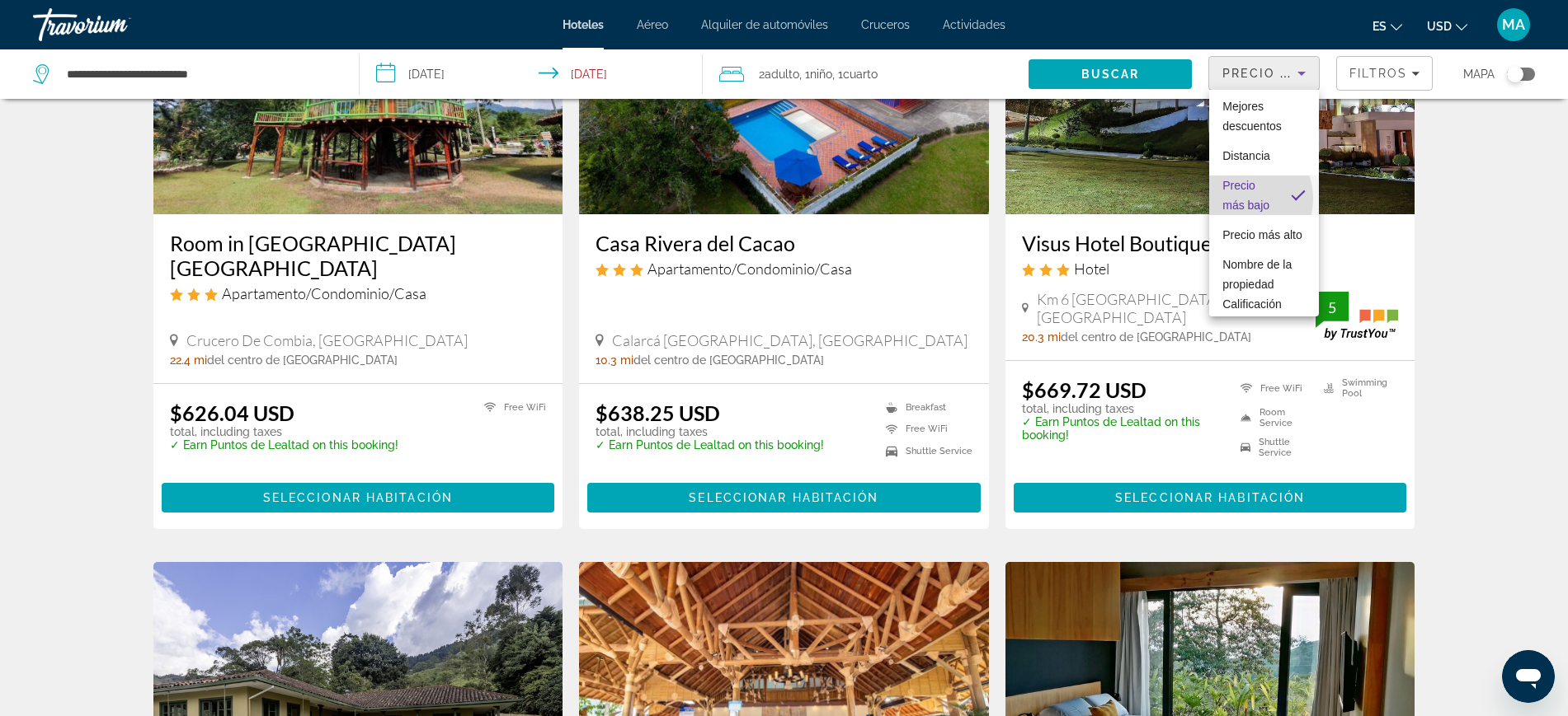
click at [1242, 199] on span "Precio más bajo" at bounding box center [1246, 196] width 47 height 33
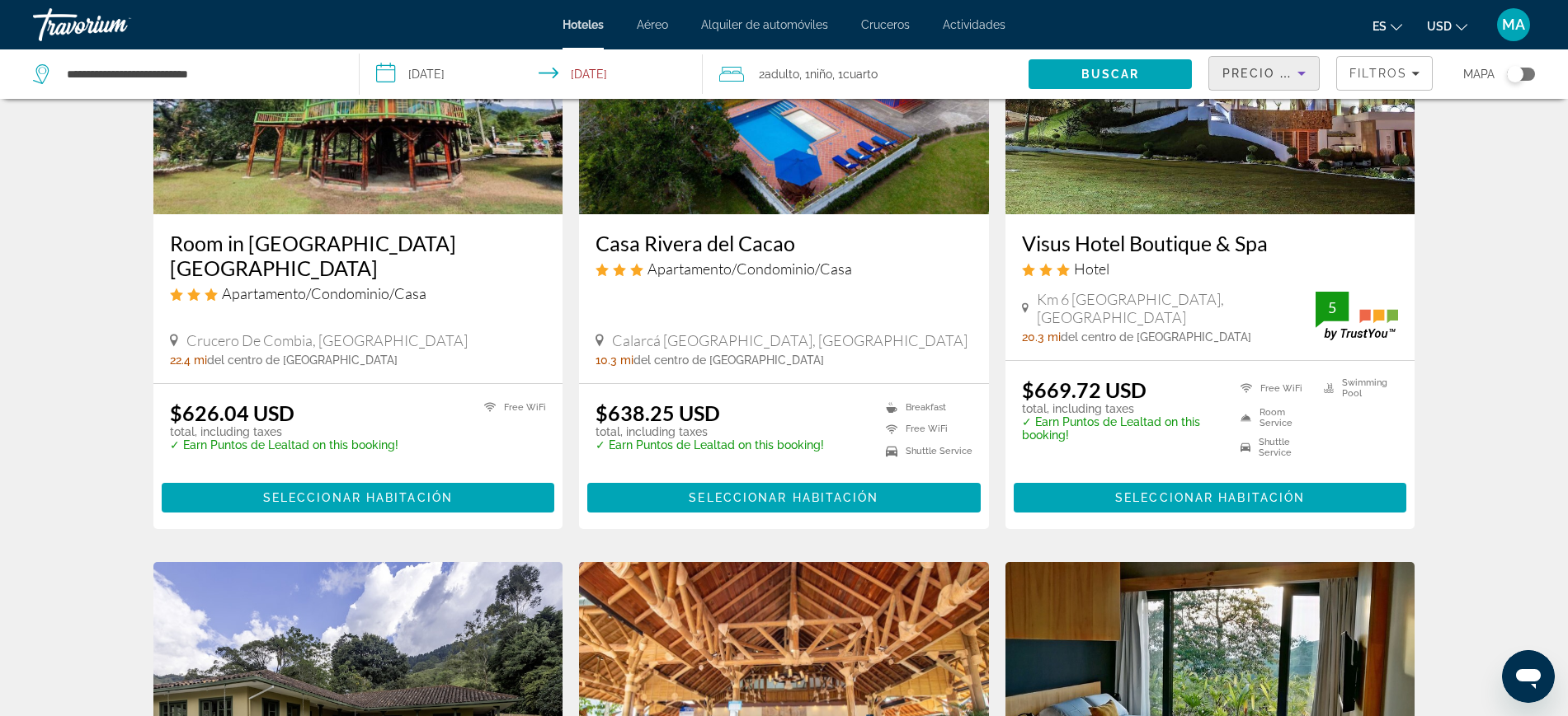
click at [1266, 76] on span "Precio más bajo" at bounding box center [1286, 72] width 128 height 13
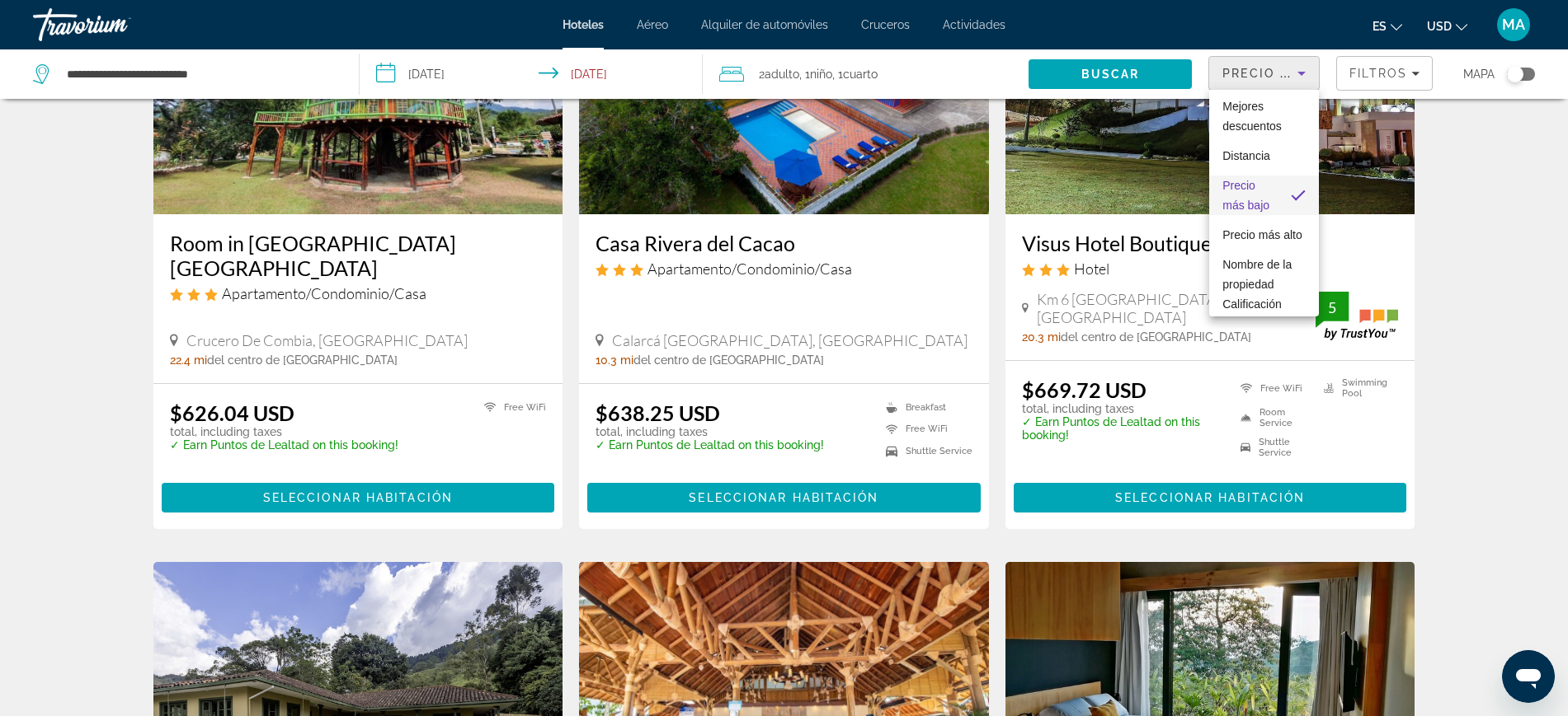
click at [1265, 215] on mat-option "Precio más bajo" at bounding box center [1264, 196] width 109 height 40
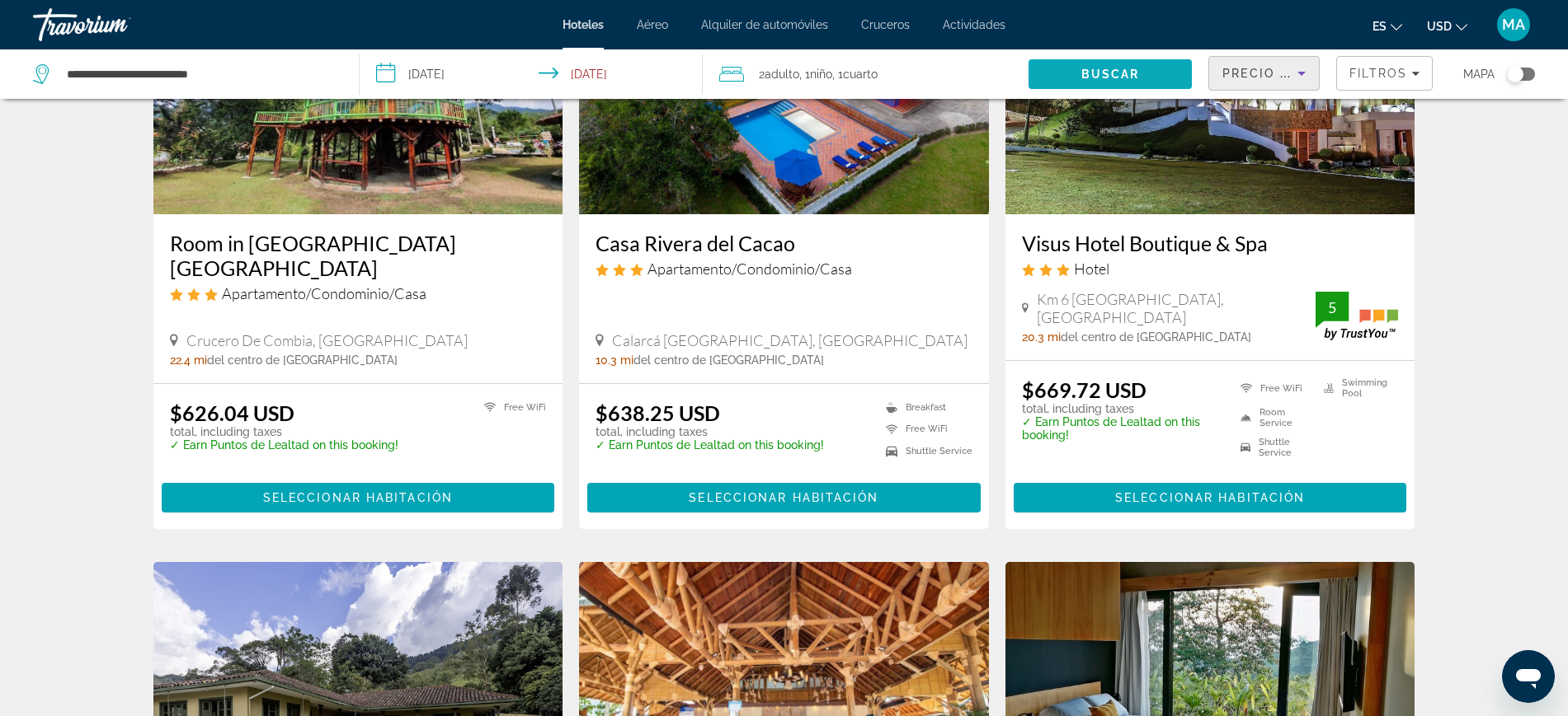
click at [1143, 76] on span "Search" at bounding box center [1109, 74] width 163 height 40
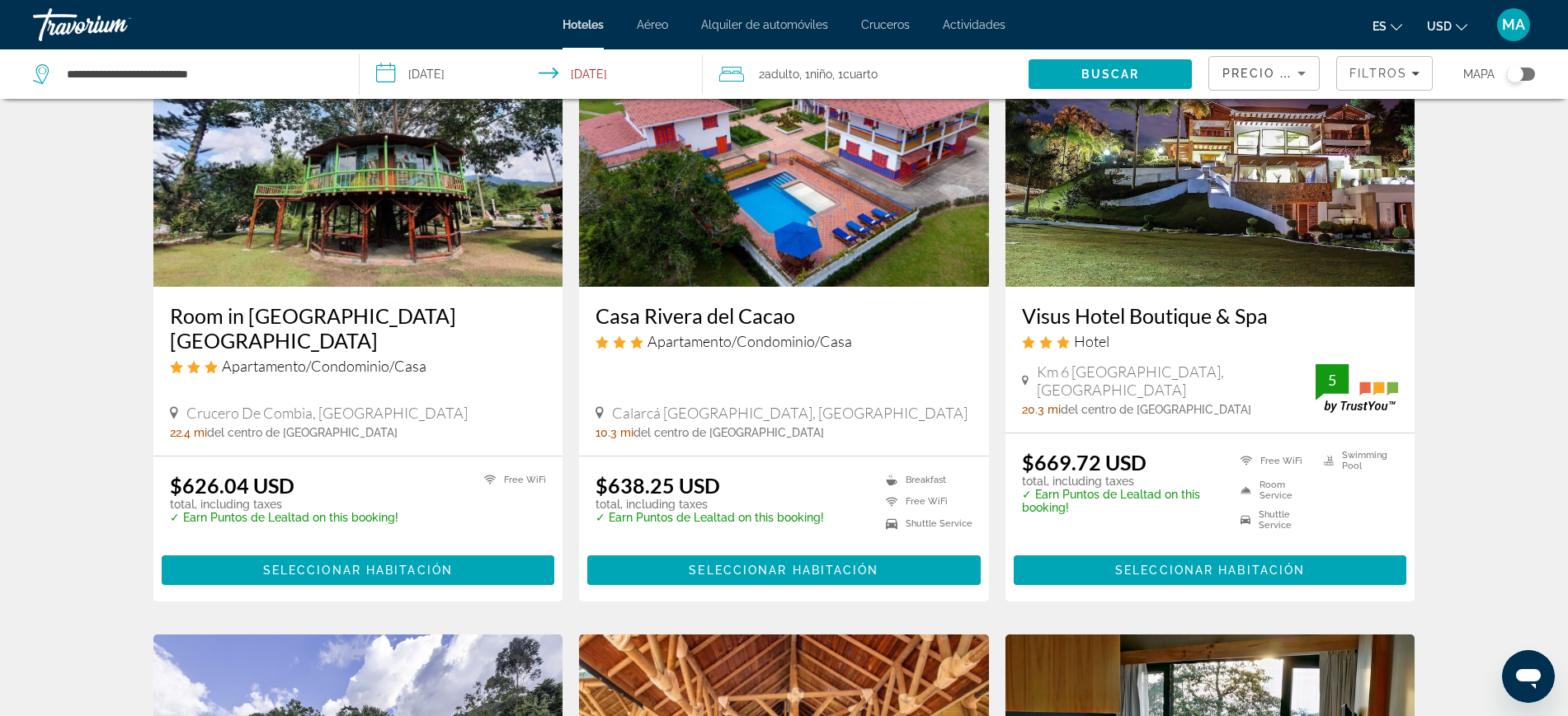
scroll to position [0, 0]
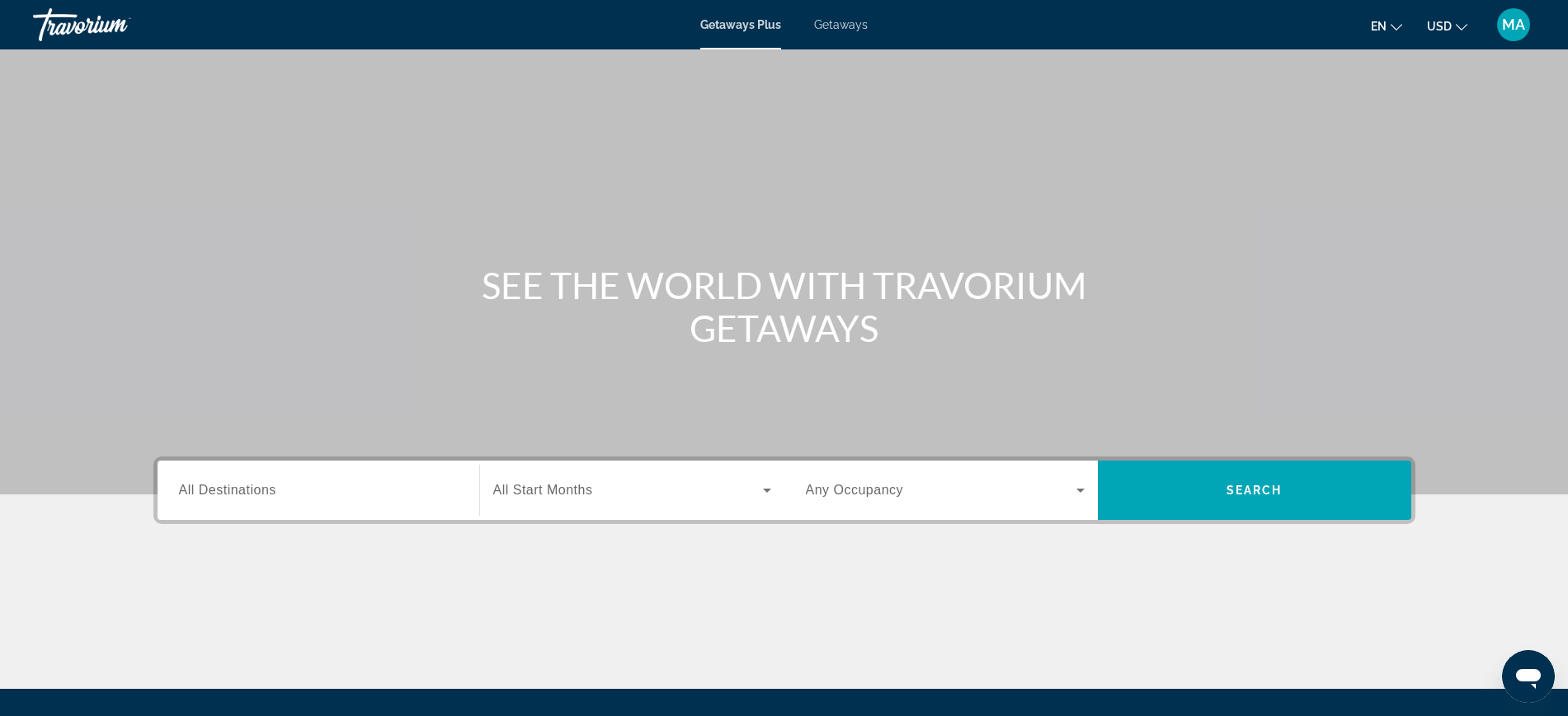
click at [318, 486] on input "Destination All Destinations" at bounding box center [318, 491] width 278 height 20
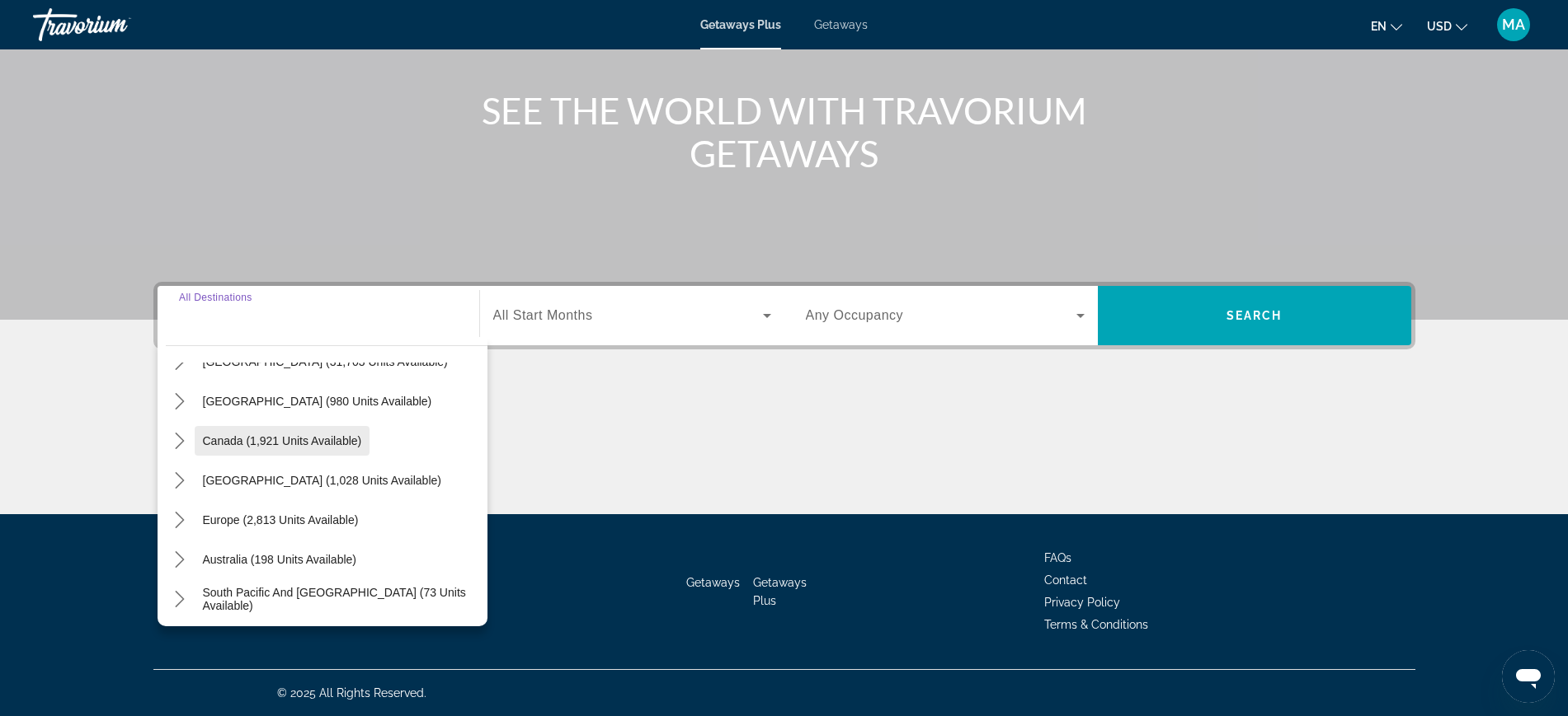
scroll to position [103, 0]
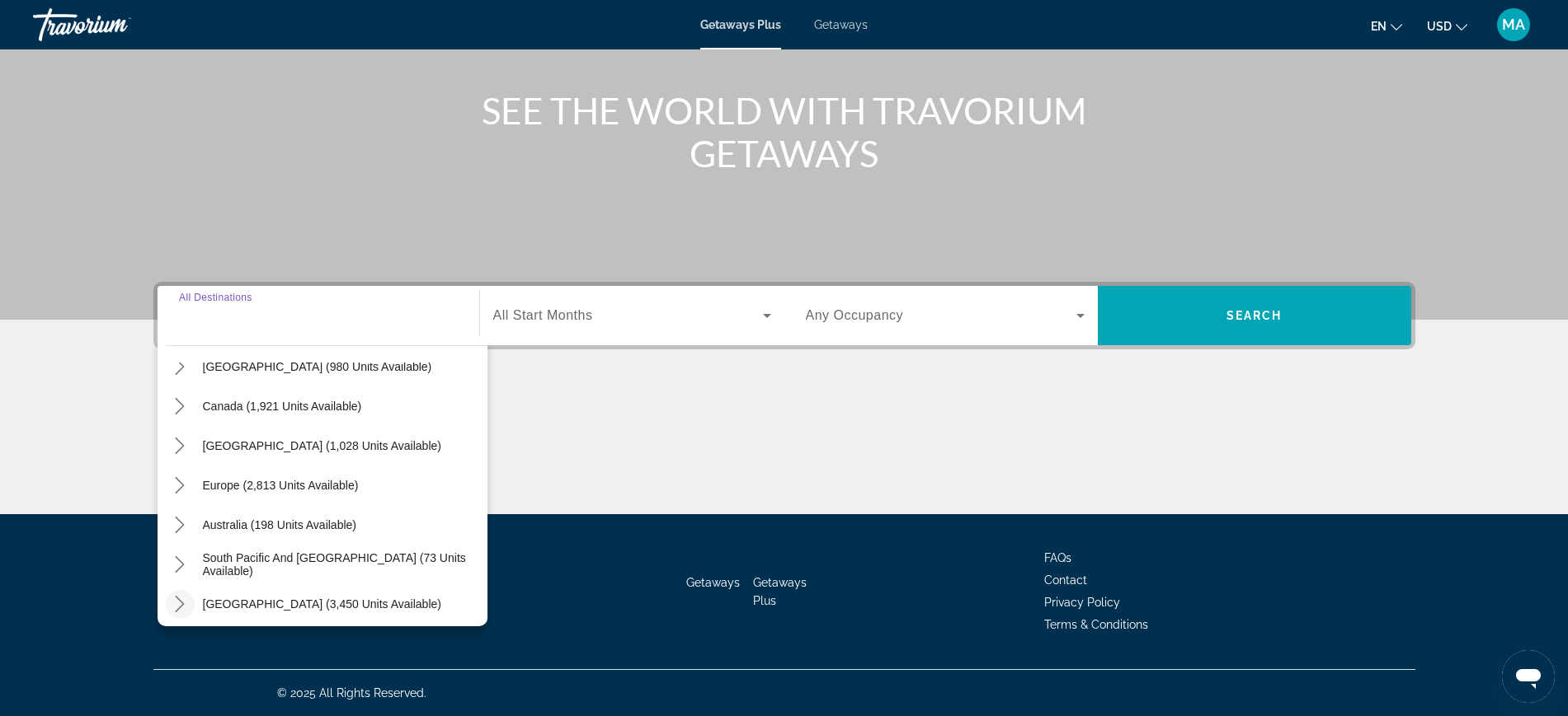
click at [181, 602] on icon "Toggle South America (3,450 units available) submenu" at bounding box center [179, 604] width 16 height 16
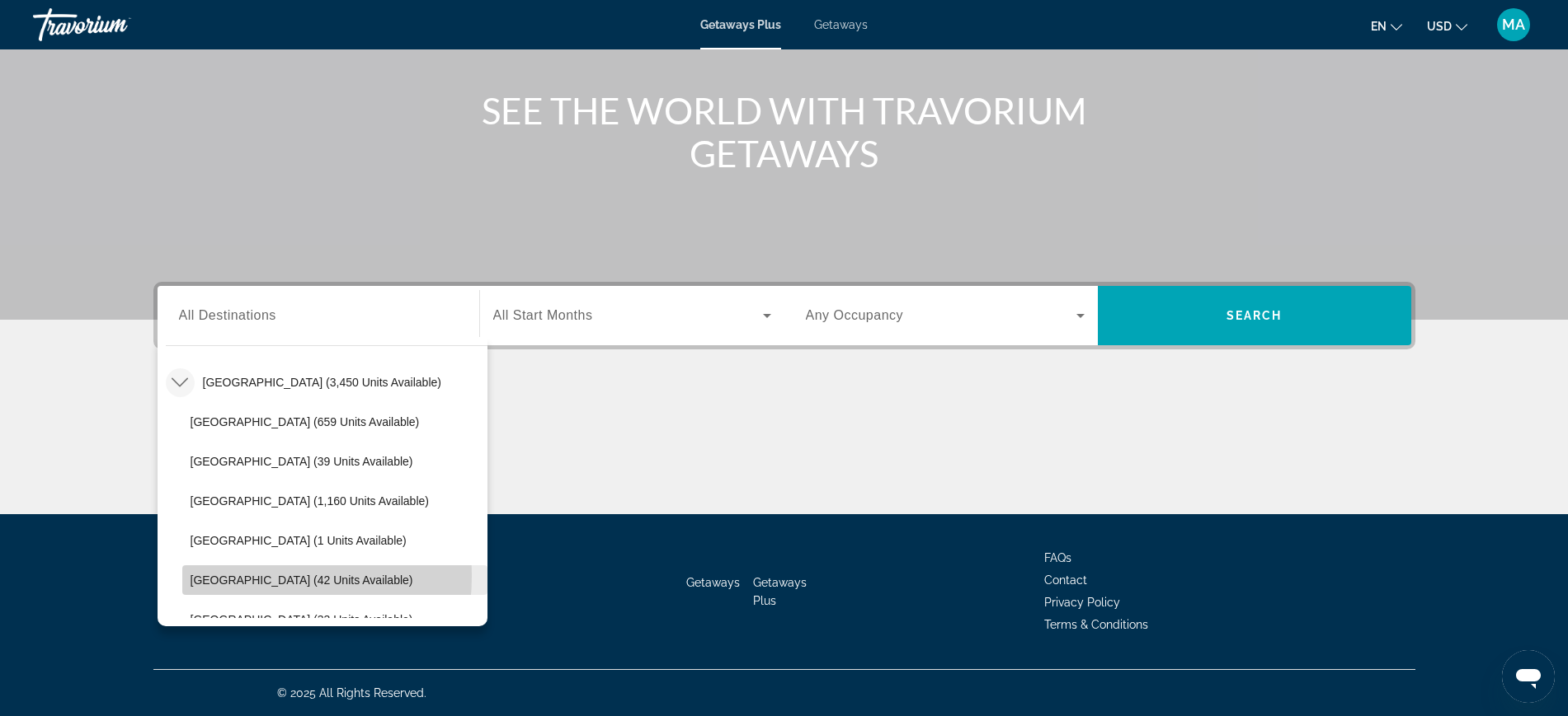
click at [211, 576] on span "[GEOGRAPHIC_DATA] (42 units available)" at bounding box center [302, 580] width 222 height 13
type input "**********"
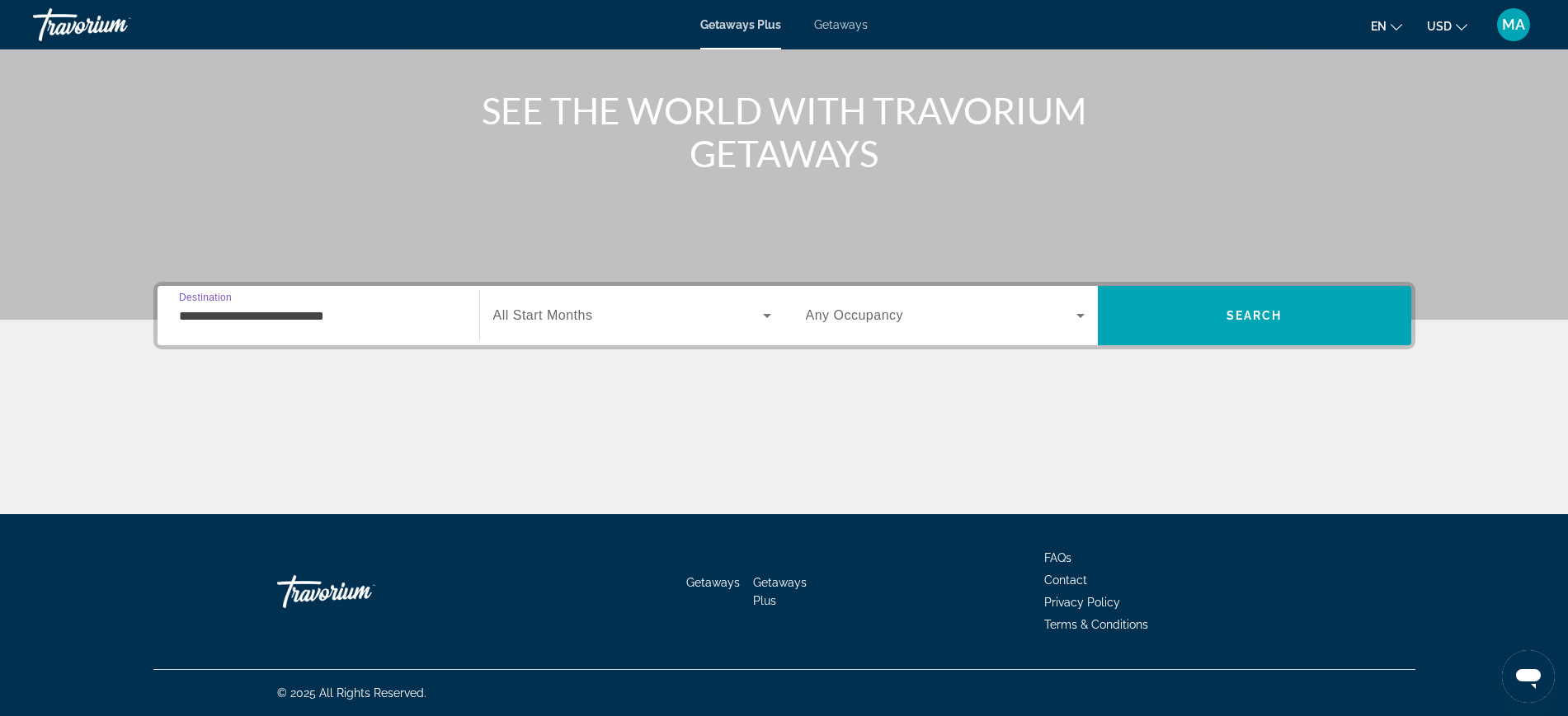
click at [756, 327] on div "Search widget" at bounding box center [632, 316] width 278 height 47
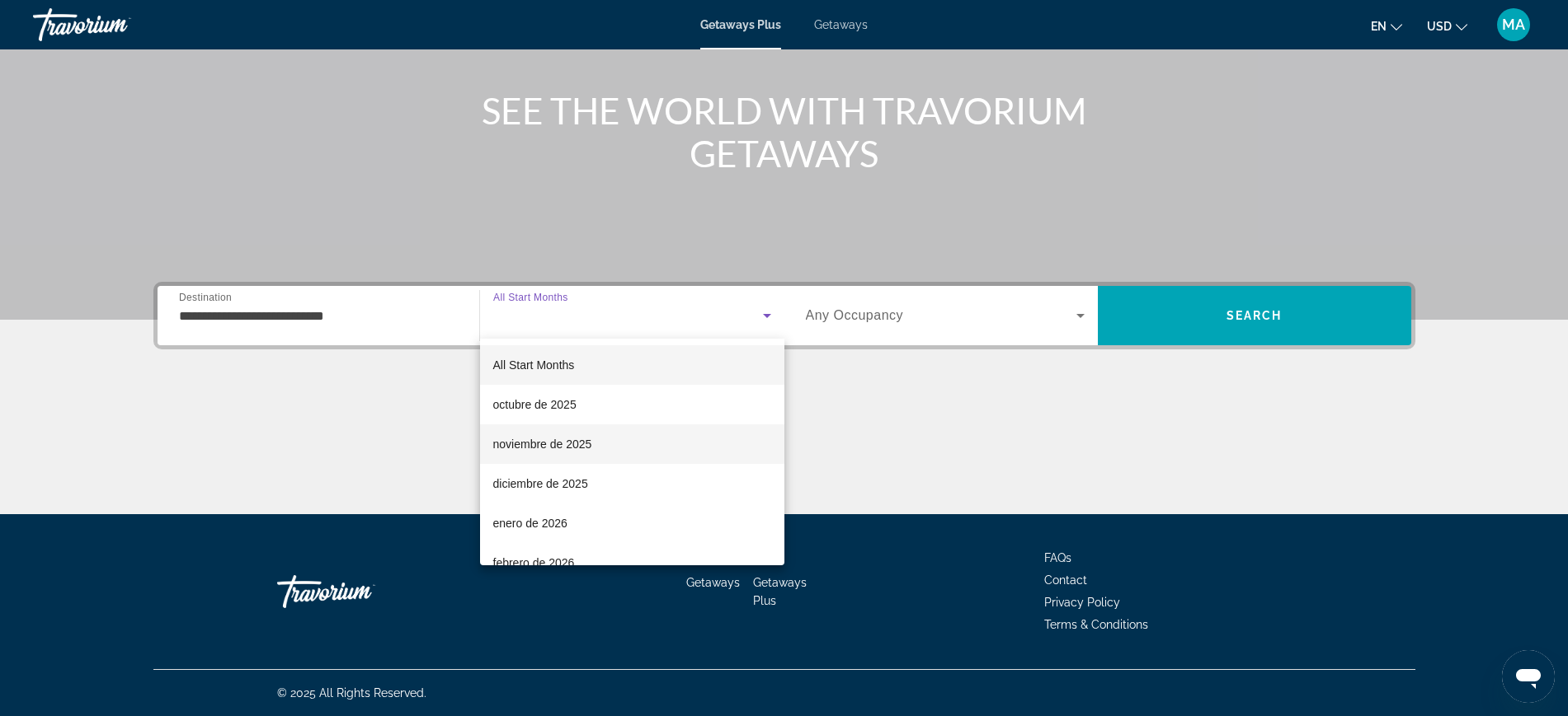
click at [602, 437] on mat-option "noviembre de 2025" at bounding box center [632, 445] width 304 height 40
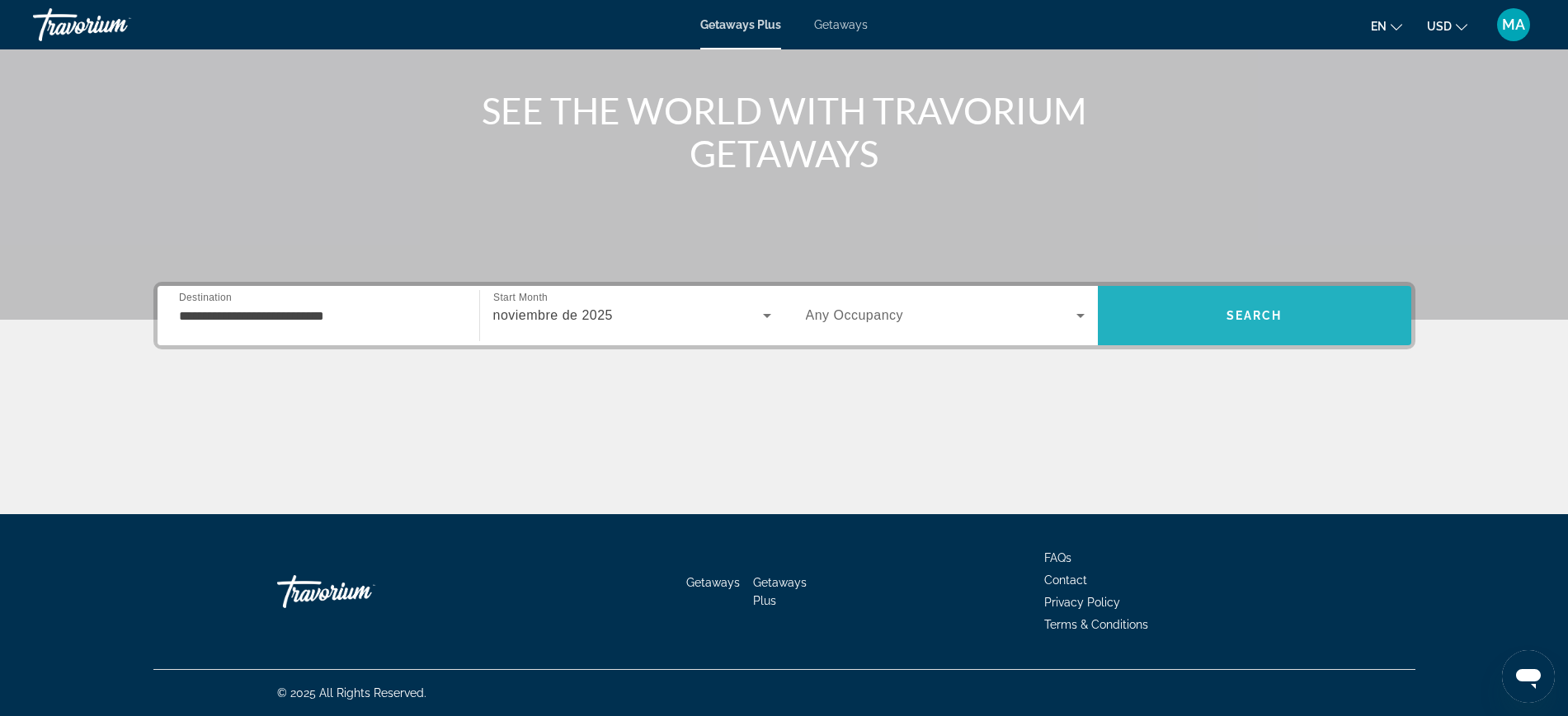
click at [1270, 320] on span "Search" at bounding box center [1254, 315] width 56 height 13
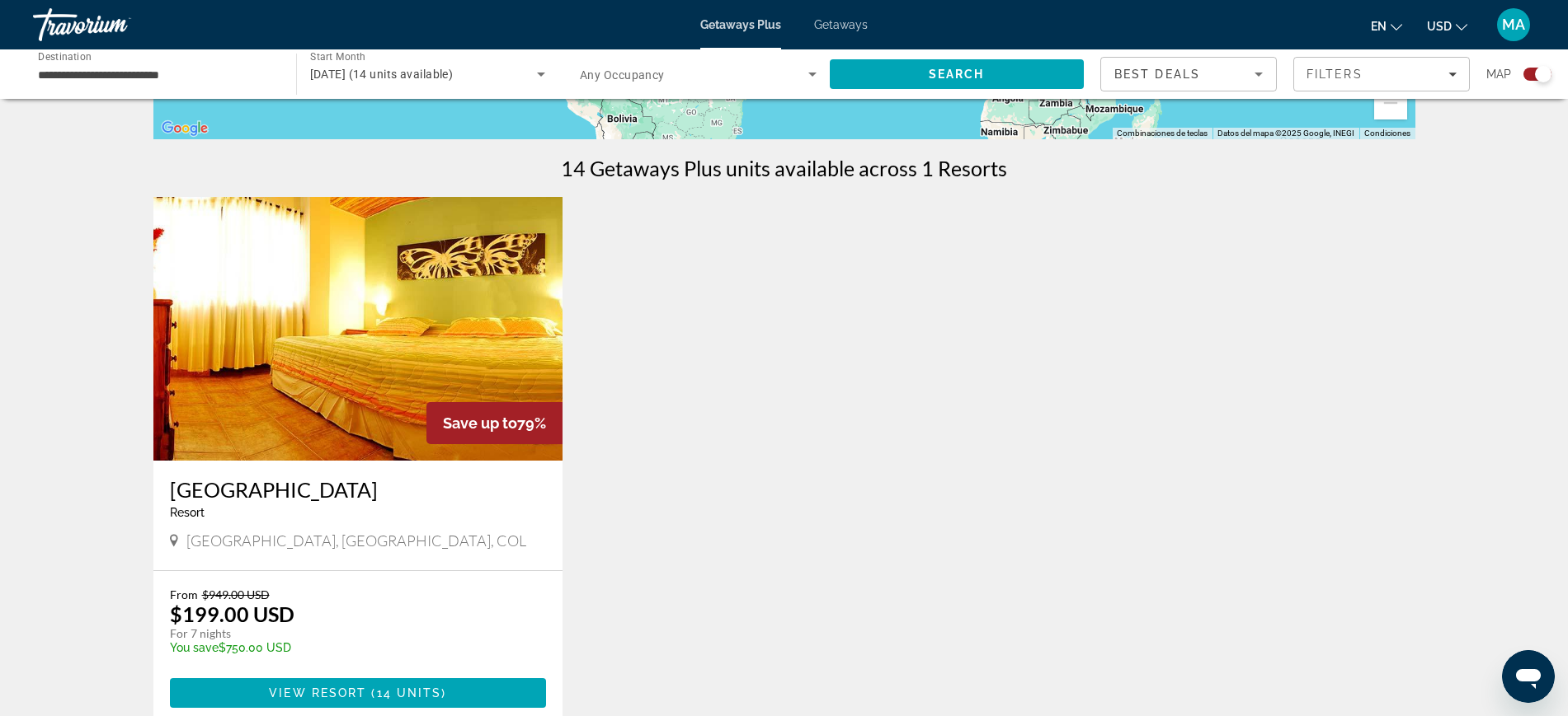
scroll to position [574, 0]
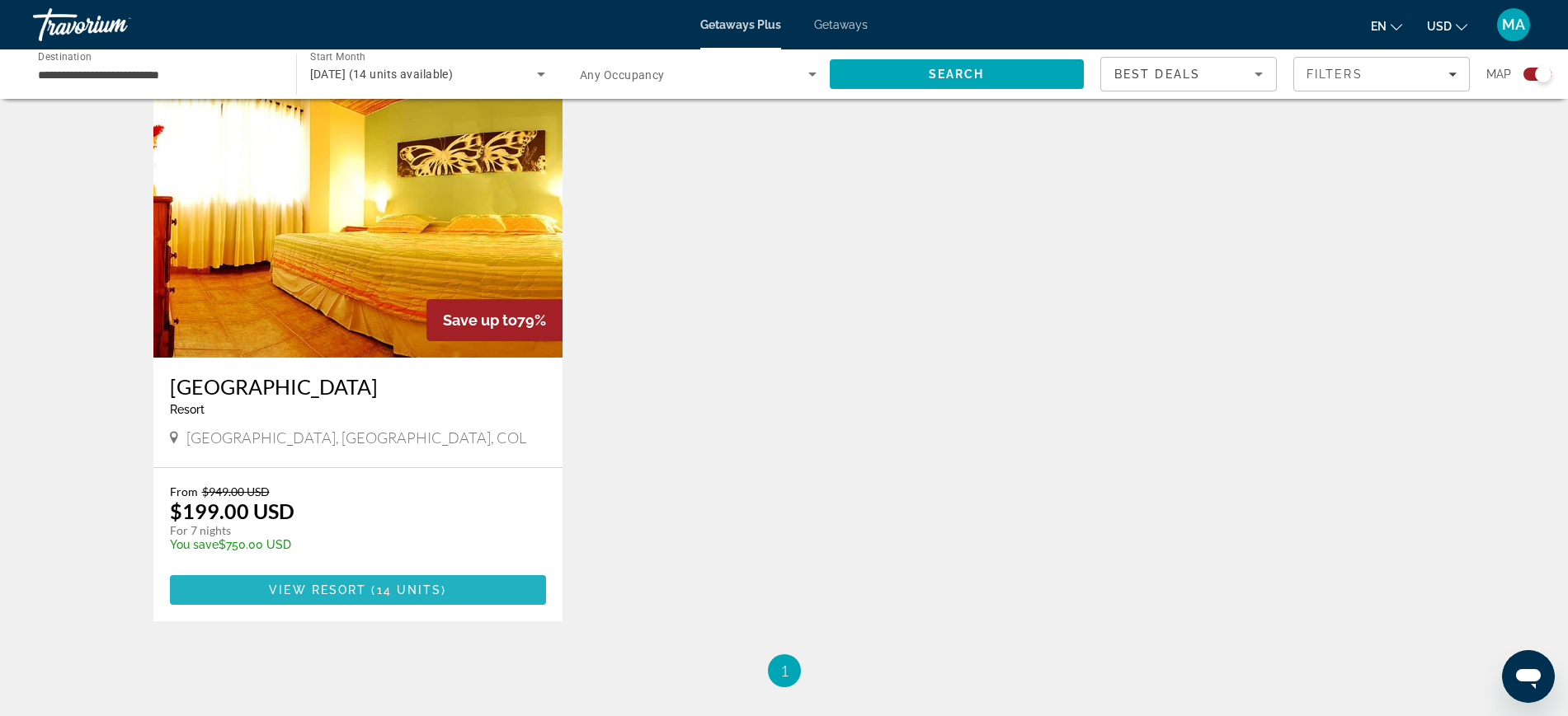
click at [375, 592] on span "( 14 units )" at bounding box center [406, 589] width 80 height 13
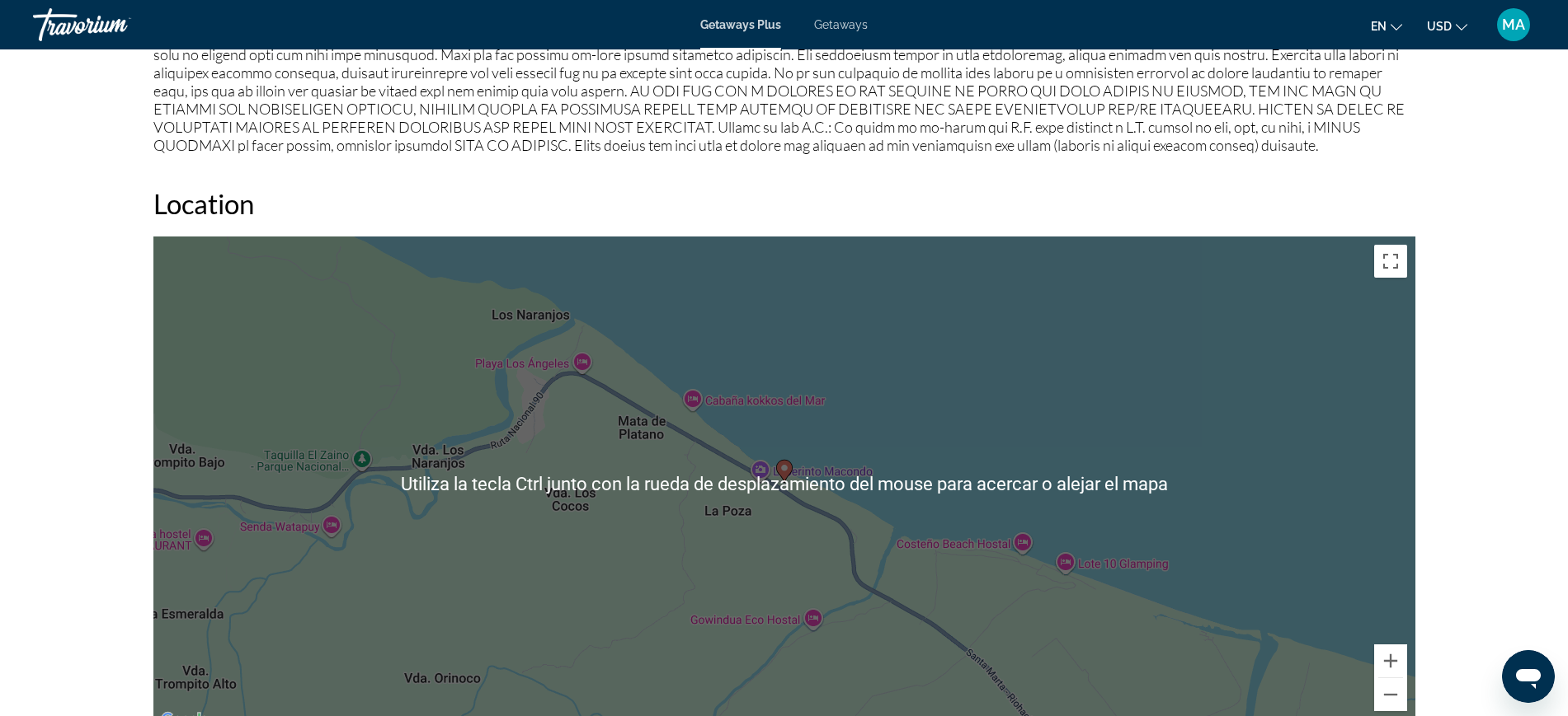
scroll to position [1442, 0]
